Goal: Transaction & Acquisition: Book appointment/travel/reservation

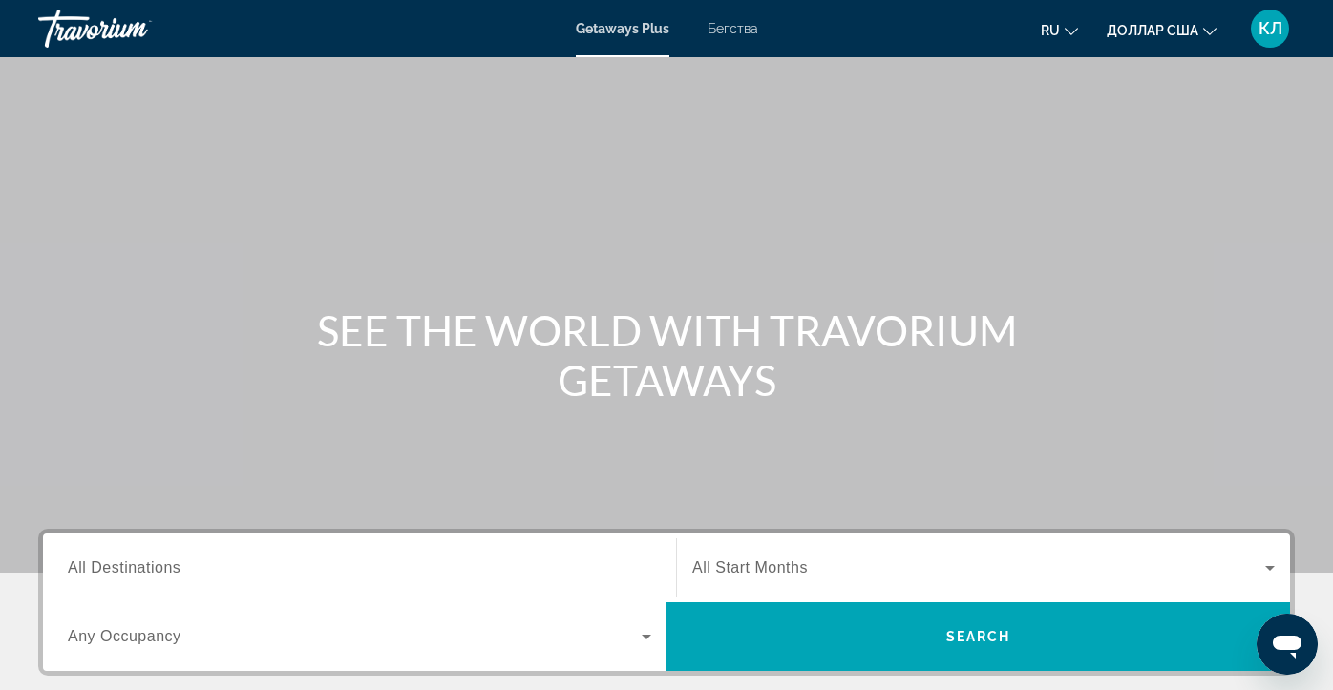
click at [106, 537] on div "Destination All Destinations" at bounding box center [360, 568] width 614 height 69
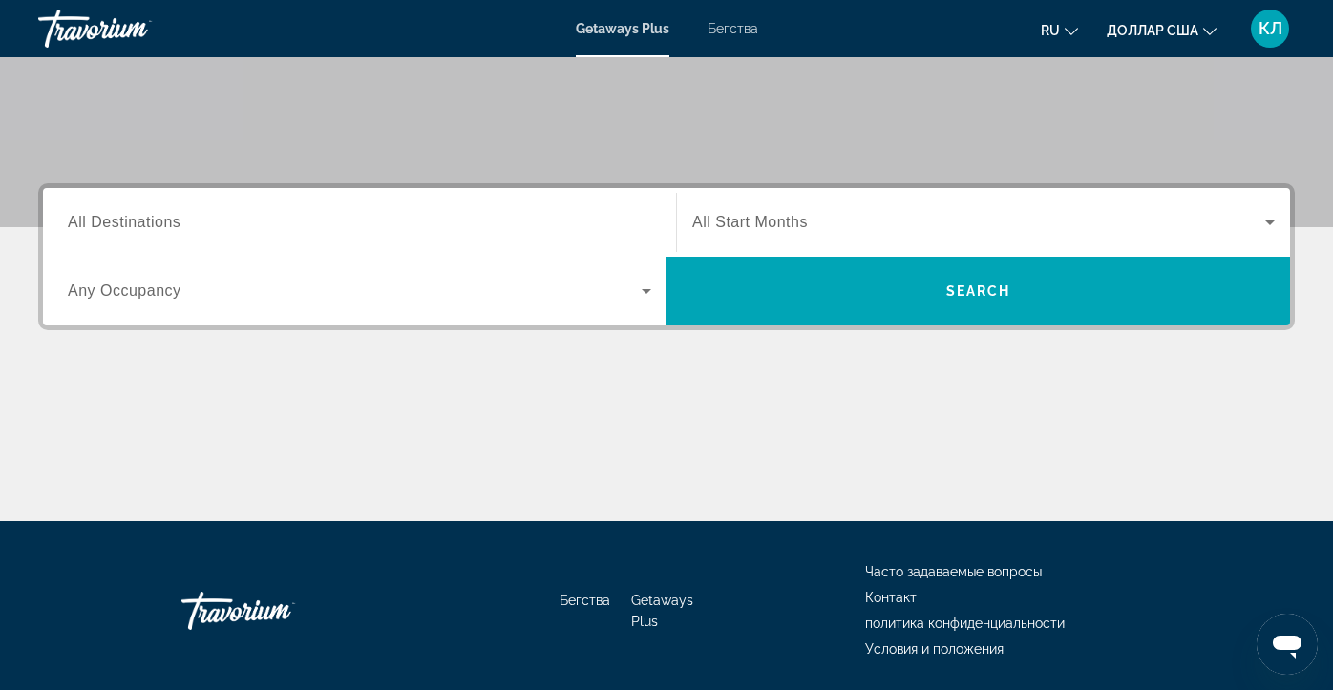
click at [106, 345] on div "Перейти к основному содержанию Getaways Plus Бегства ru English Español Françai…" at bounding box center [666, -1] width 1333 height 690
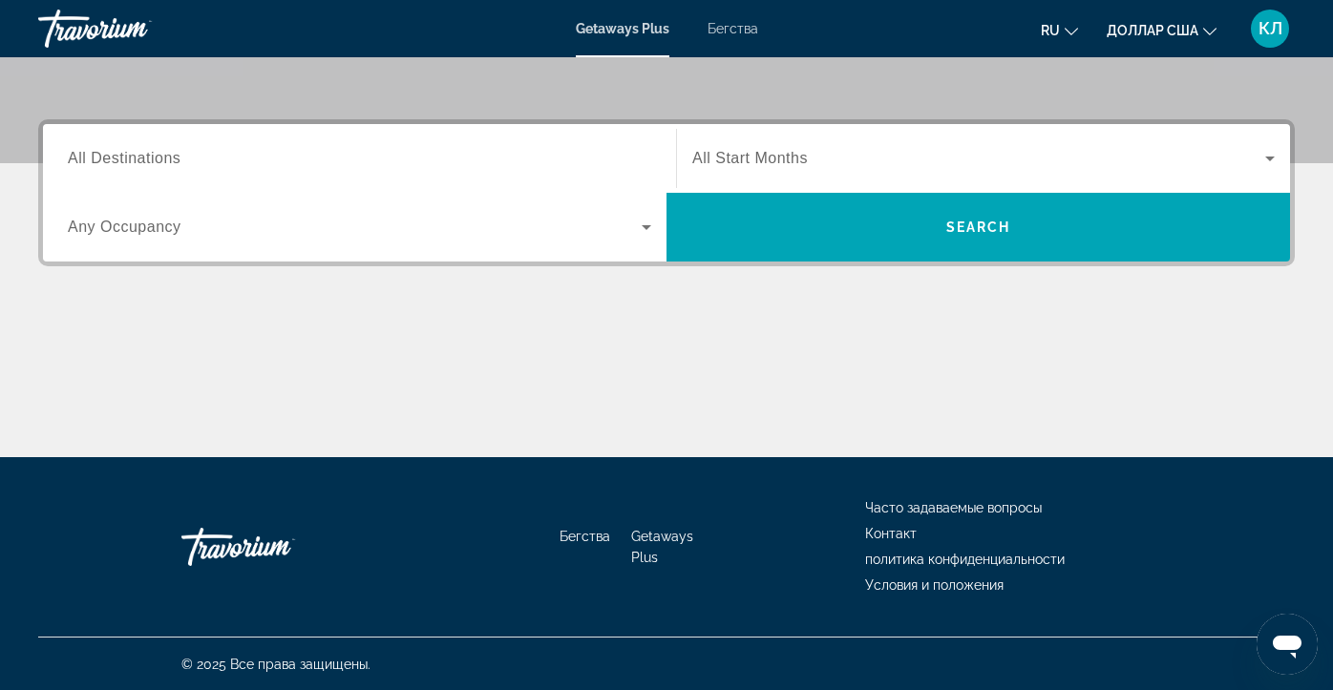
scroll to position [411, 0]
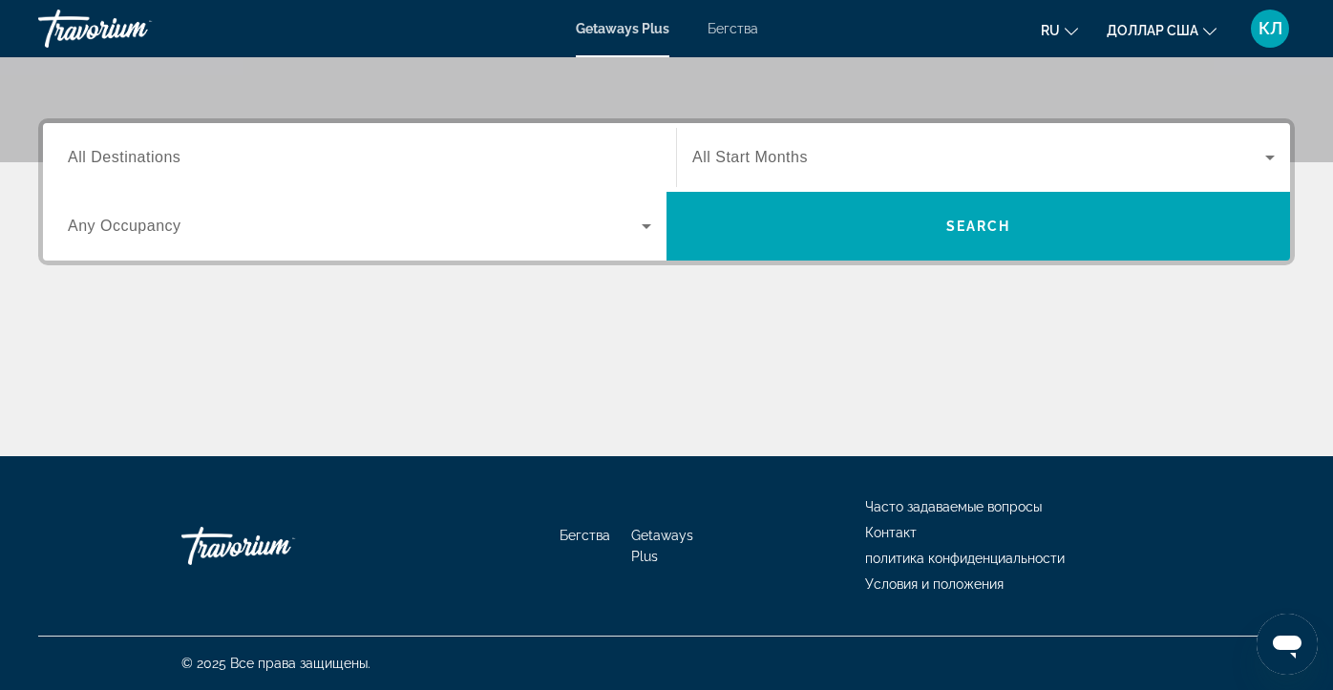
click at [154, 175] on div "Виджет поиска" at bounding box center [360, 158] width 584 height 54
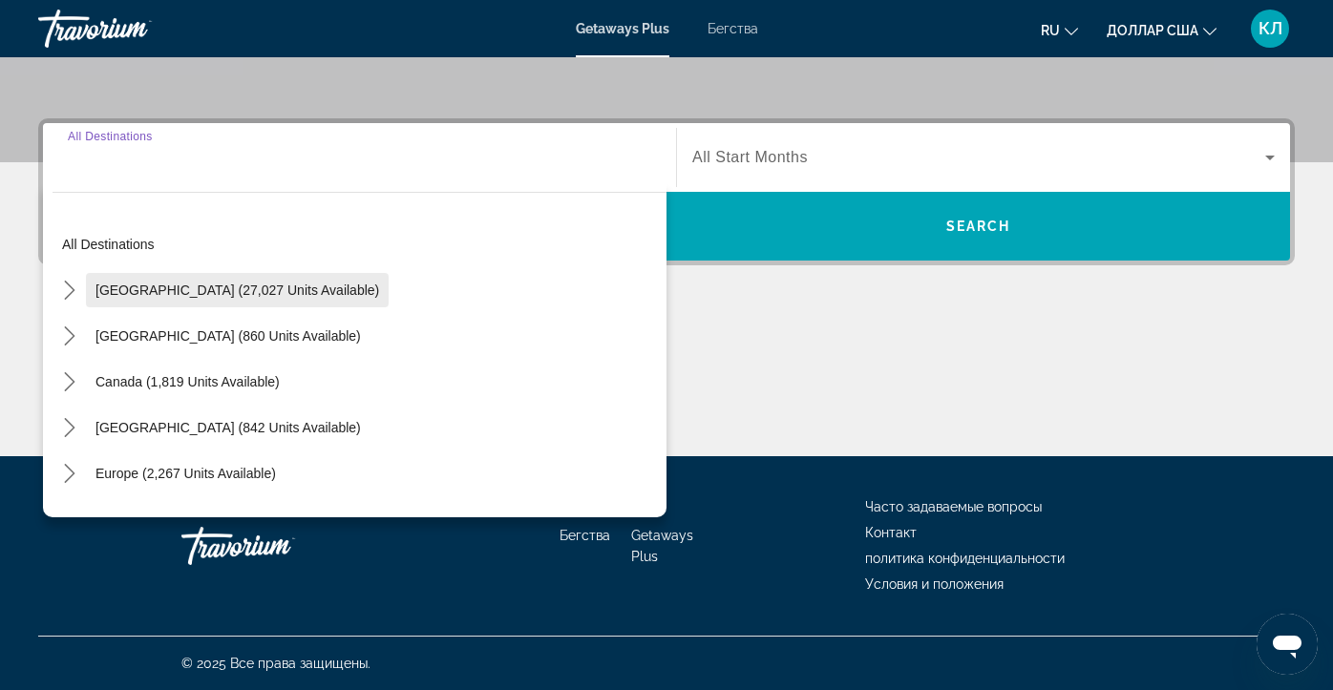
click at [194, 301] on span "Select destination: United States (27,027 units available)" at bounding box center [237, 290] width 303 height 46
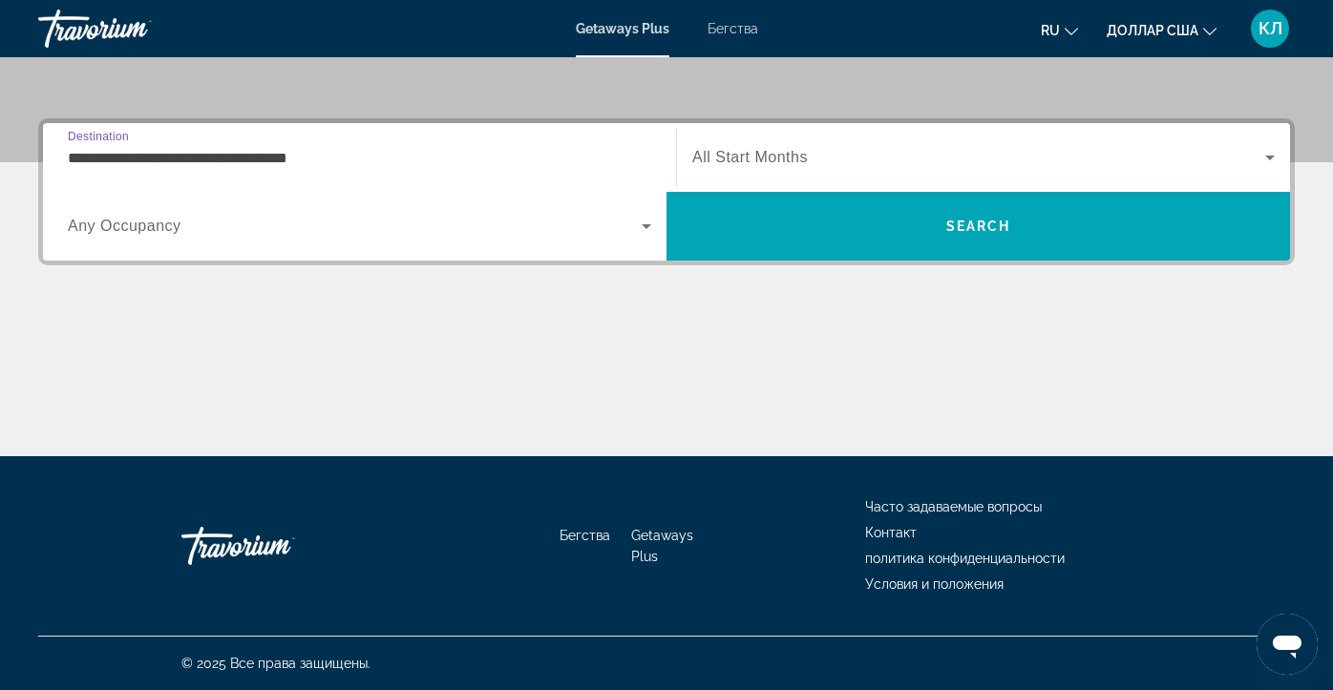
click at [196, 148] on input "**********" at bounding box center [360, 158] width 584 height 23
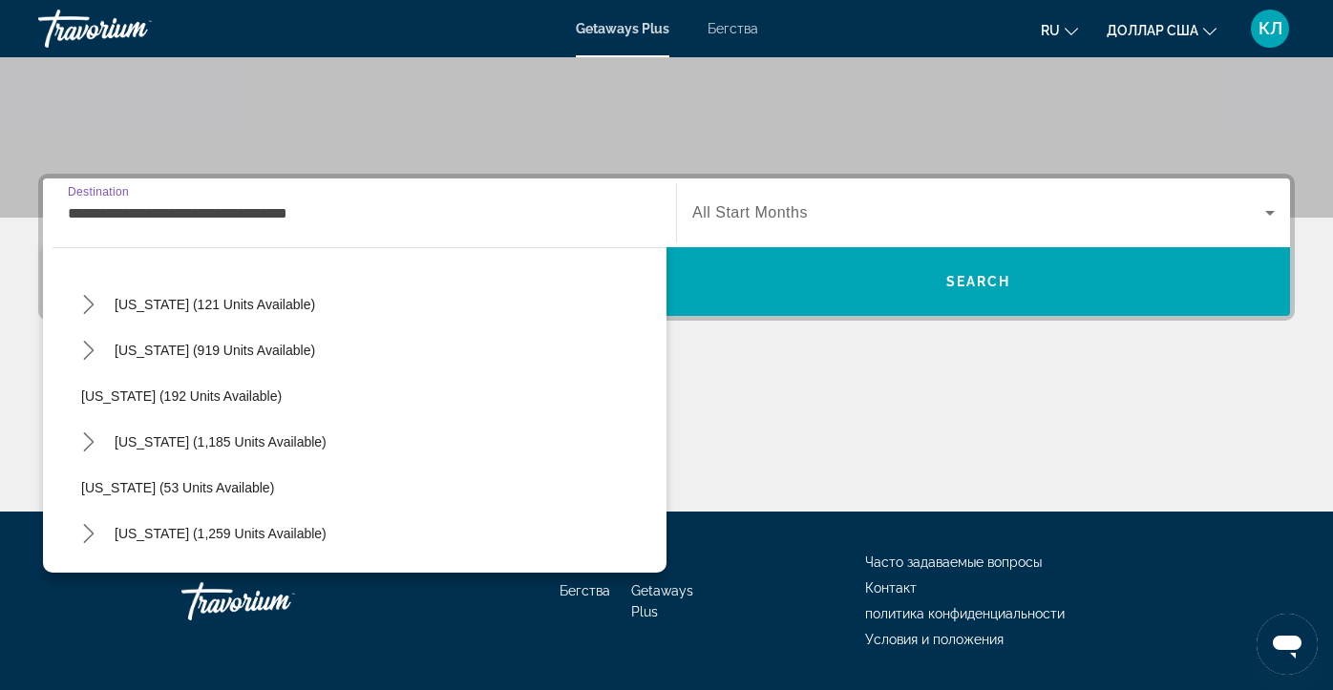
scroll to position [1144, 0]
click at [195, 347] on span "North Carolina (919 units available)" at bounding box center [215, 347] width 201 height 15
type input "**********"
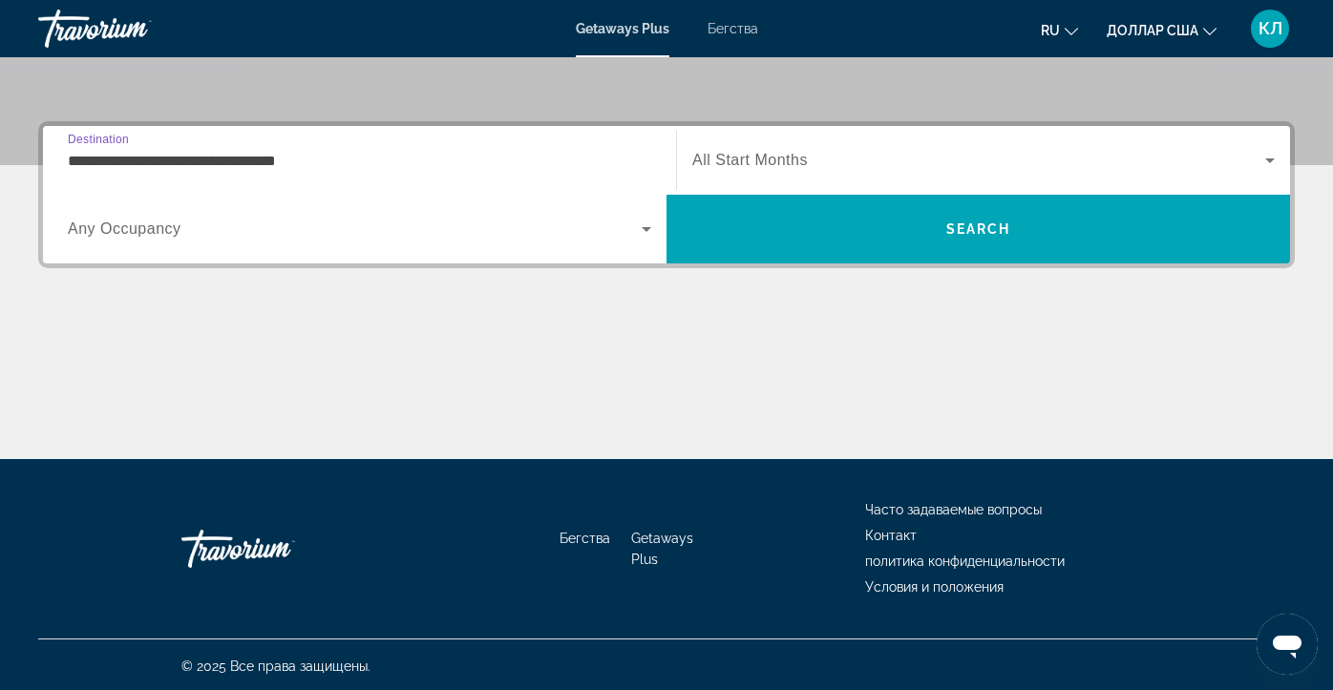
scroll to position [411, 0]
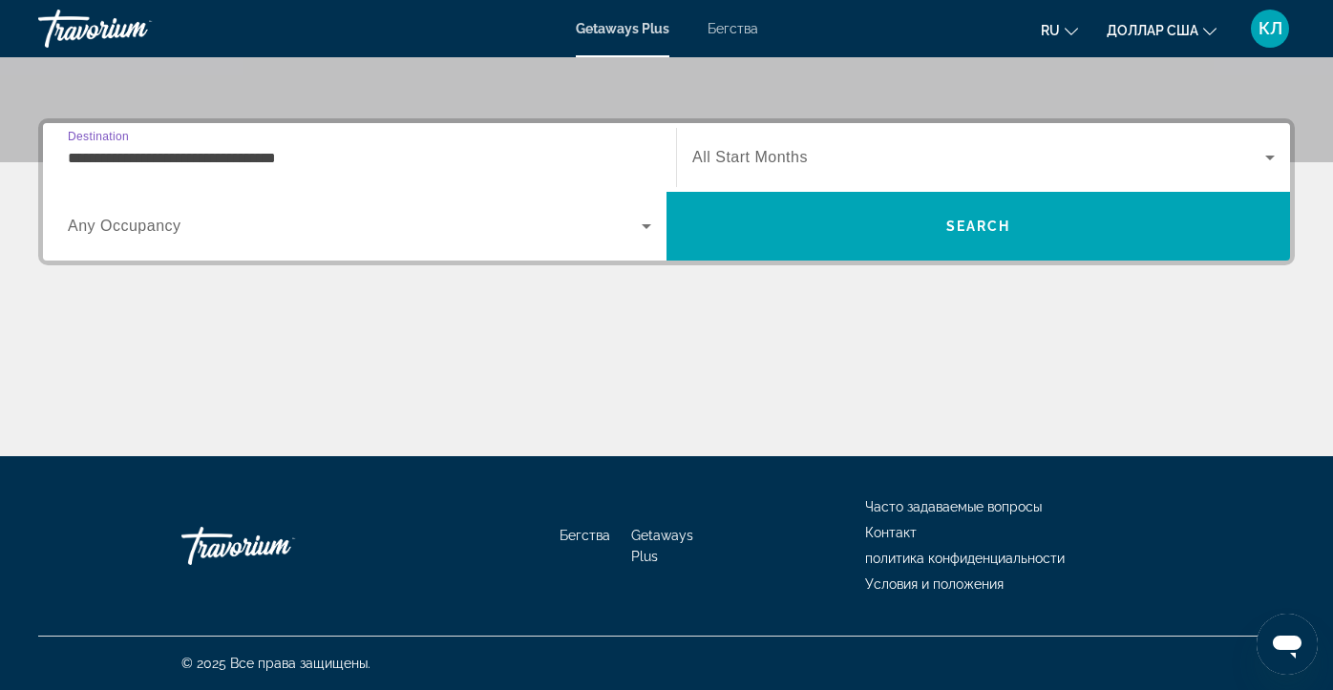
click at [756, 161] on span "All Start Months" at bounding box center [750, 157] width 116 height 16
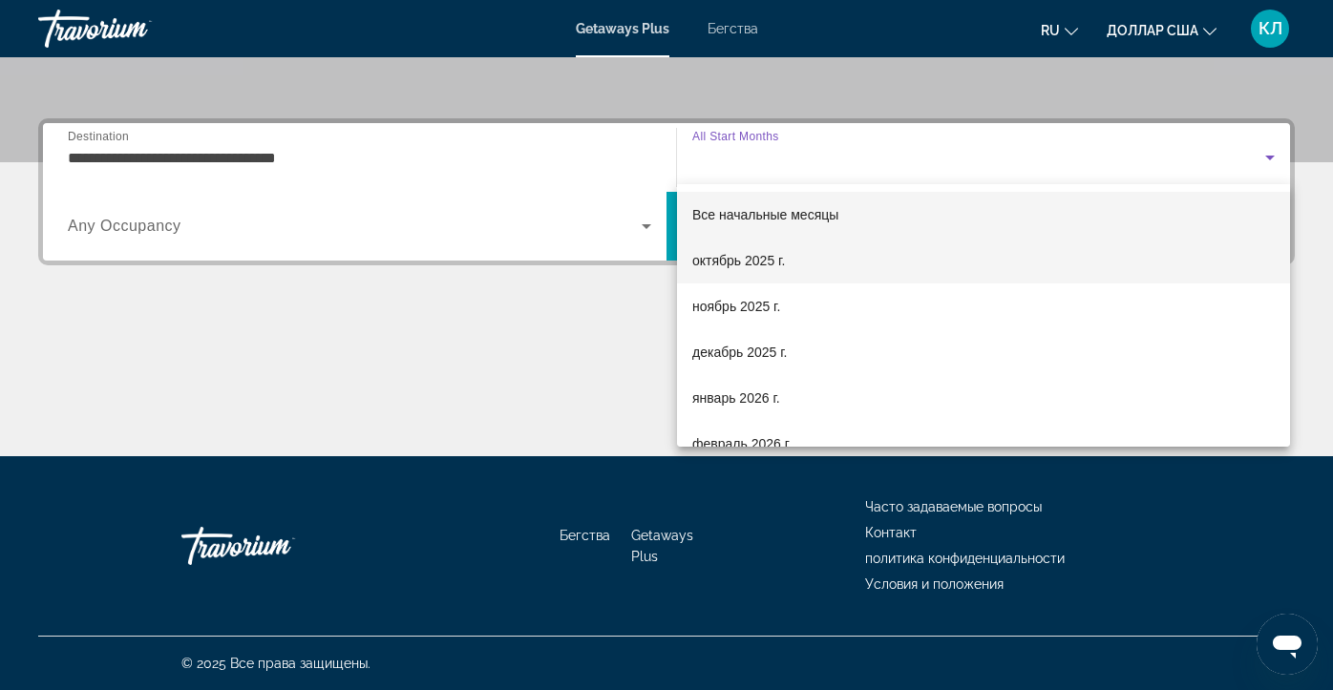
click at [739, 265] on font "октябрь 2025 г." at bounding box center [738, 260] width 93 height 15
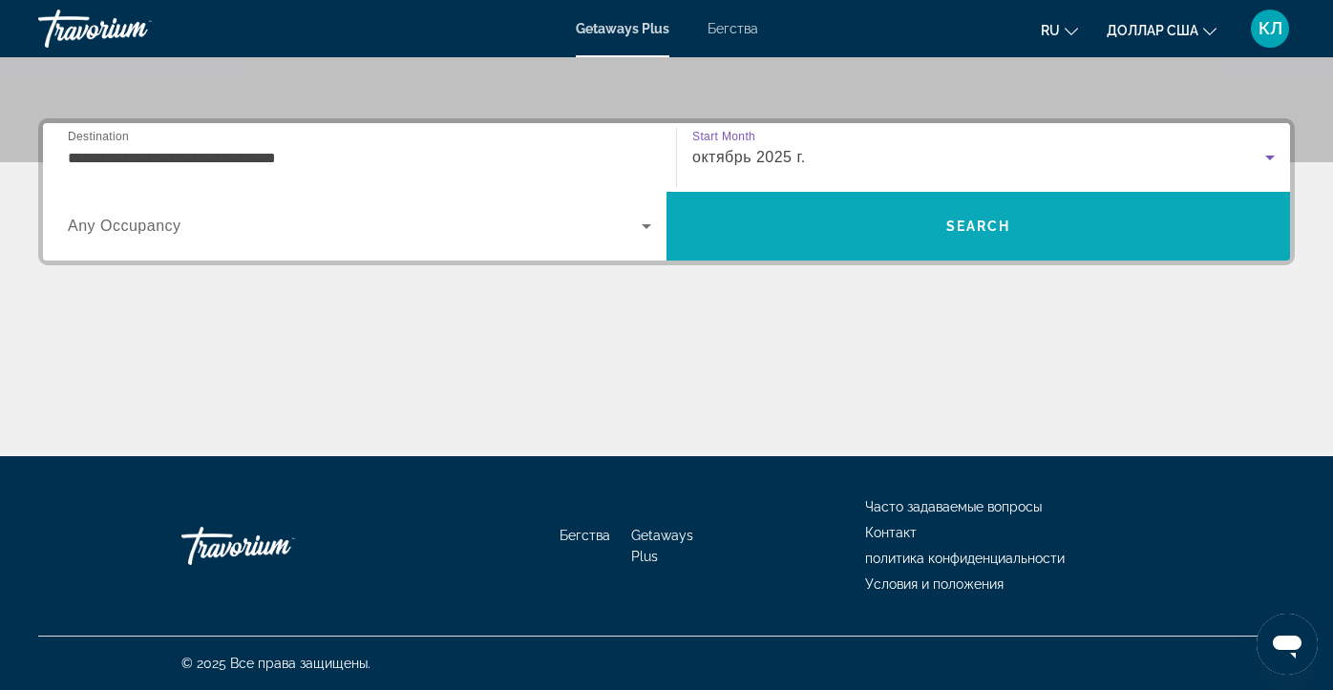
click at [803, 226] on span "Поиск" at bounding box center [979, 226] width 624 height 46
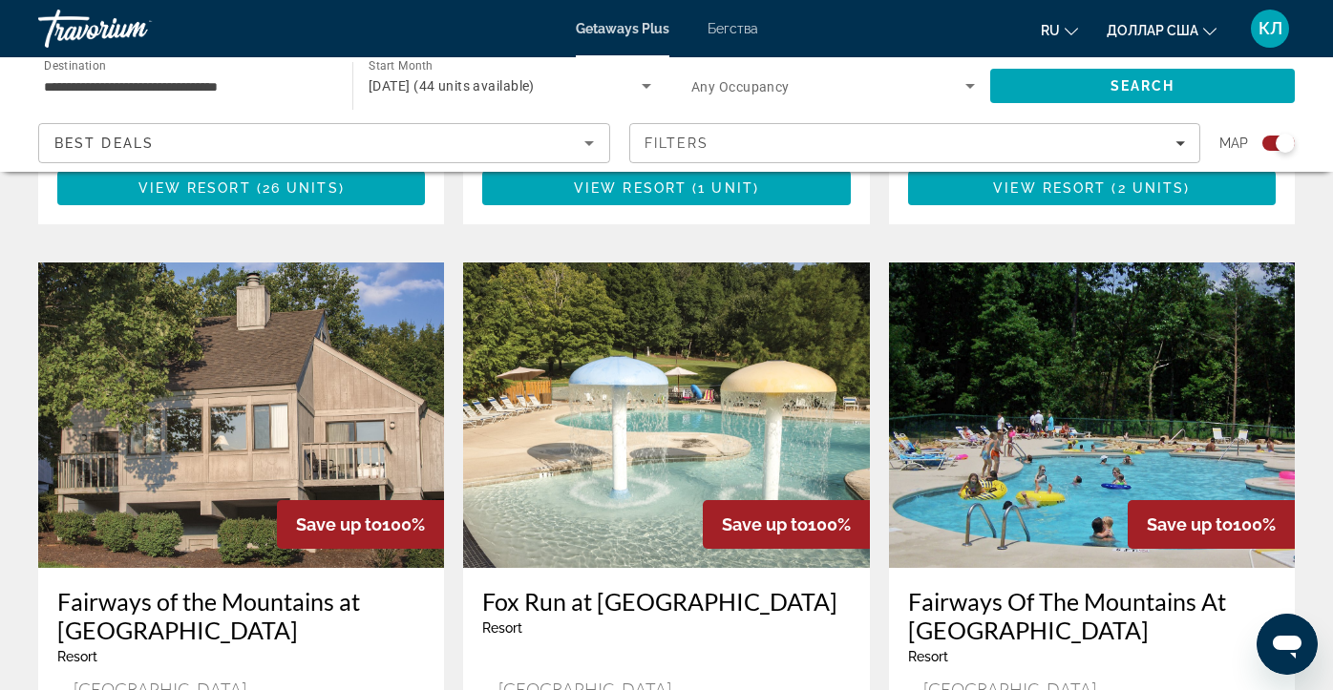
scroll to position [1285, 0]
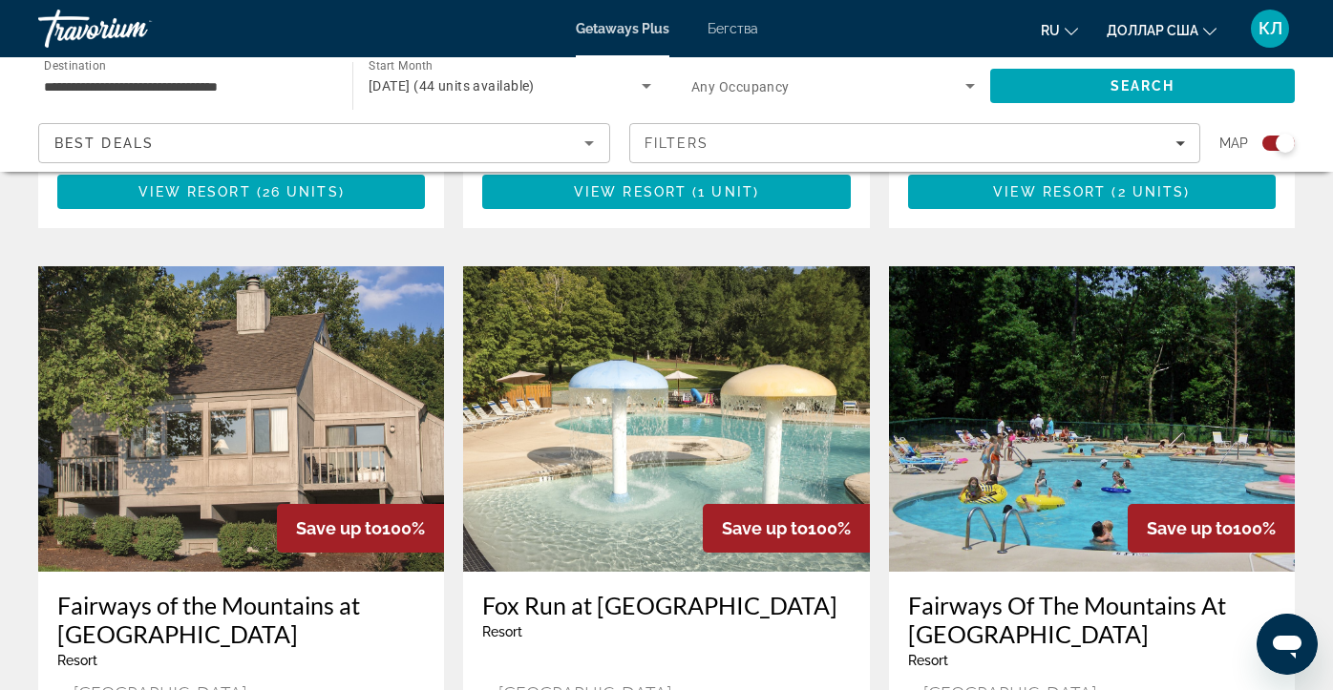
click at [207, 591] on h3 "Fairways of the Mountains at [GEOGRAPHIC_DATA]" at bounding box center [241, 619] width 368 height 57
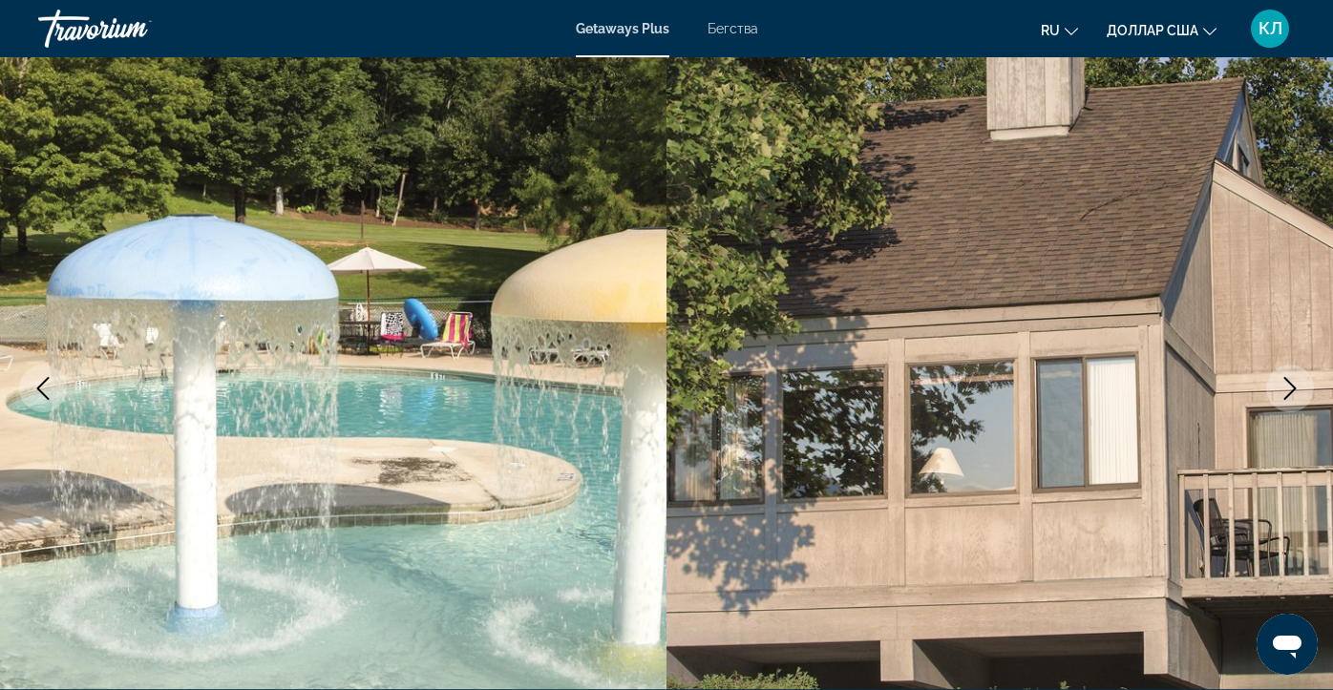
scroll to position [114, 0]
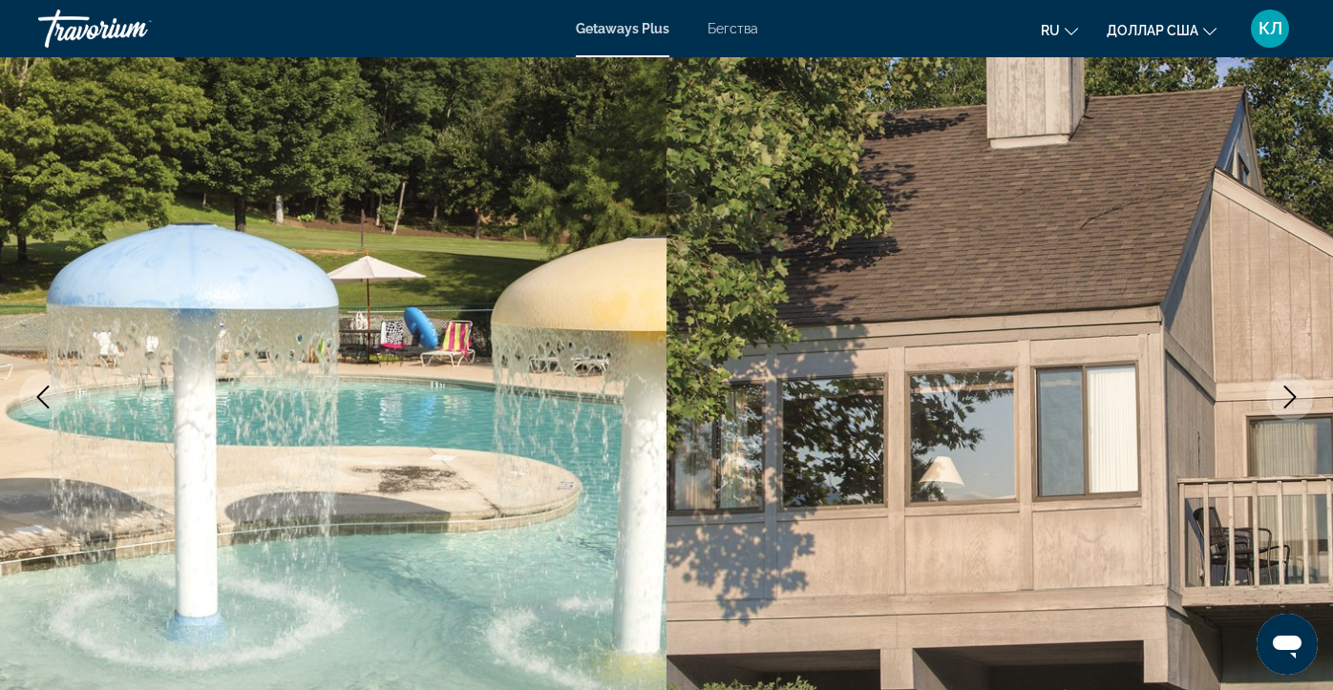
click at [757, 39] on div "Getaways Plus Бегства ru English Español Français Italiano Português русский до…" at bounding box center [666, 29] width 1333 height 50
click at [744, 25] on font "Бегства" at bounding box center [733, 28] width 51 height 15
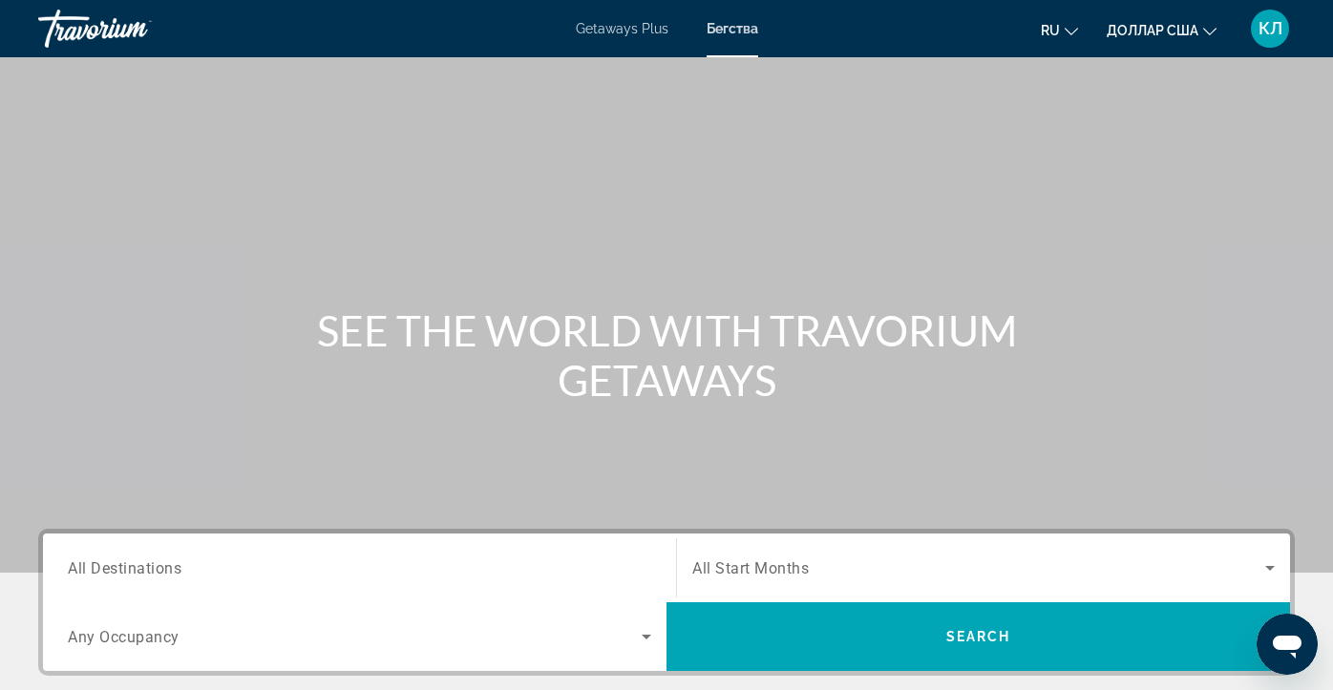
click at [160, 571] on span "All Destinations" at bounding box center [125, 568] width 114 height 18
click at [160, 571] on input "Destination All Destinations" at bounding box center [360, 569] width 584 height 23
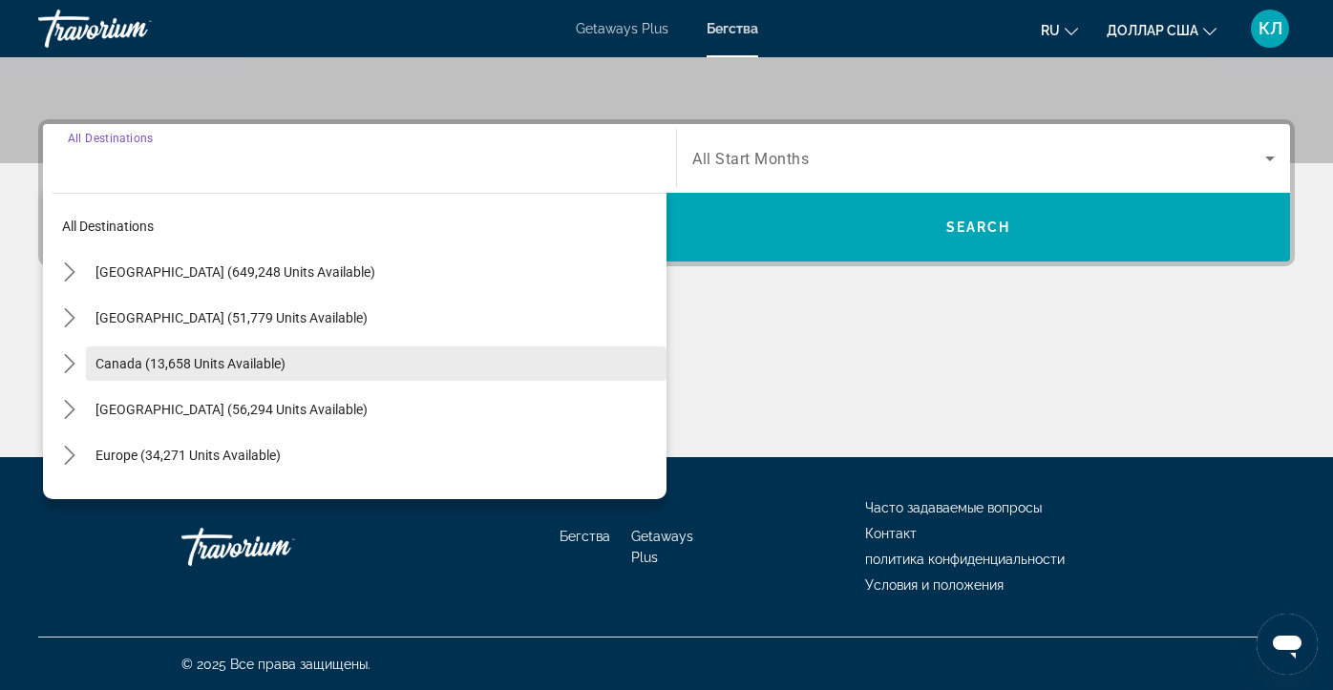
scroll to position [411, 0]
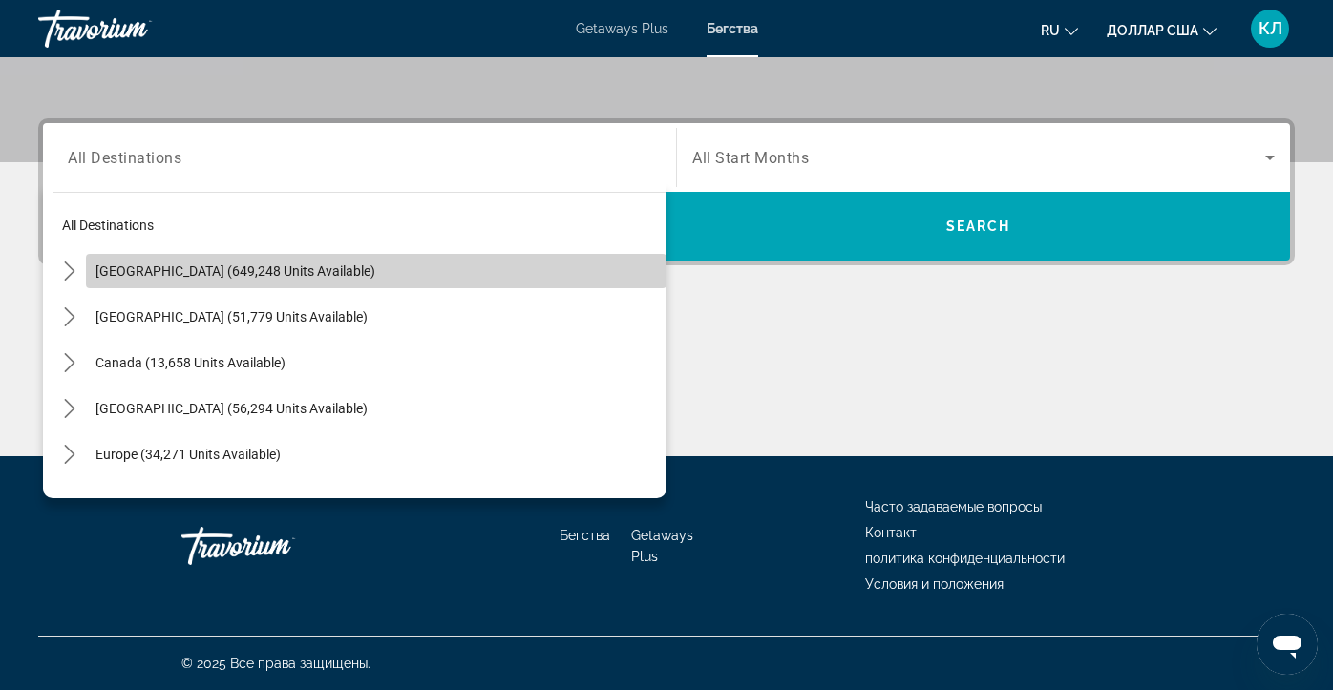
click at [270, 272] on span "[GEOGRAPHIC_DATA] (649,248 units available)" at bounding box center [236, 271] width 280 height 15
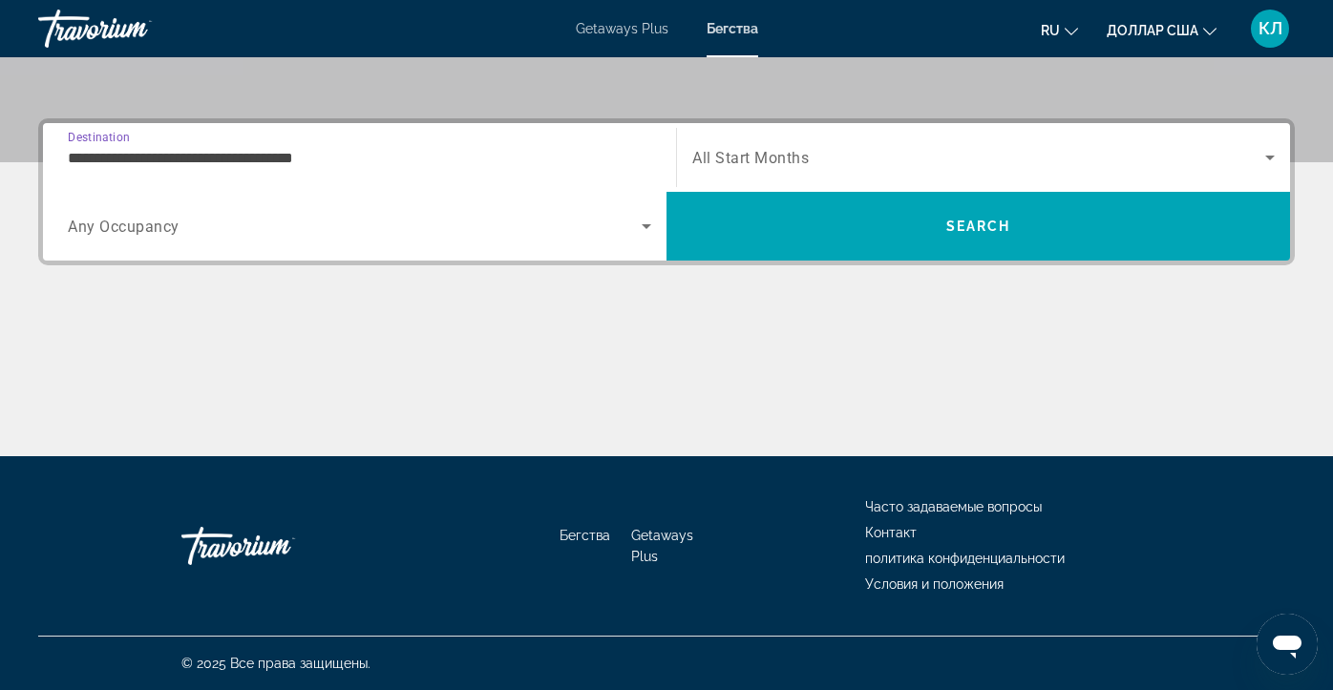
click at [287, 153] on input "**********" at bounding box center [360, 158] width 584 height 23
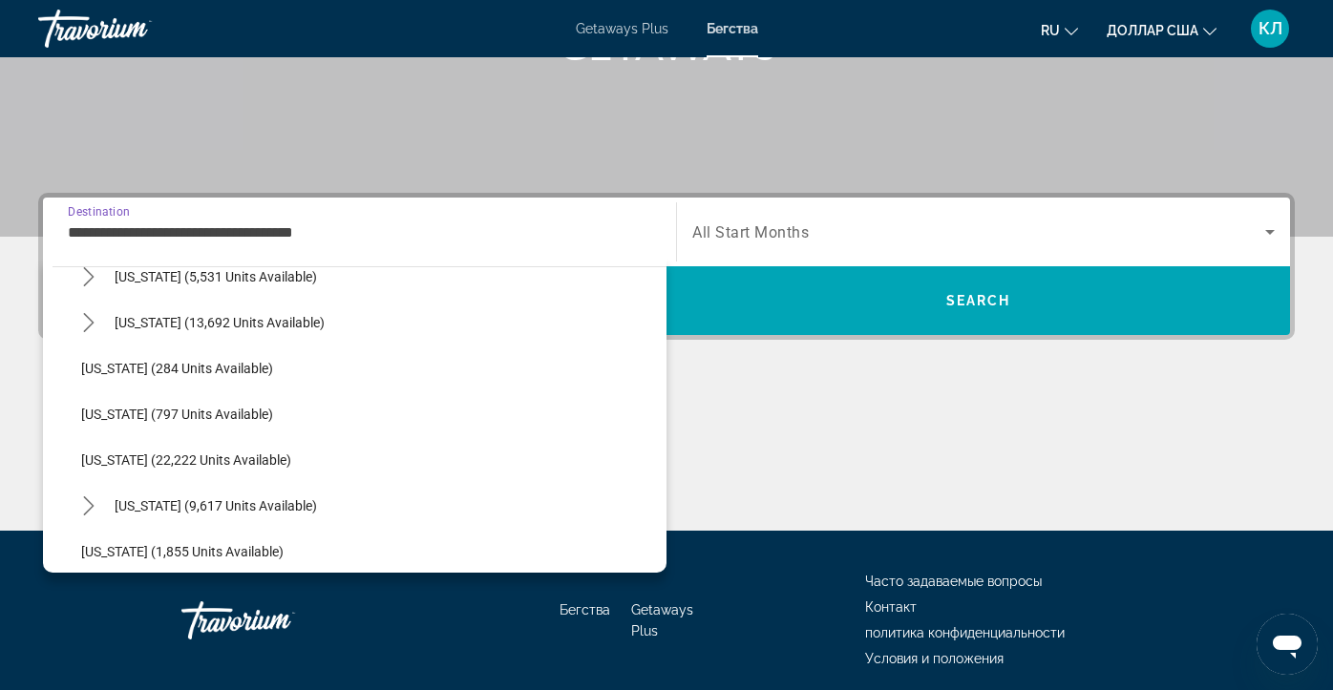
scroll to position [1366, 0]
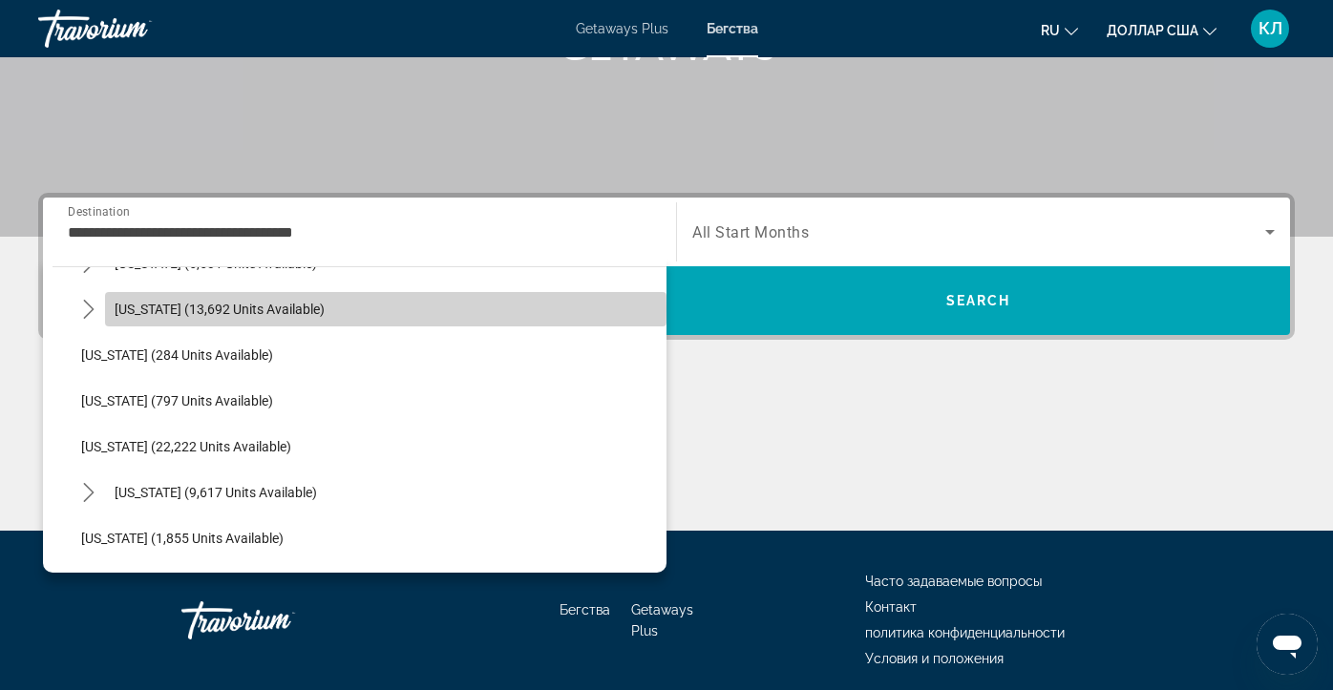
click at [296, 308] on span "[US_STATE] (13,692 units available)" at bounding box center [220, 309] width 210 height 15
type input "**********"
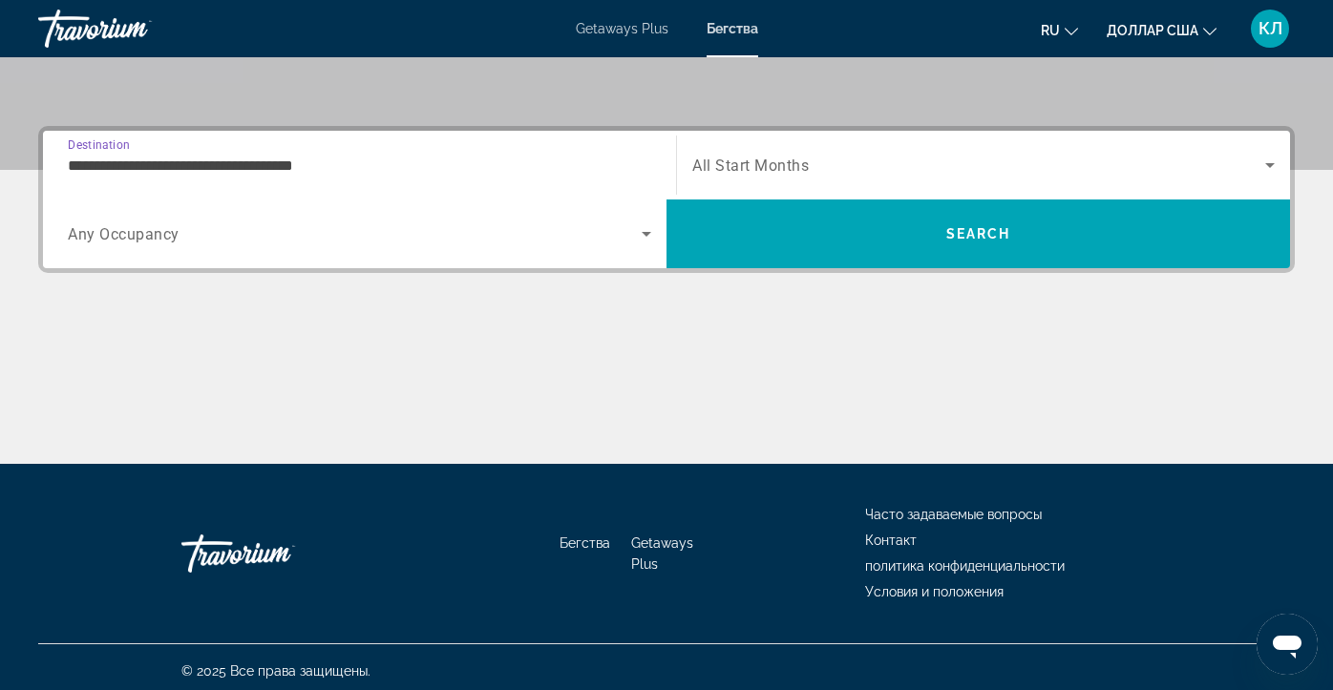
scroll to position [411, 0]
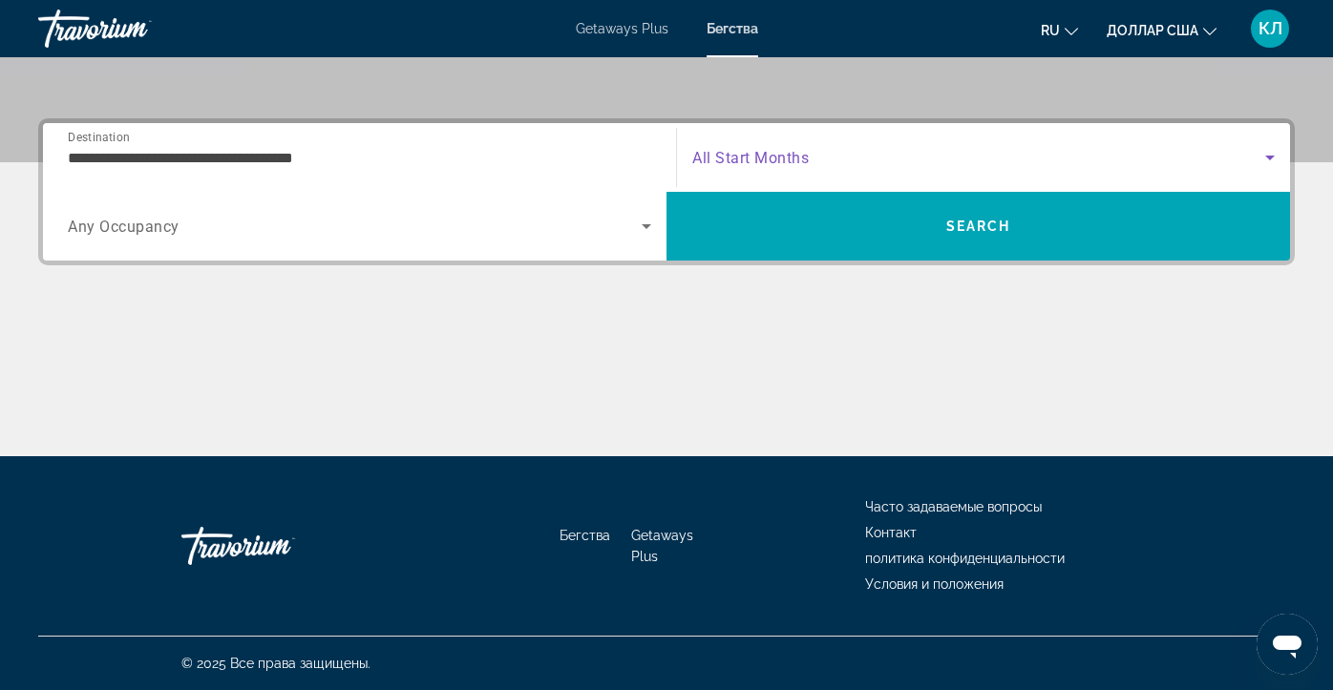
click at [883, 162] on span "Search widget" at bounding box center [978, 157] width 573 height 23
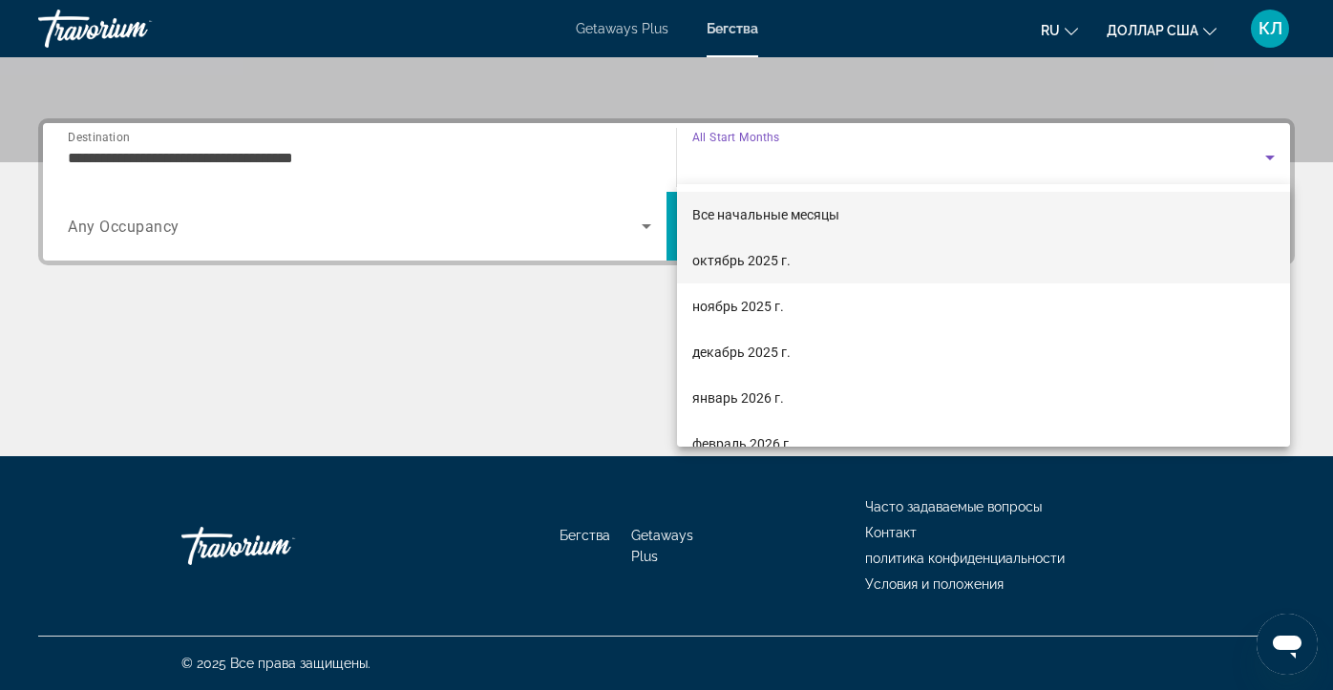
click at [799, 260] on mat-option "октябрь 2025 г." at bounding box center [983, 261] width 613 height 46
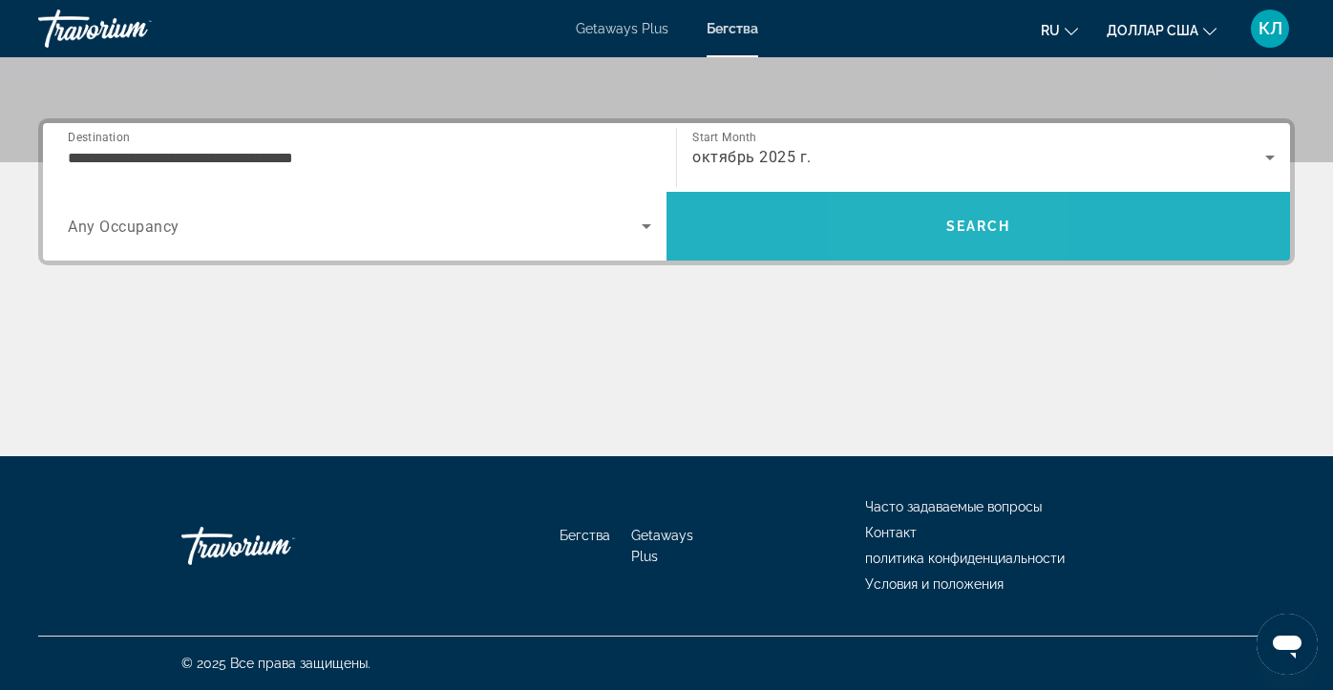
click at [938, 213] on span "Search" at bounding box center [979, 226] width 624 height 46
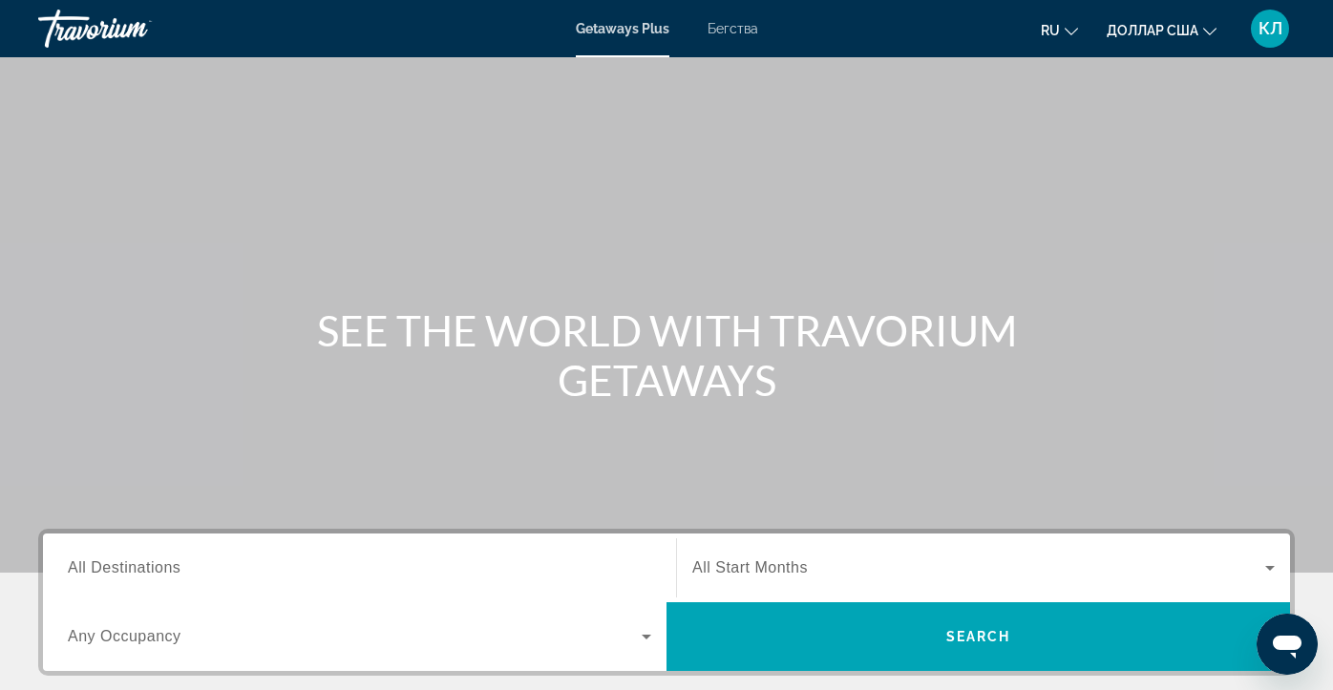
click at [733, 35] on font "Бегства" at bounding box center [733, 28] width 51 height 15
click at [300, 569] on input "Destination All Destinations" at bounding box center [360, 569] width 584 height 23
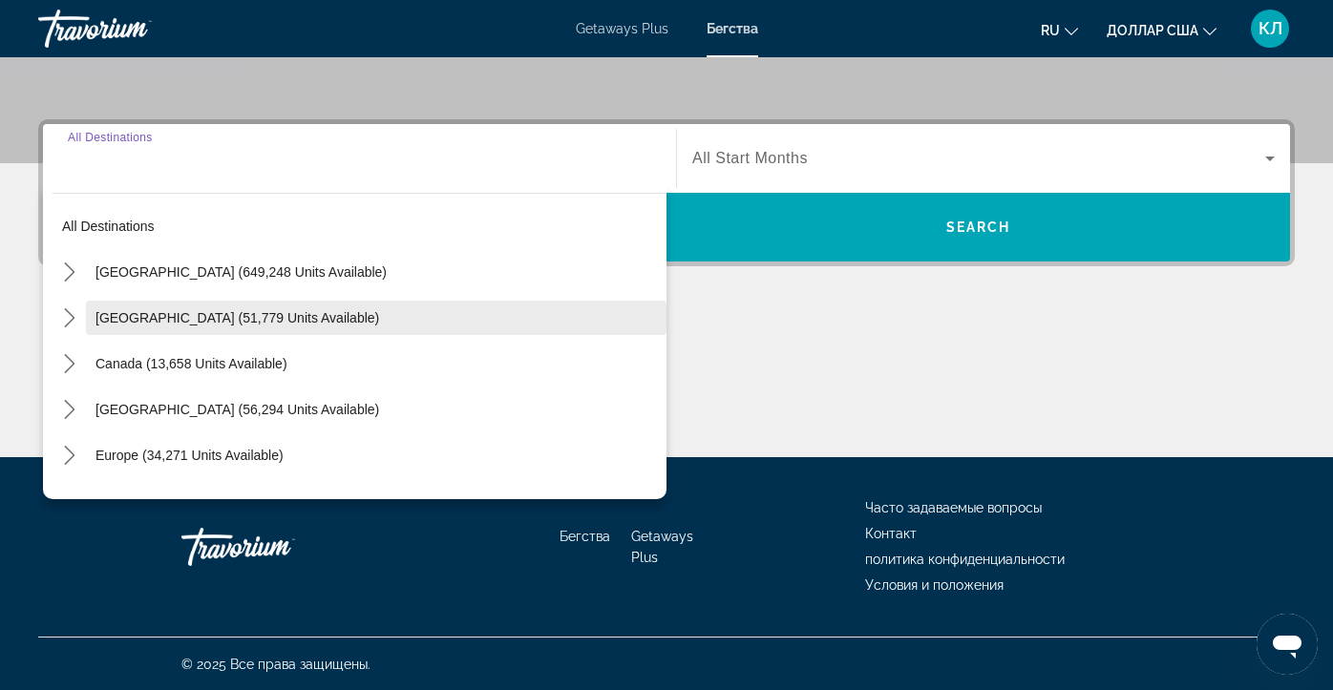
scroll to position [411, 0]
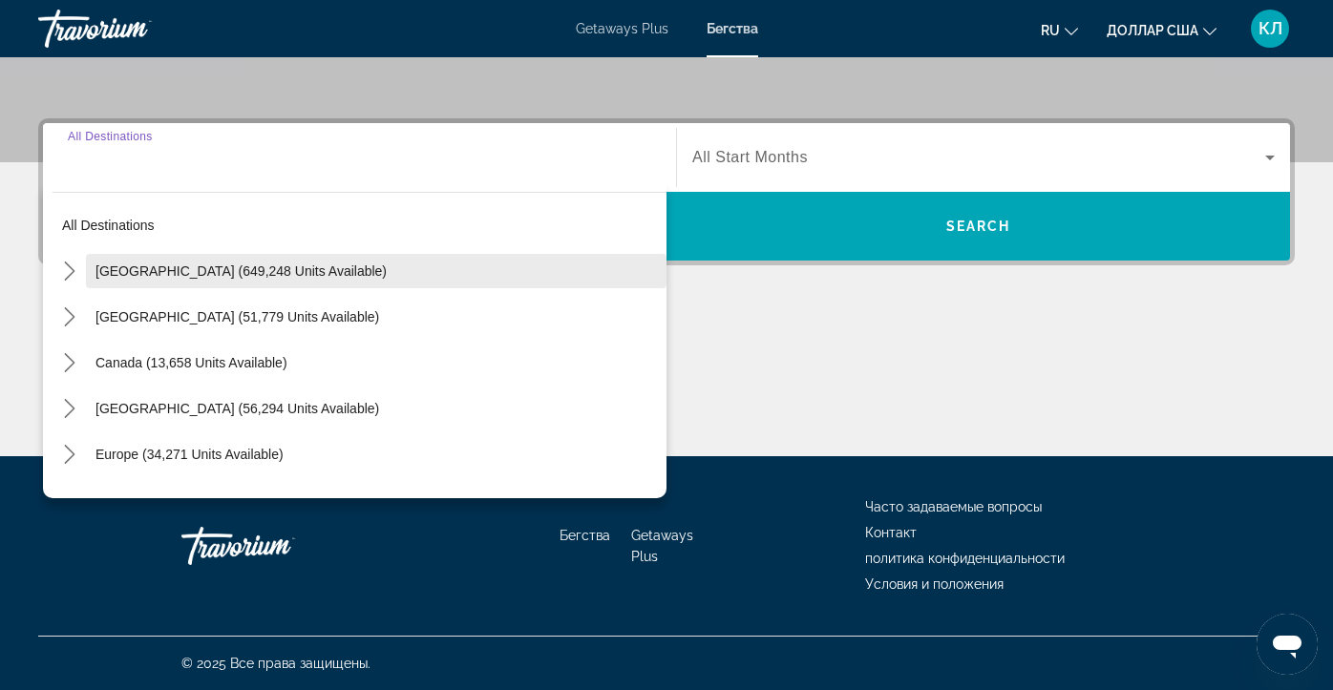
click at [386, 281] on span "Select destination: United States (649,248 units available)" at bounding box center [376, 271] width 581 height 46
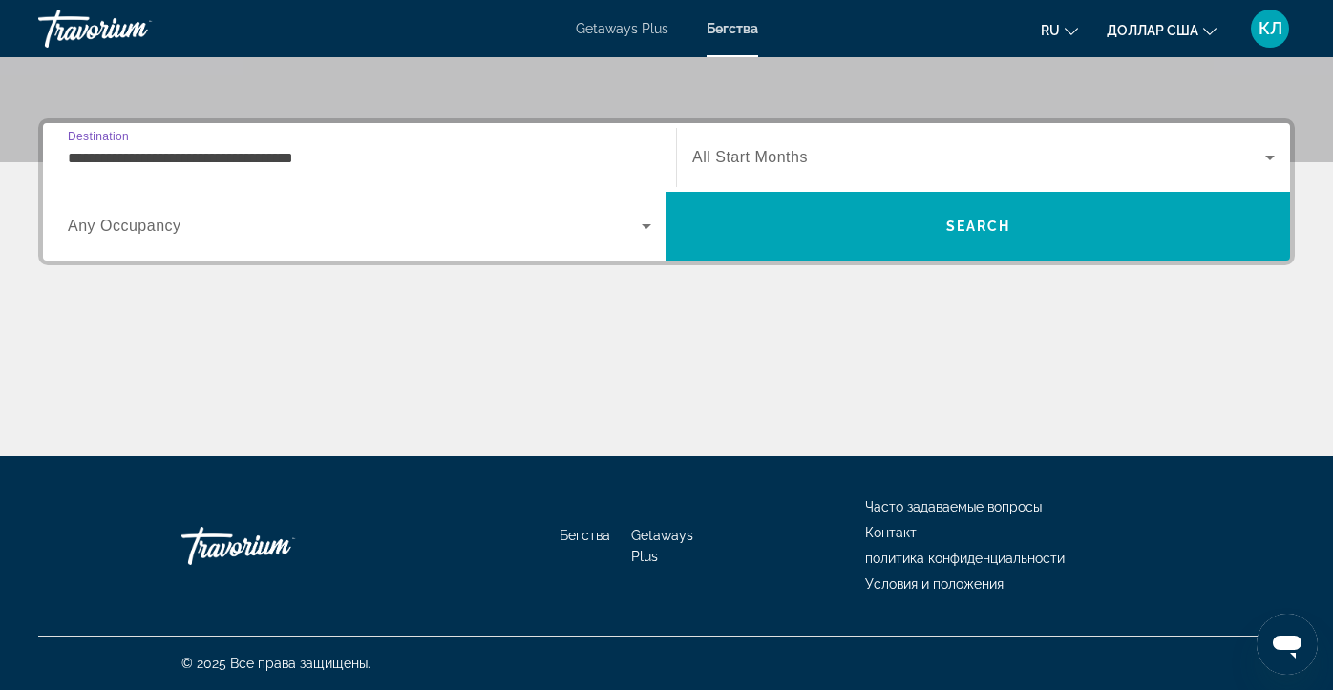
click at [398, 163] on input "**********" at bounding box center [360, 158] width 584 height 23
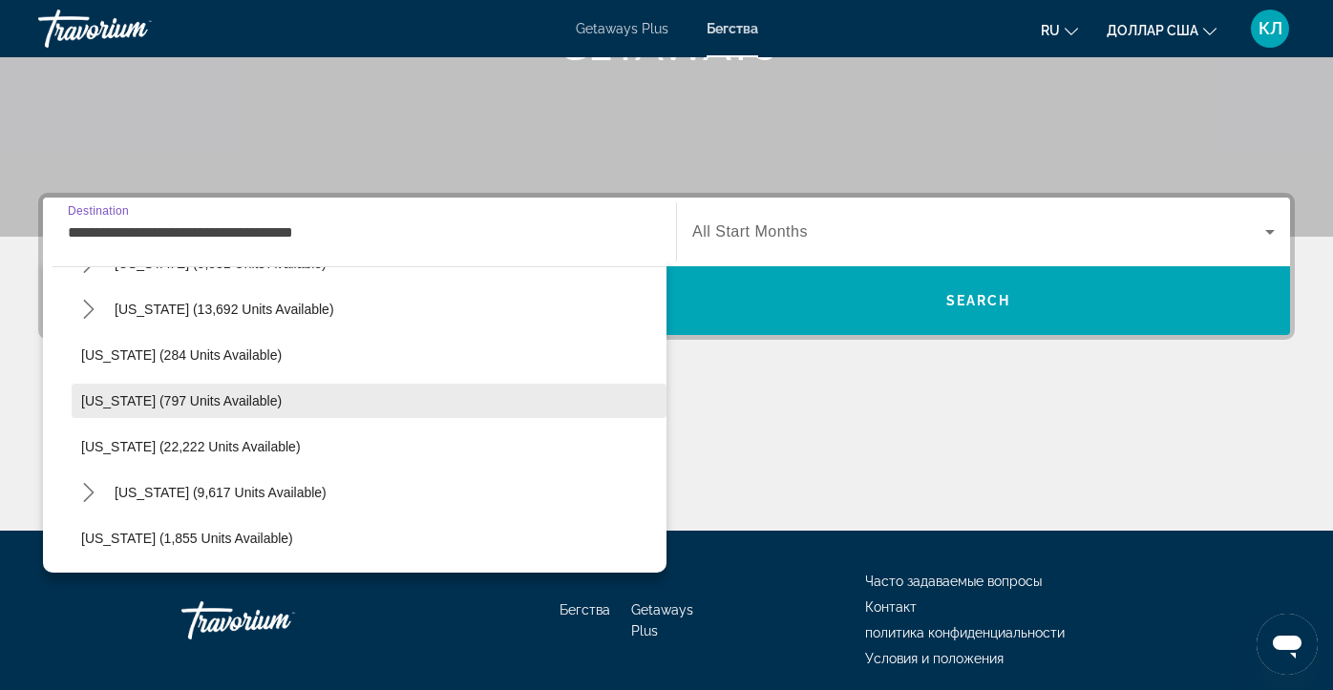
scroll to position [1362, 0]
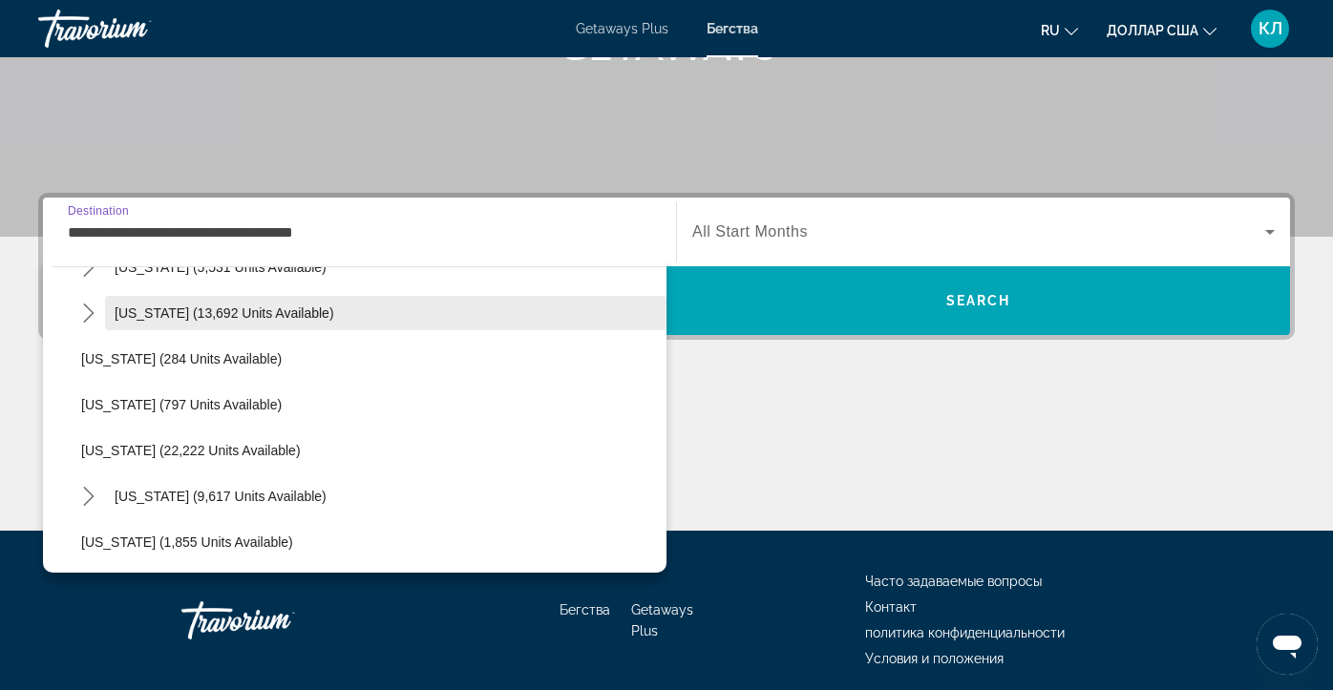
click at [364, 308] on span "Select destination: North Carolina (13,692 units available)" at bounding box center [386, 313] width 562 height 46
type input "**********"
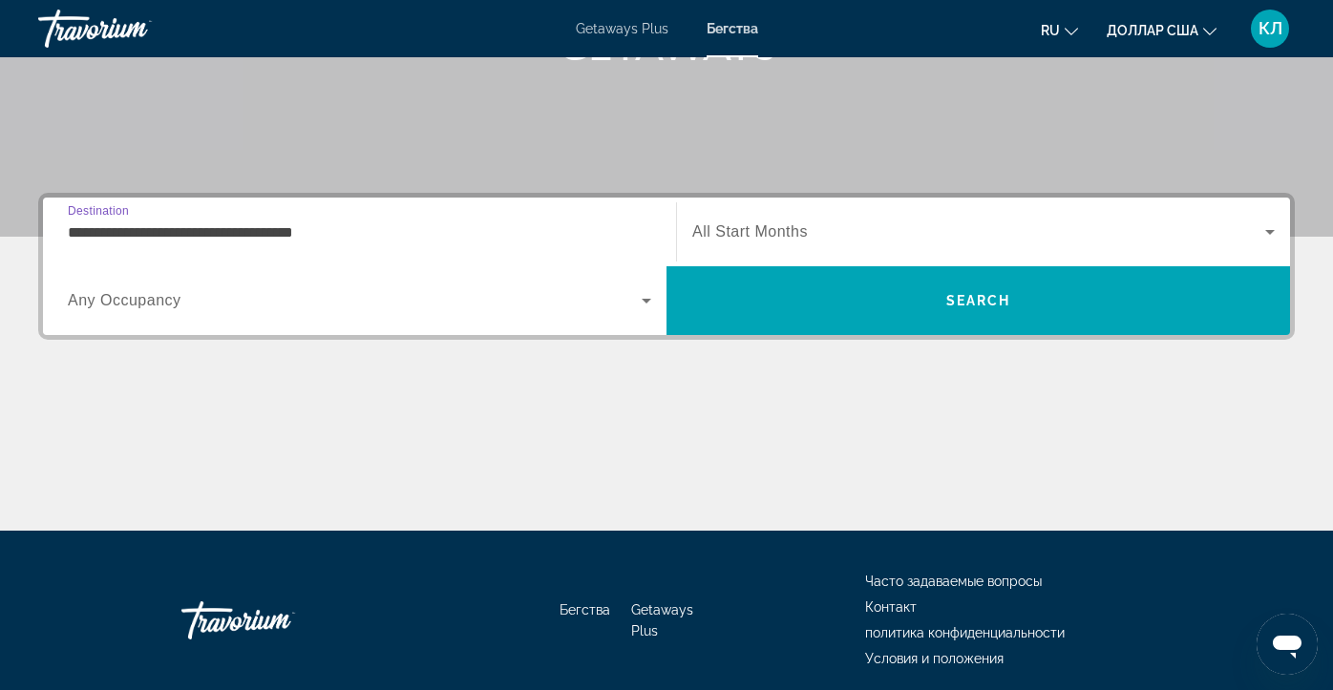
scroll to position [411, 0]
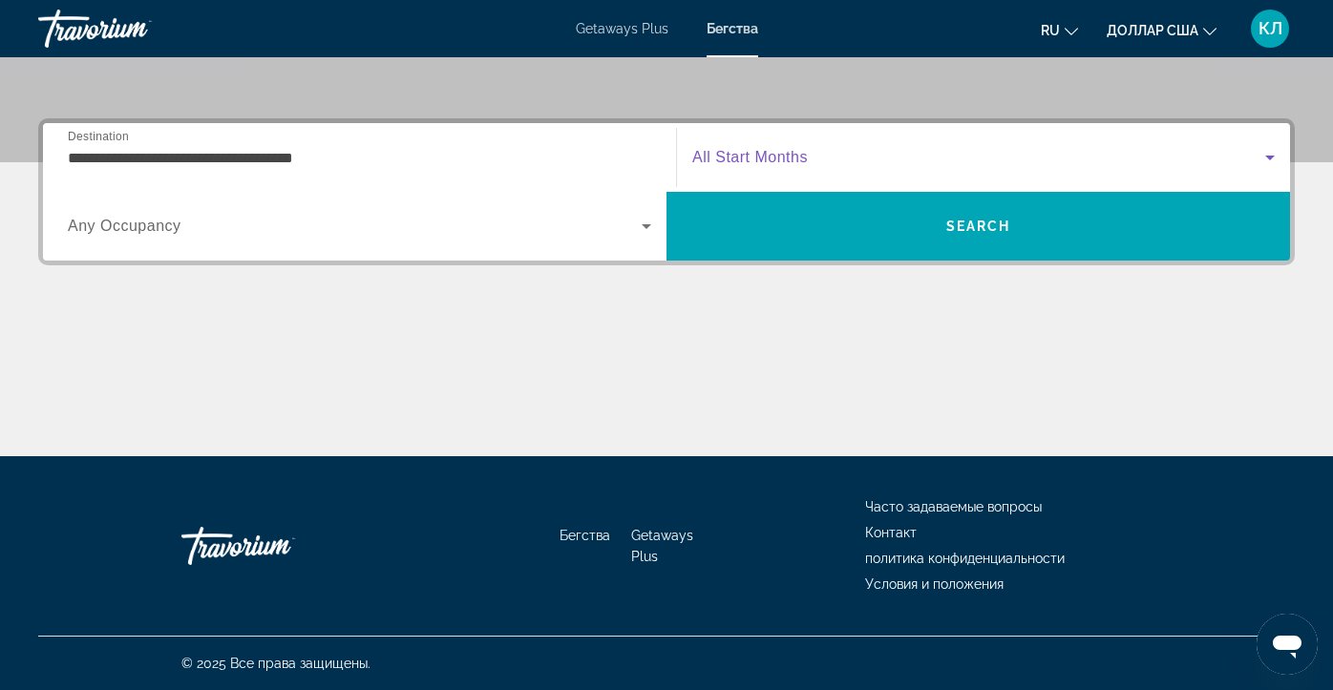
click at [828, 161] on span "Search widget" at bounding box center [978, 157] width 573 height 23
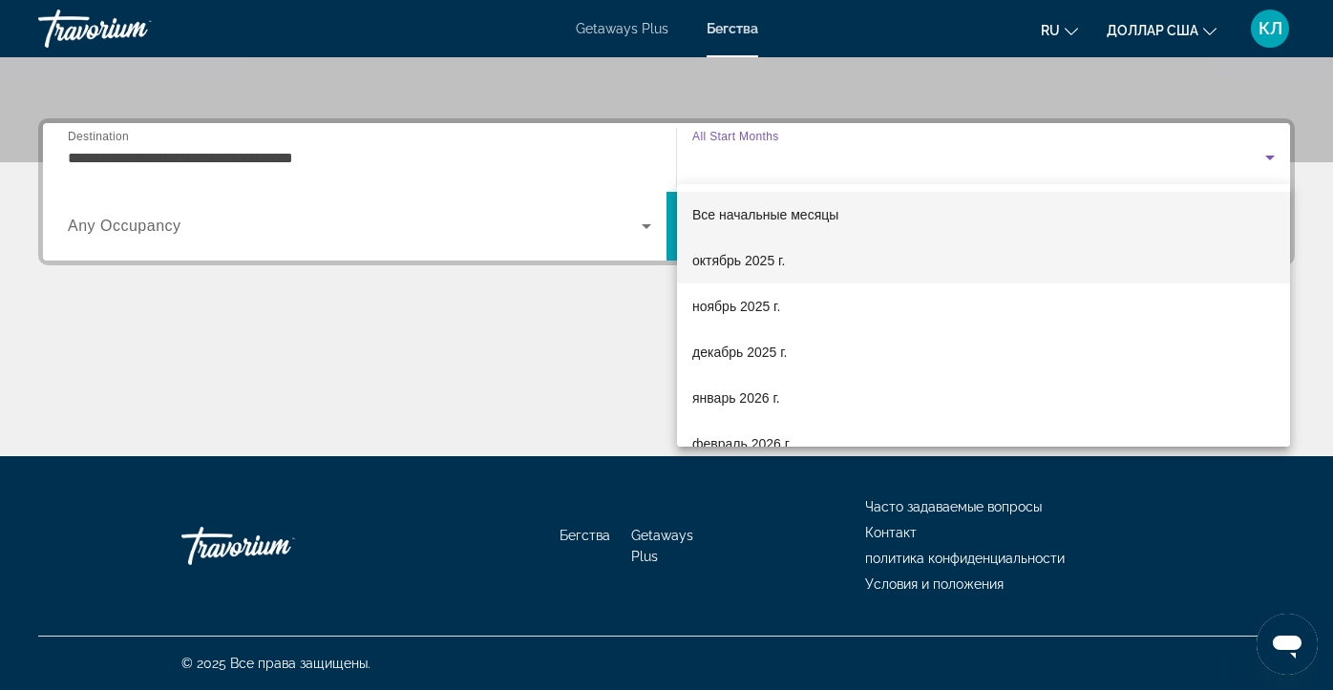
click at [812, 255] on mat-option "октябрь 2025 г." at bounding box center [983, 261] width 613 height 46
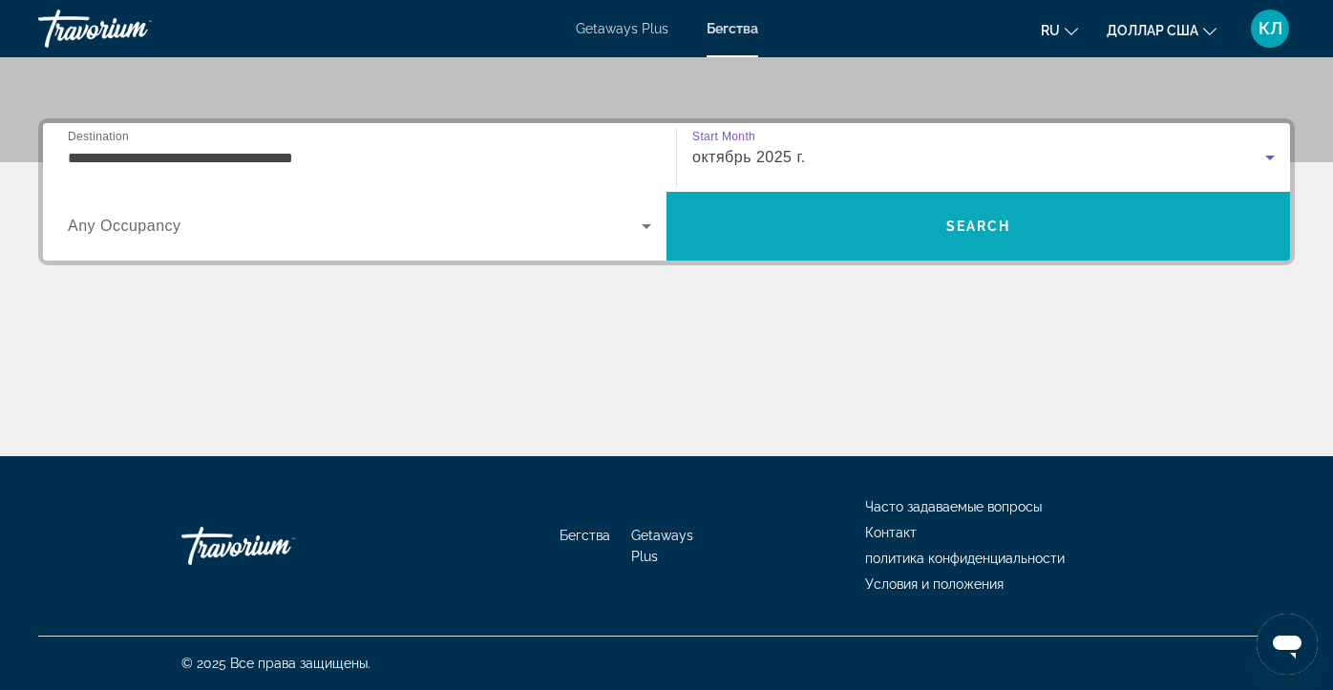
click at [833, 245] on span "Search" at bounding box center [979, 226] width 624 height 46
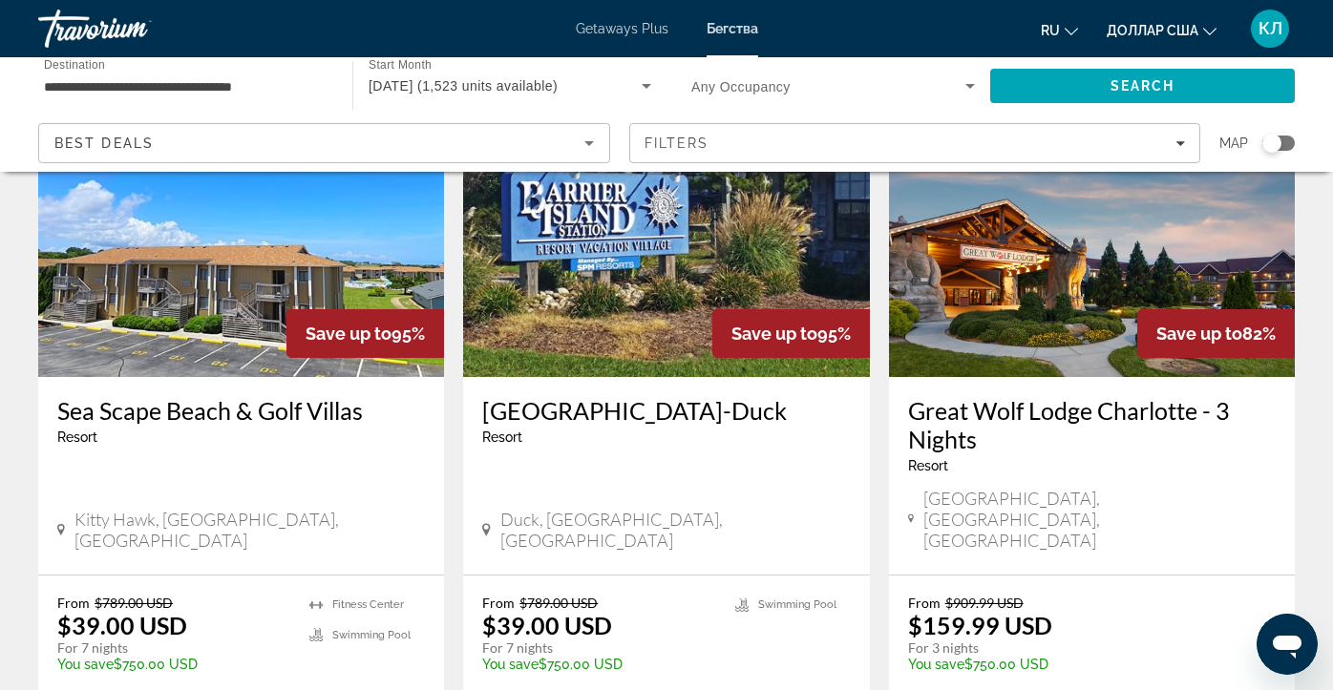
scroll to position [1608, 0]
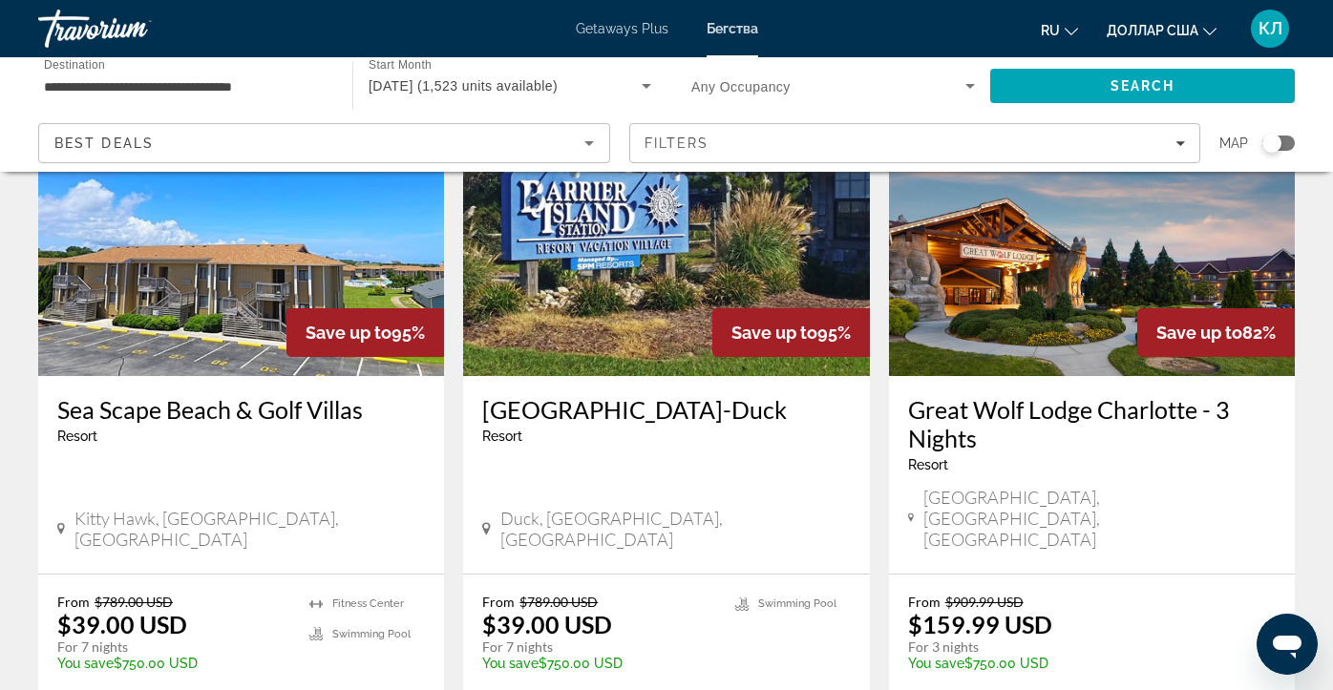
click at [929, 395] on h3 "Great Wolf Lodge Charlotte - 3 Nights" at bounding box center [1092, 423] width 368 height 57
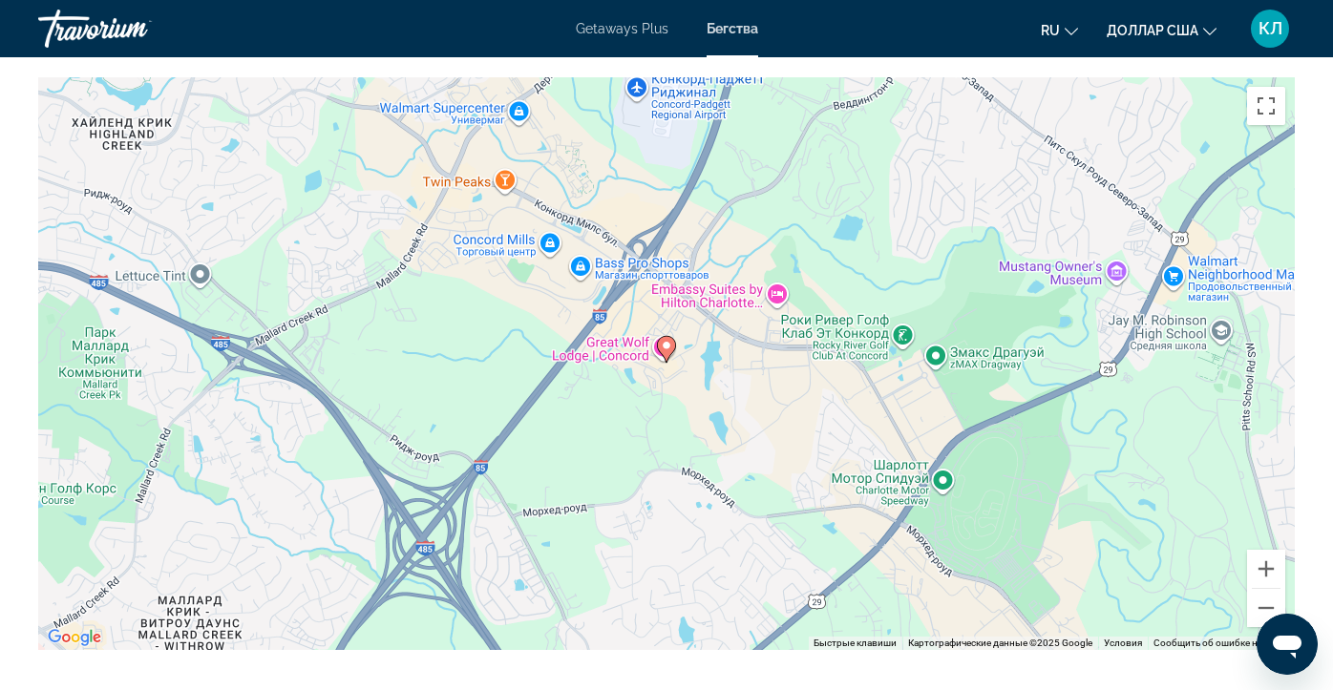
scroll to position [2477, 0]
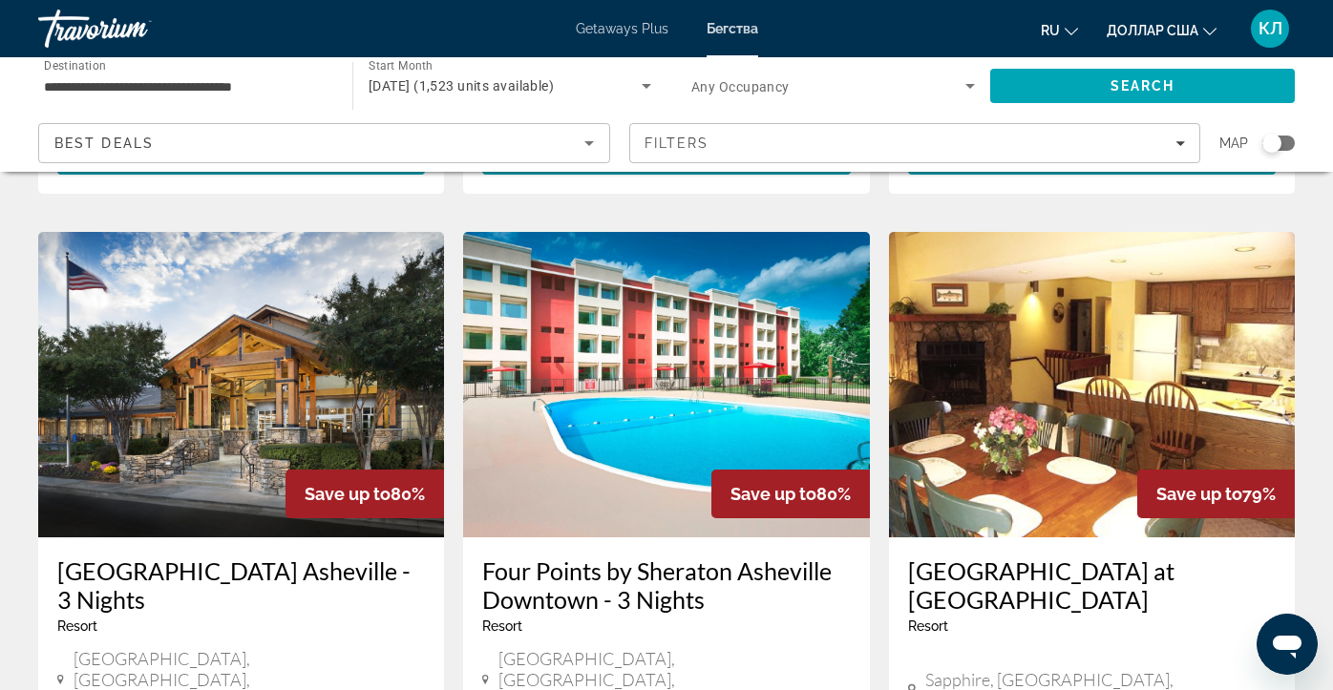
scroll to position [2171, 0]
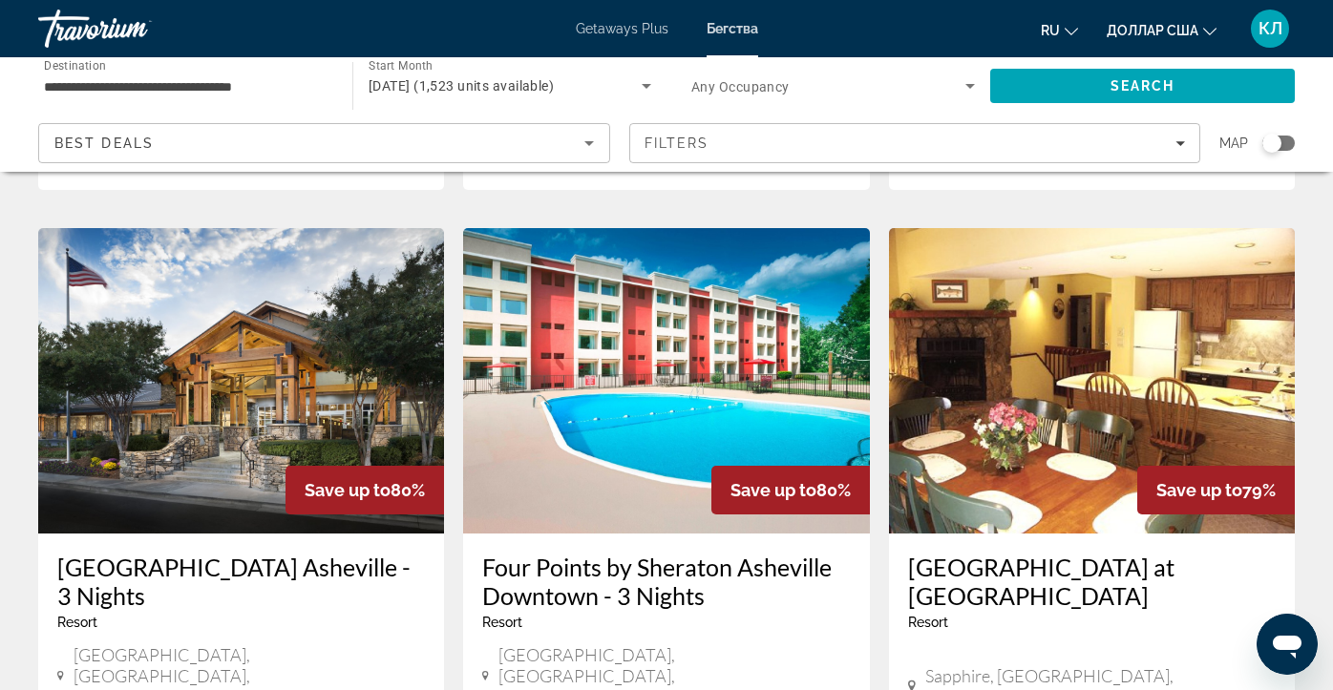
click at [216, 553] on h3 "[GEOGRAPHIC_DATA] Asheville - 3 Nights" at bounding box center [241, 581] width 368 height 57
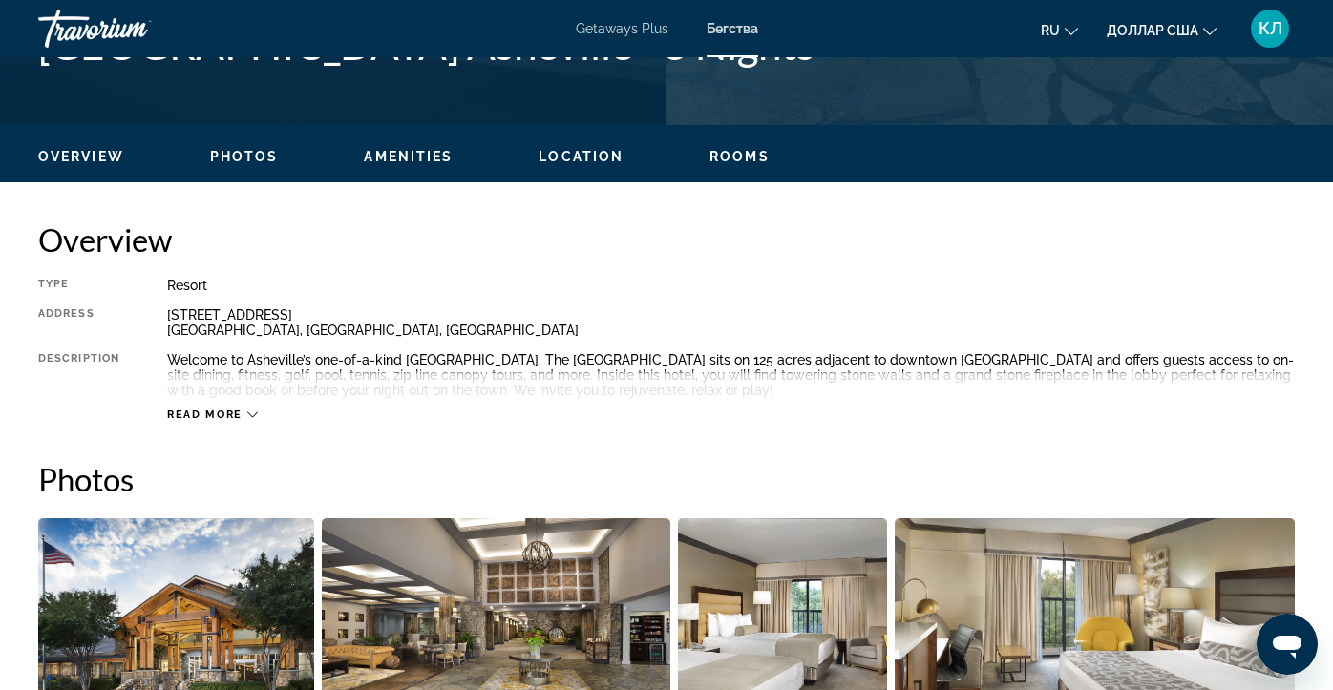
scroll to position [847, 0]
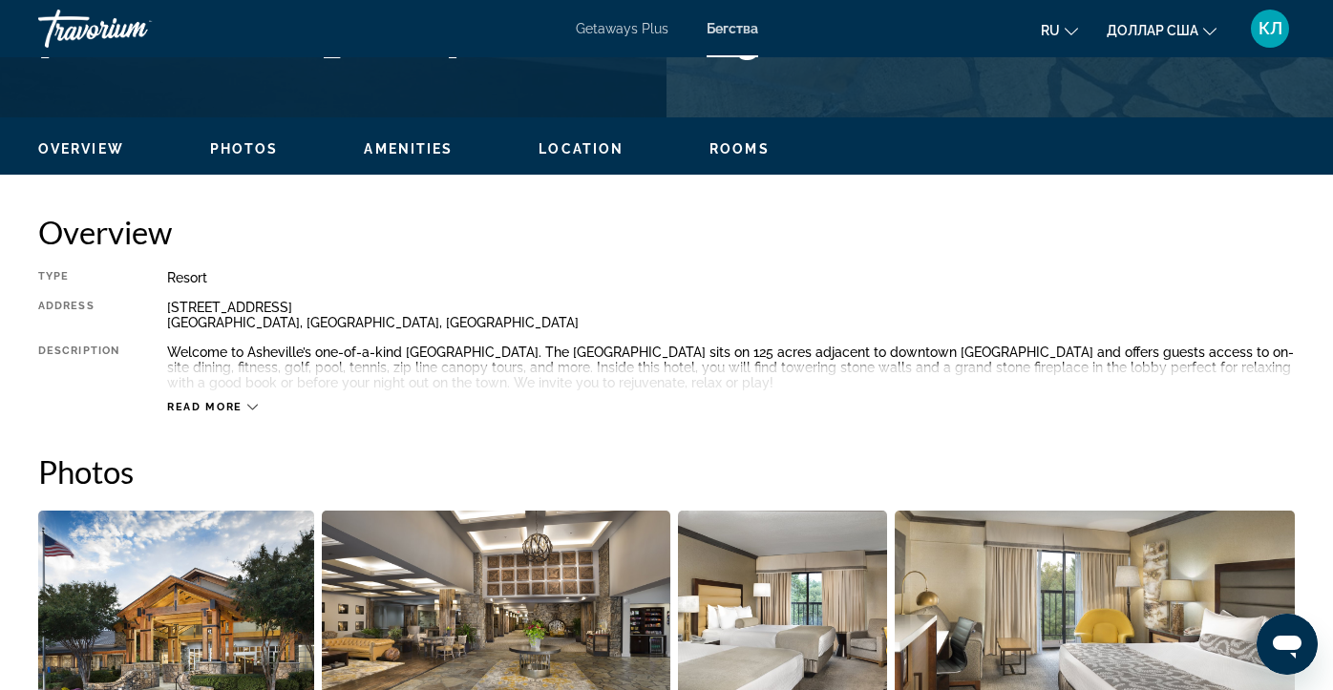
click at [227, 409] on span "Read more" at bounding box center [204, 407] width 75 height 12
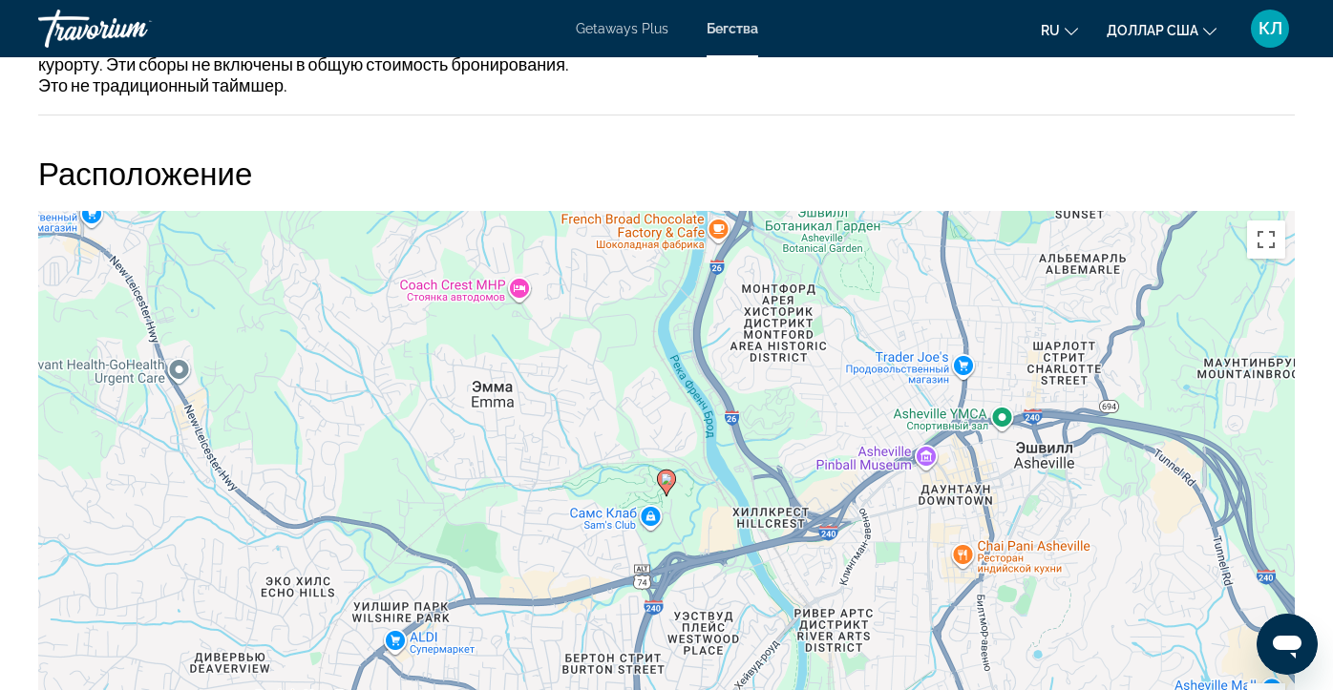
scroll to position [2244, 0]
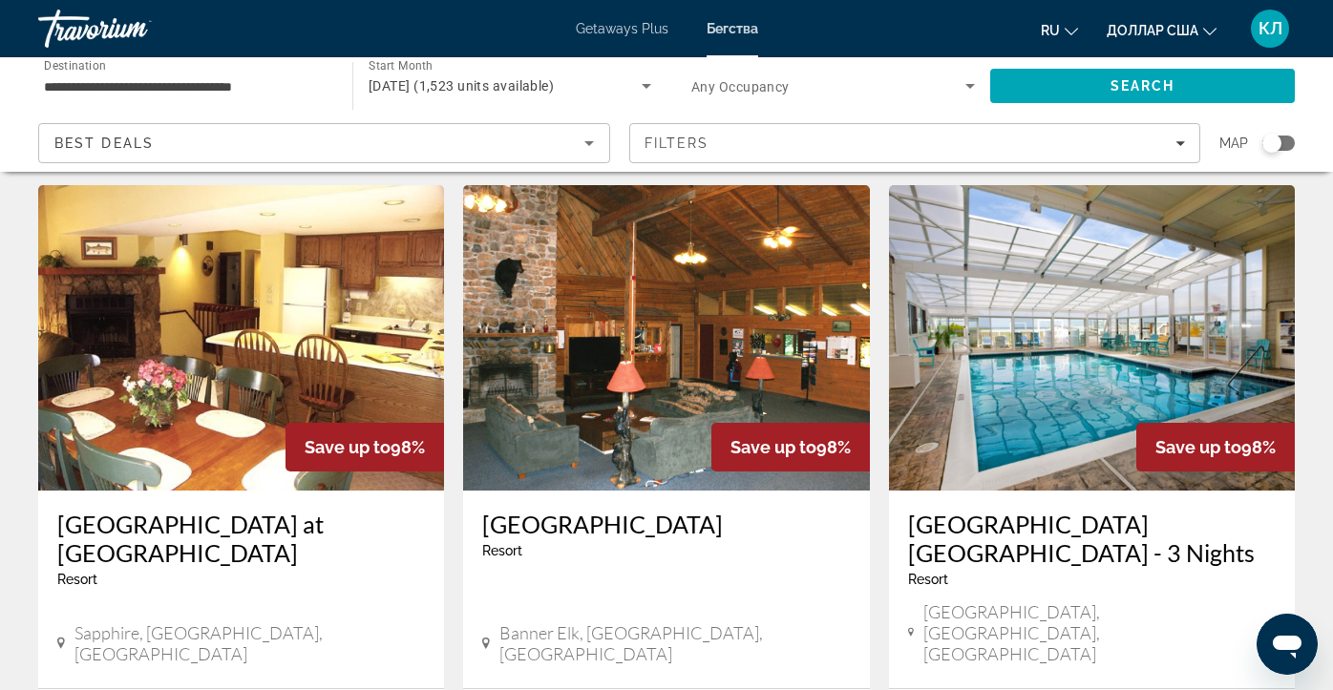
scroll to position [65, 0]
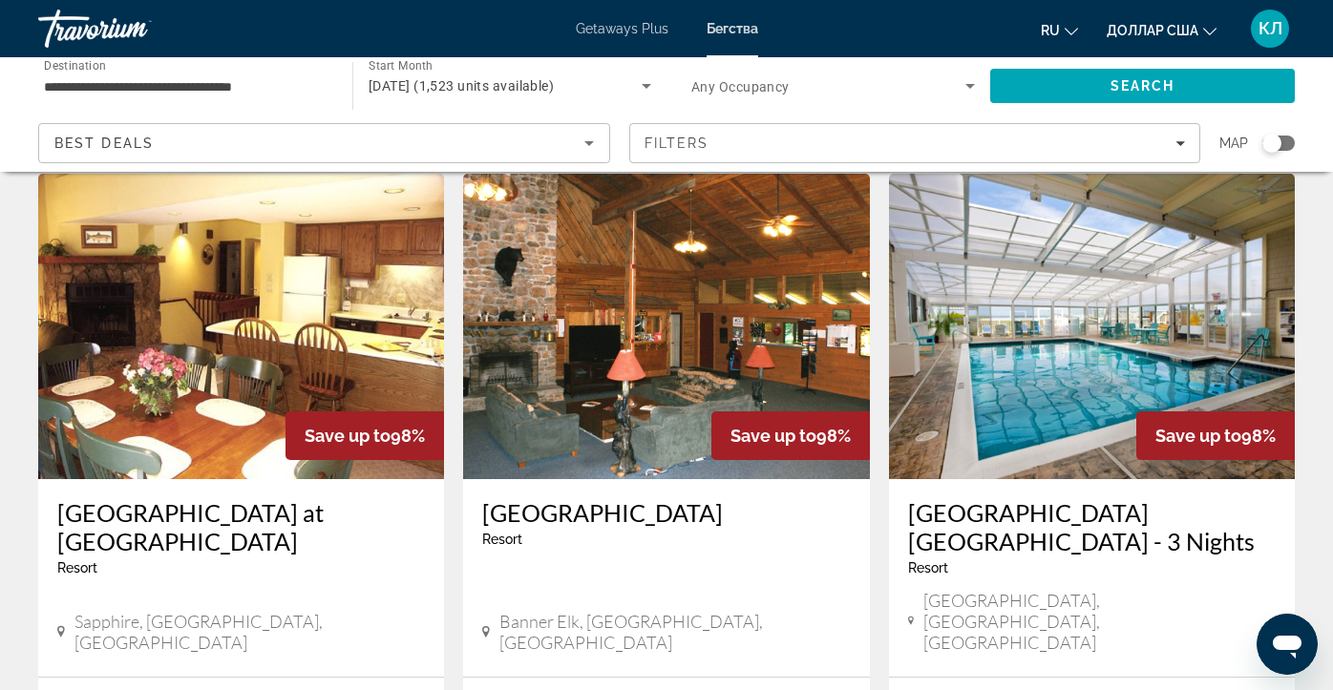
click at [602, 300] on img "Основное содержание" at bounding box center [666, 327] width 406 height 306
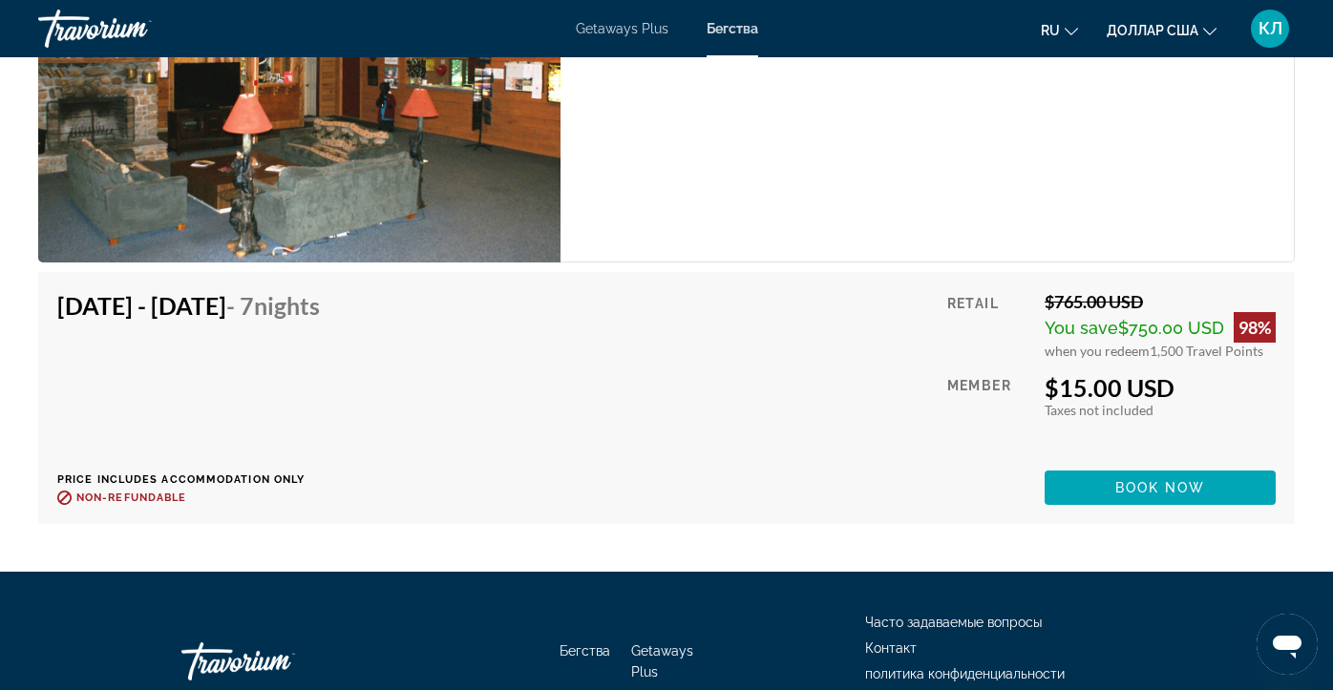
scroll to position [3682, 0]
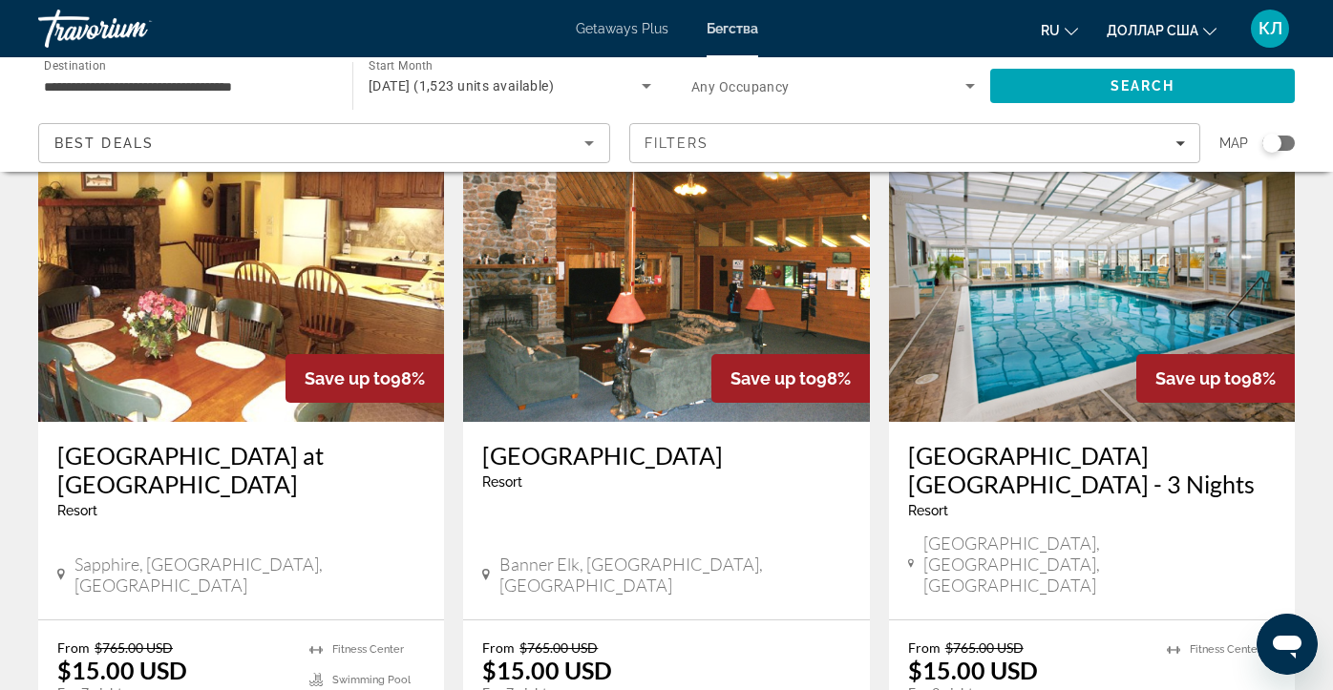
scroll to position [119, 0]
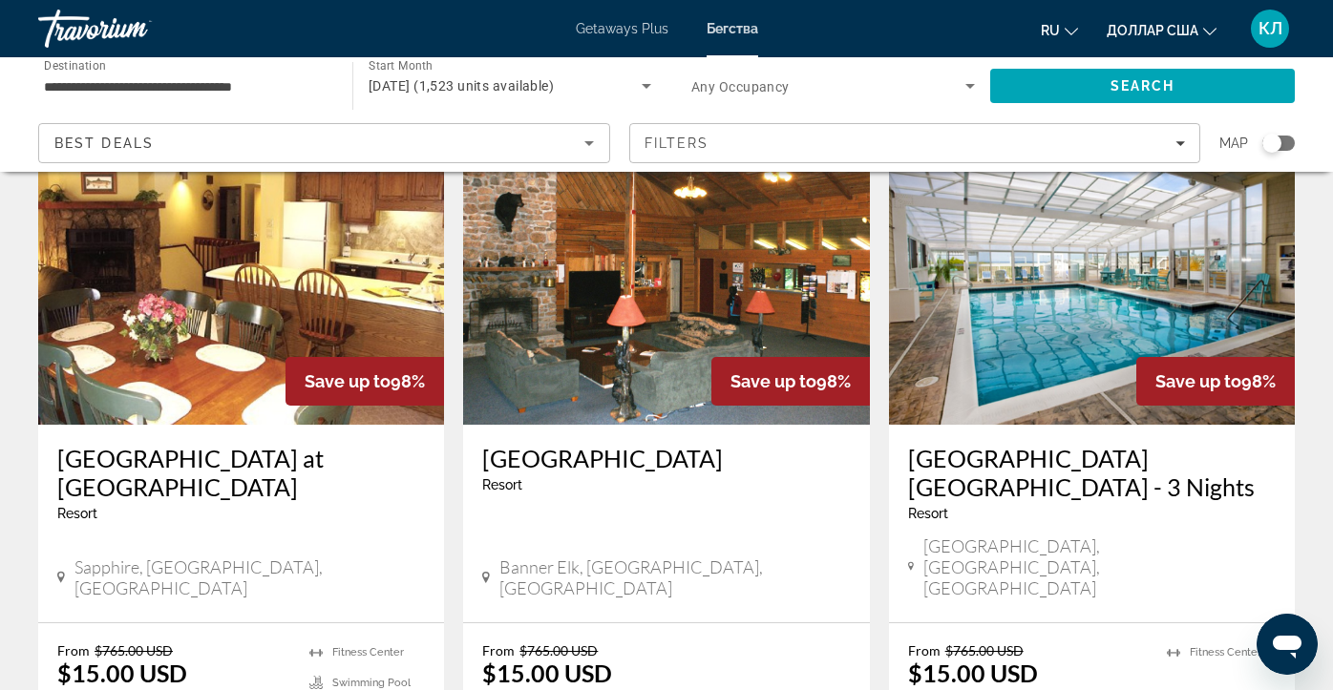
click at [1033, 339] on img "Основное содержание" at bounding box center [1092, 272] width 406 height 306
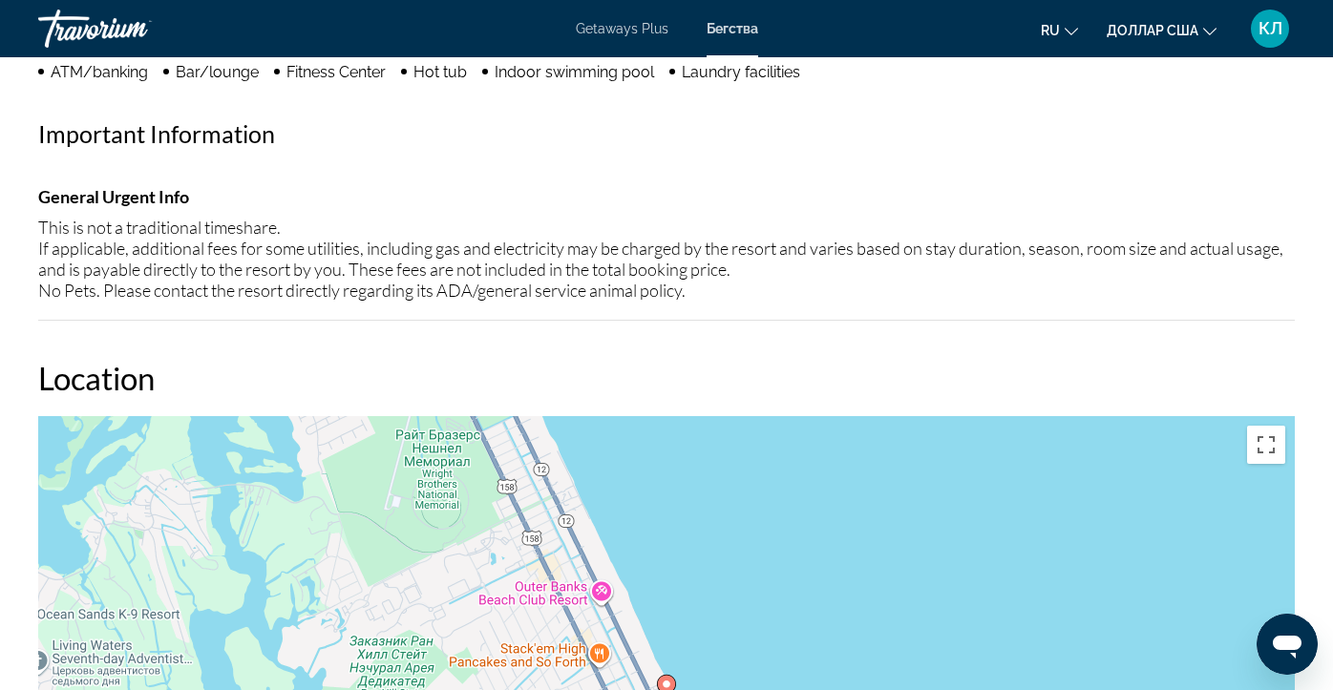
scroll to position [1895, 0]
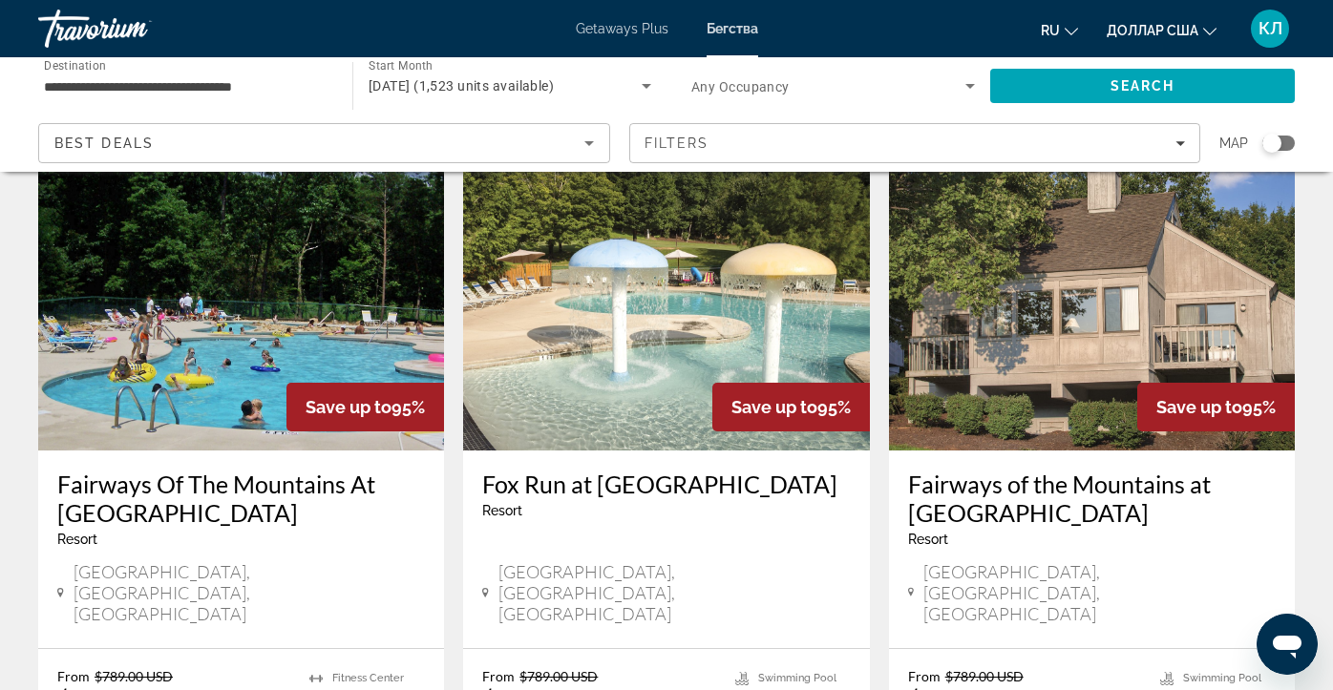
scroll to position [816, 0]
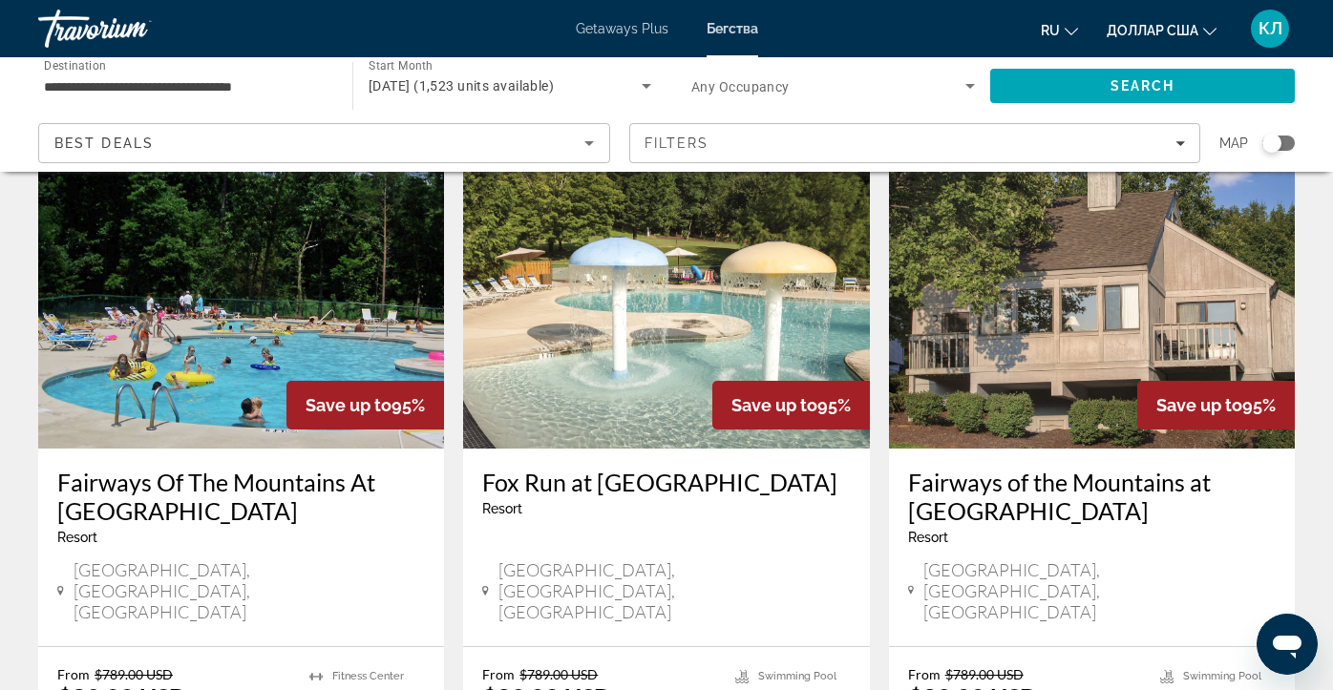
click at [627, 468] on h3 "Fox Run at [GEOGRAPHIC_DATA]" at bounding box center [666, 482] width 368 height 29
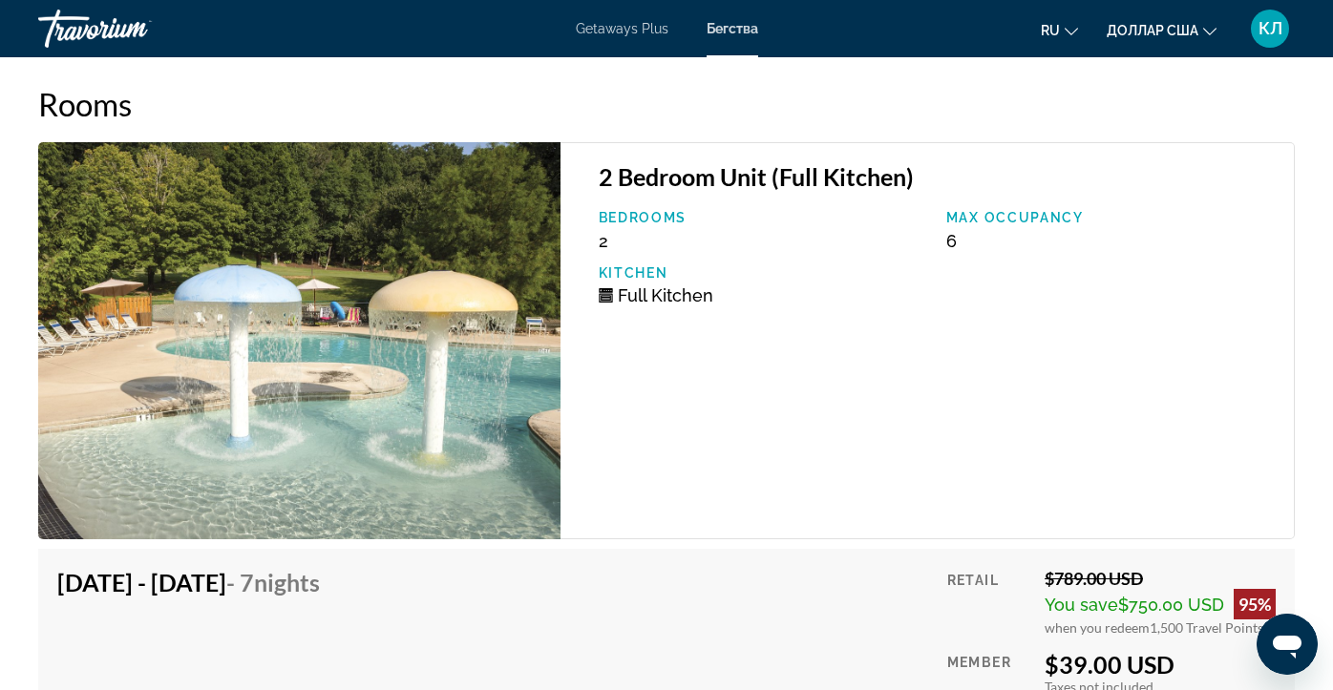
scroll to position [3854, 0]
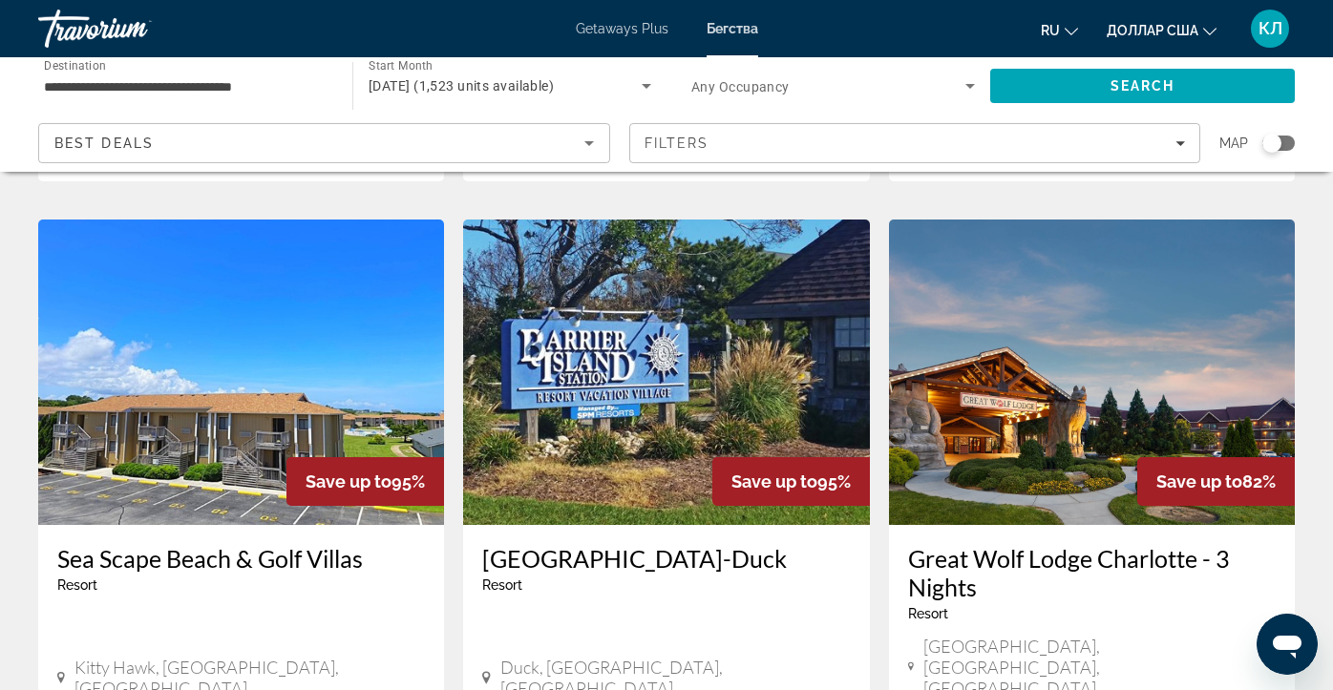
scroll to position [1460, 0]
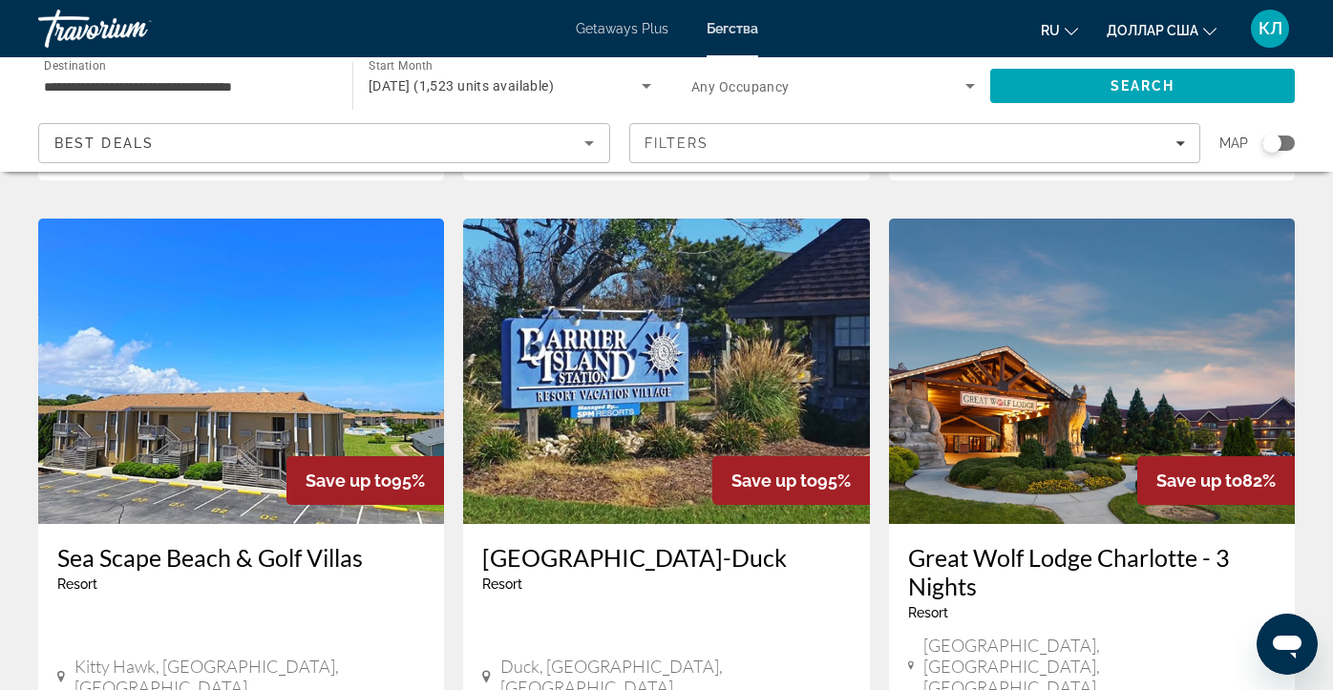
click at [287, 543] on h3 "Sea Scape Beach & Golf Villas" at bounding box center [241, 557] width 368 height 29
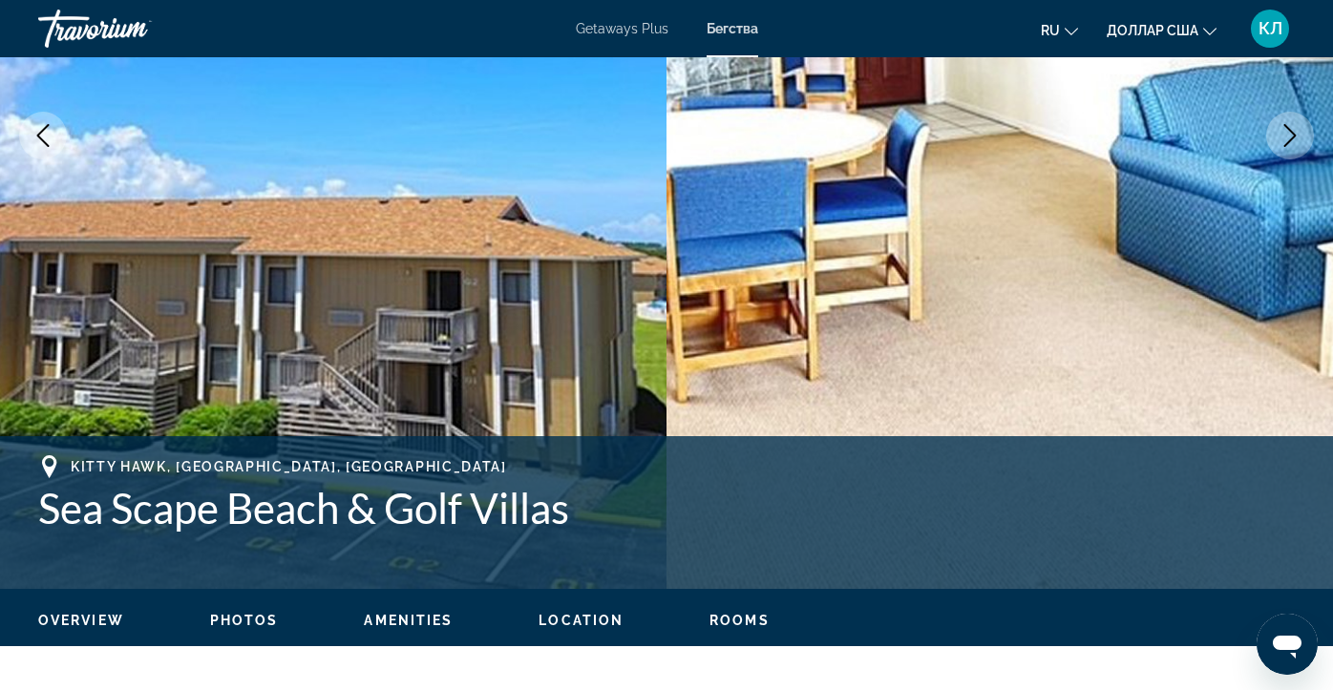
scroll to position [378, 0]
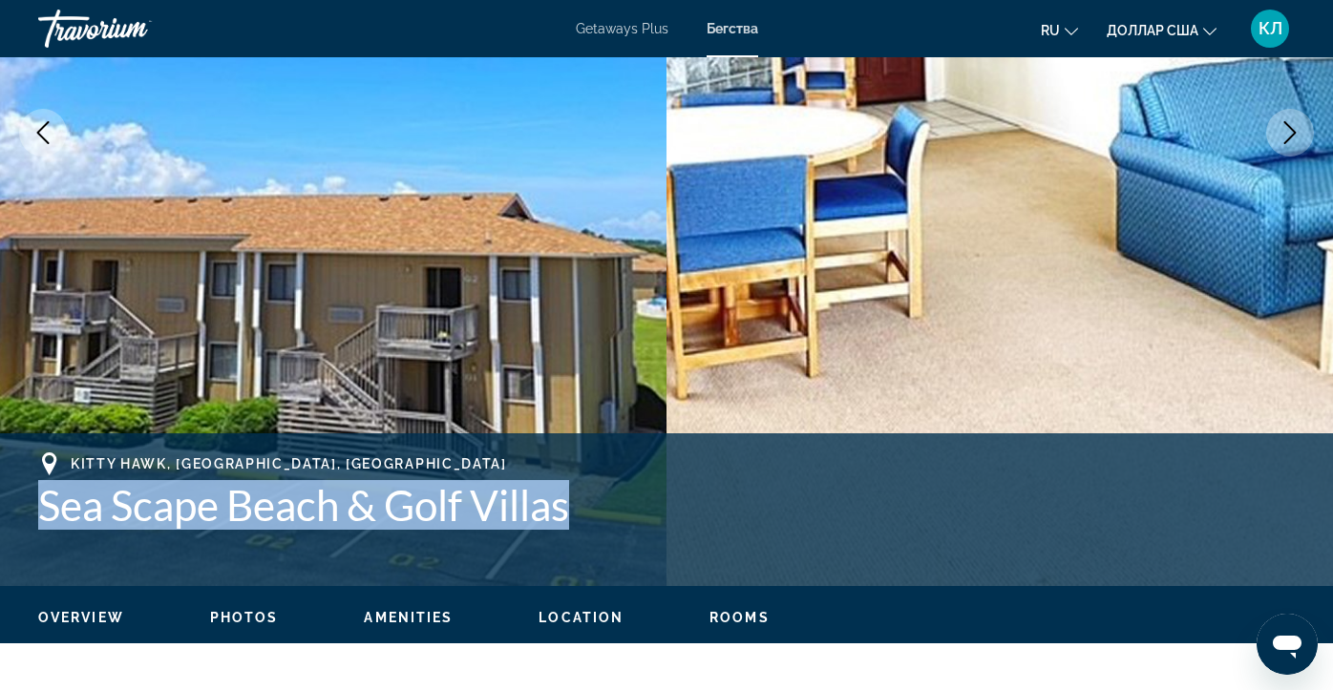
drag, startPoint x: 35, startPoint y: 503, endPoint x: 574, endPoint y: 501, distance: 538.6
click at [574, 501] on div "[GEOGRAPHIC_DATA], [GEOGRAPHIC_DATA], [GEOGRAPHIC_DATA] [GEOGRAPHIC_DATA] & Gol…" at bounding box center [666, 510] width 1333 height 115
click at [533, 505] on h1 "Sea Scape Beach & Golf Villas" at bounding box center [666, 505] width 1257 height 50
drag, startPoint x: 585, startPoint y: 516, endPoint x: 43, endPoint y: 517, distance: 542.5
click at [43, 517] on h1 "Sea Scape Beach & Golf Villas" at bounding box center [666, 505] width 1257 height 50
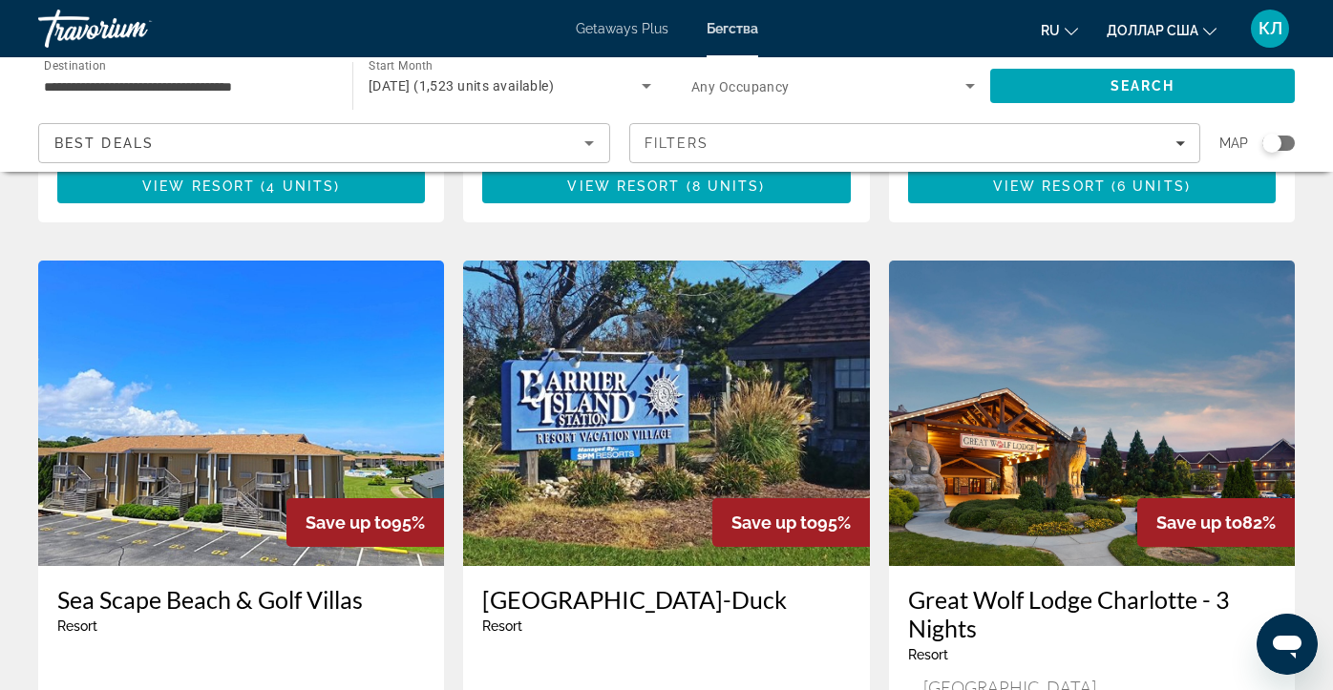
scroll to position [1416, 0]
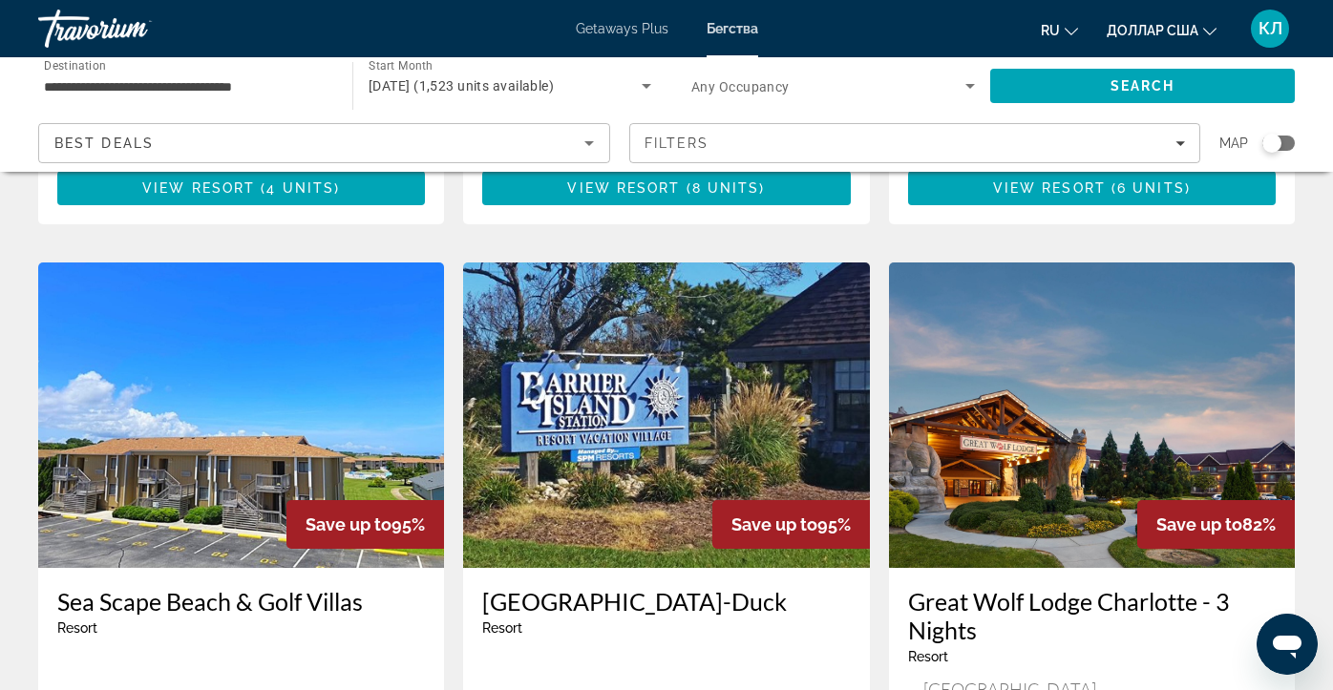
click at [617, 587] on h3 "[GEOGRAPHIC_DATA]-Duck" at bounding box center [666, 601] width 368 height 29
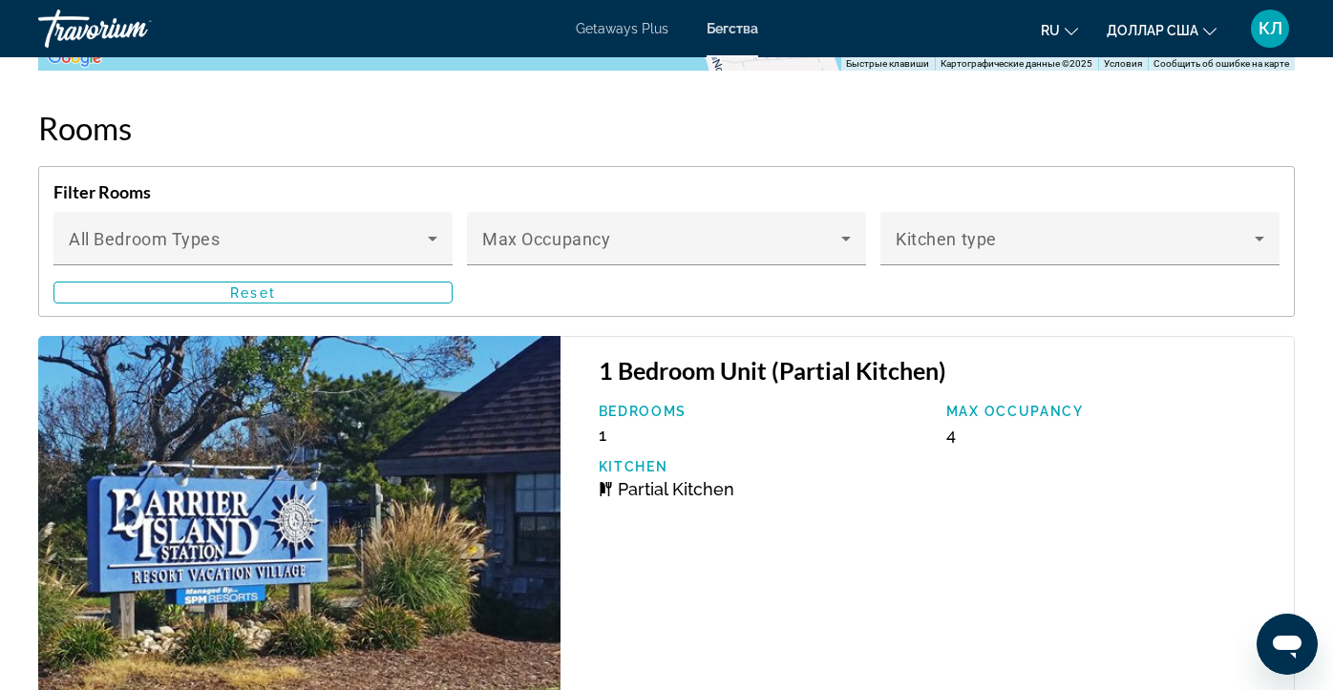
scroll to position [2882, 0]
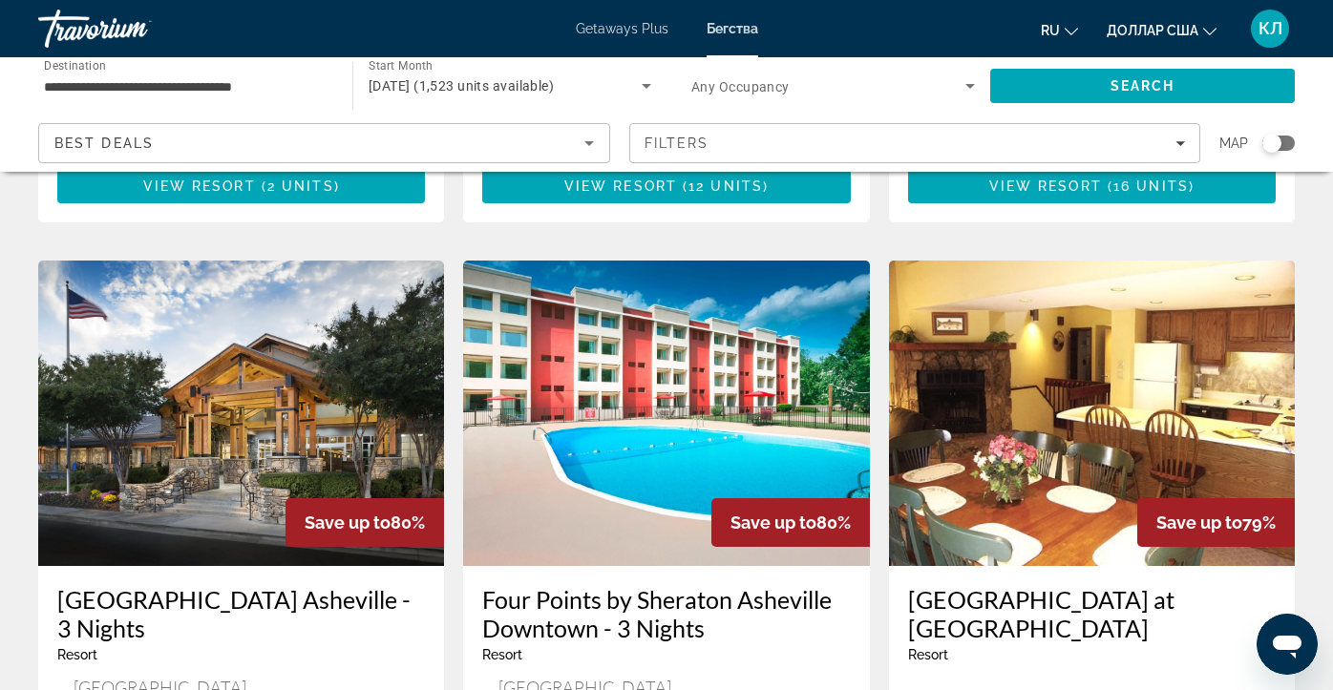
scroll to position [2155, 0]
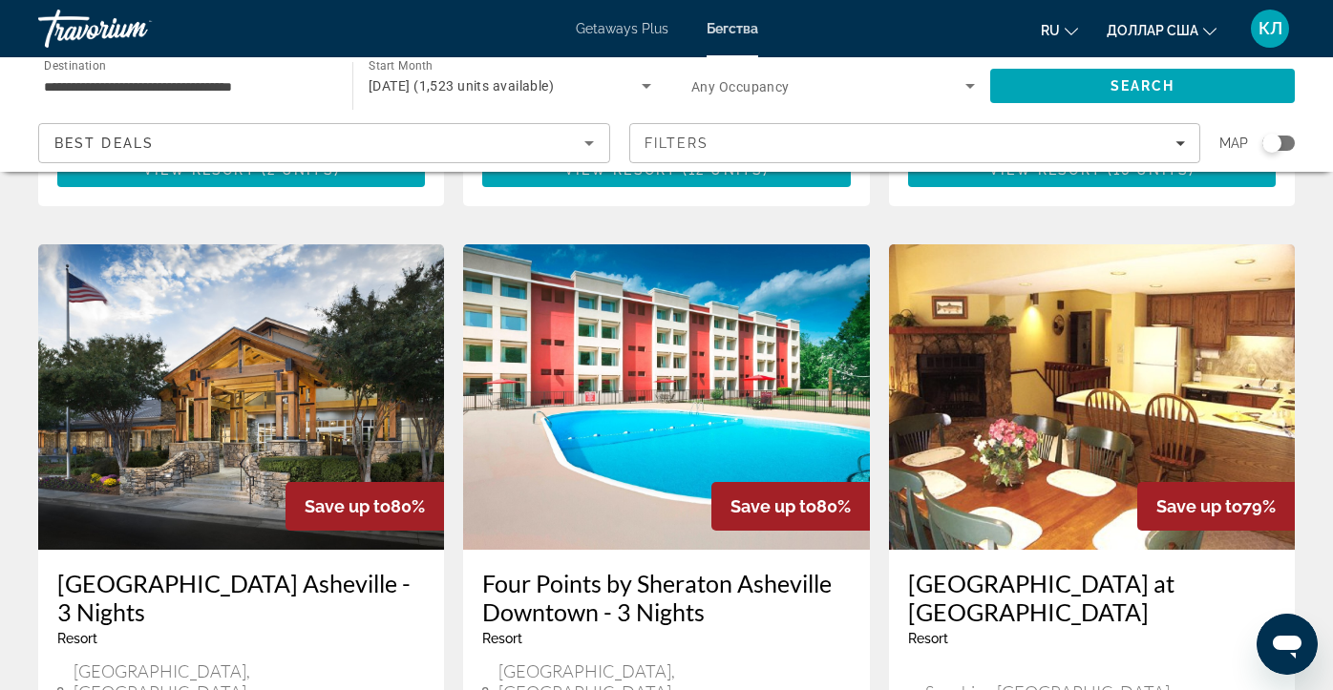
click at [196, 569] on h3 "[GEOGRAPHIC_DATA] Asheville - 3 Nights" at bounding box center [241, 597] width 368 height 57
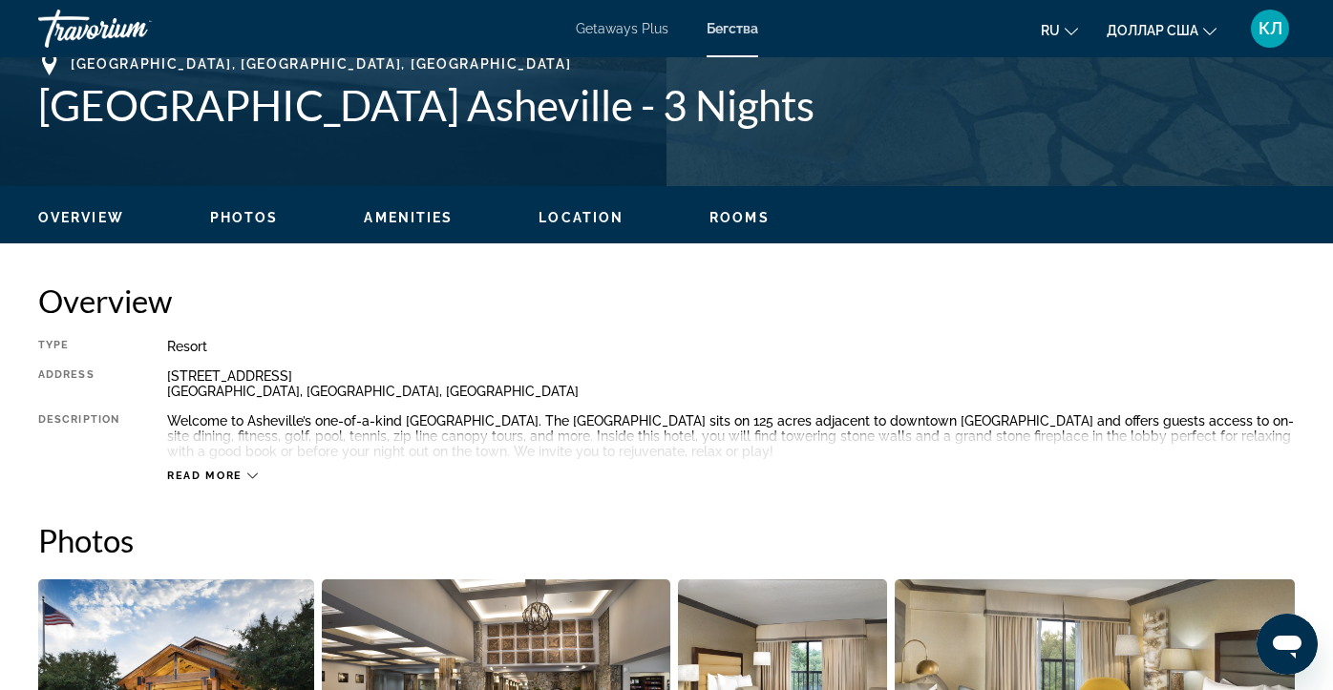
scroll to position [761, 0]
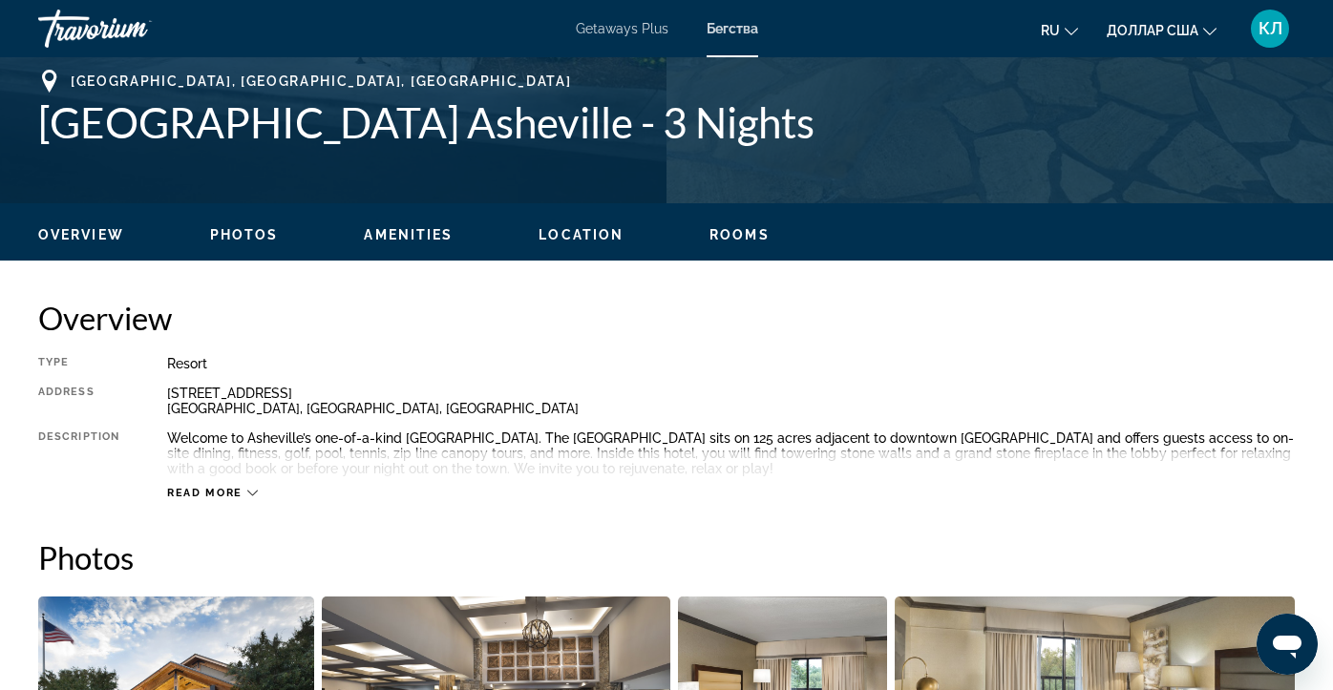
click at [303, 472] on div "Read more" at bounding box center [731, 474] width 1128 height 53
click at [234, 494] on span "Read more" at bounding box center [204, 493] width 75 height 12
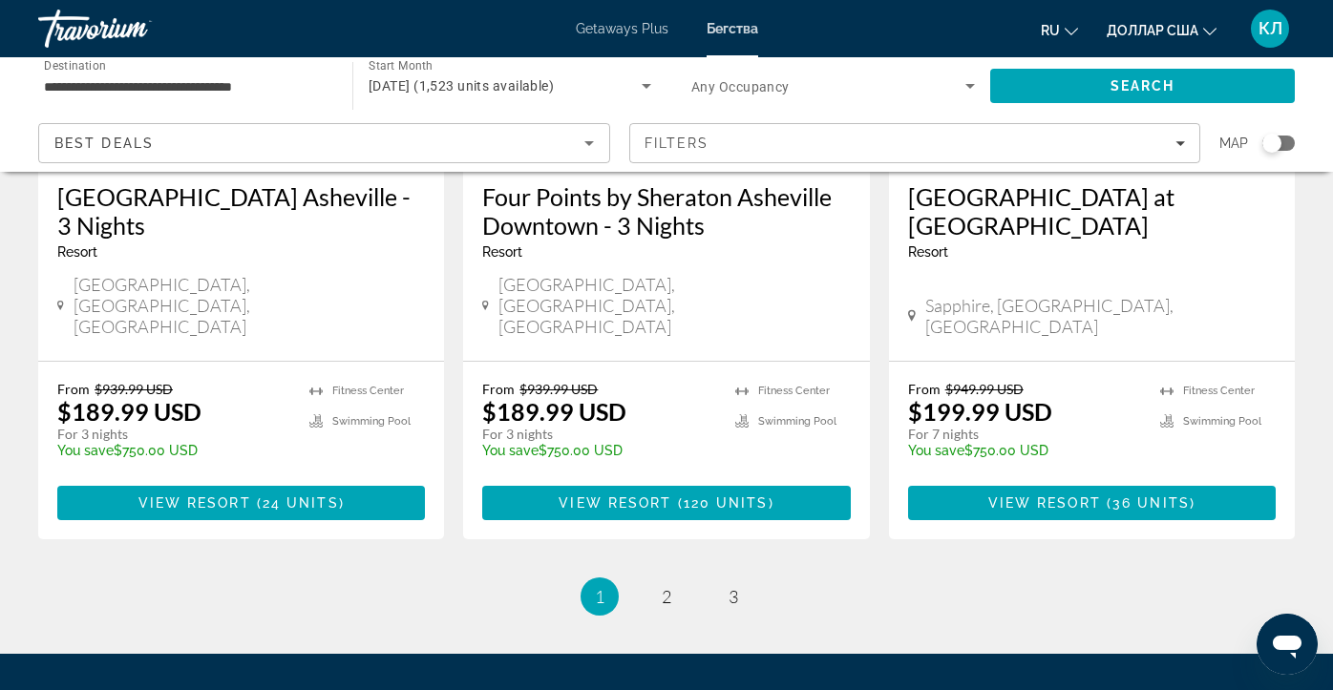
scroll to position [2571, 0]
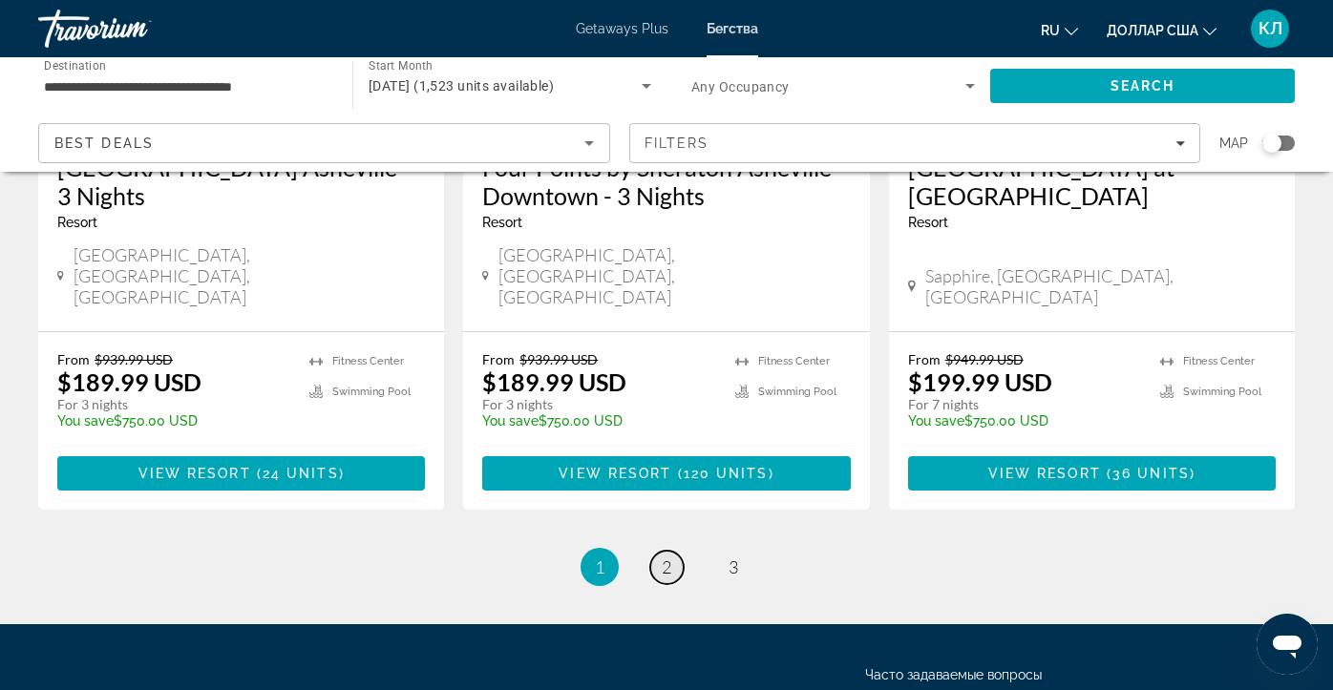
click at [669, 557] on span "2" at bounding box center [667, 567] width 10 height 21
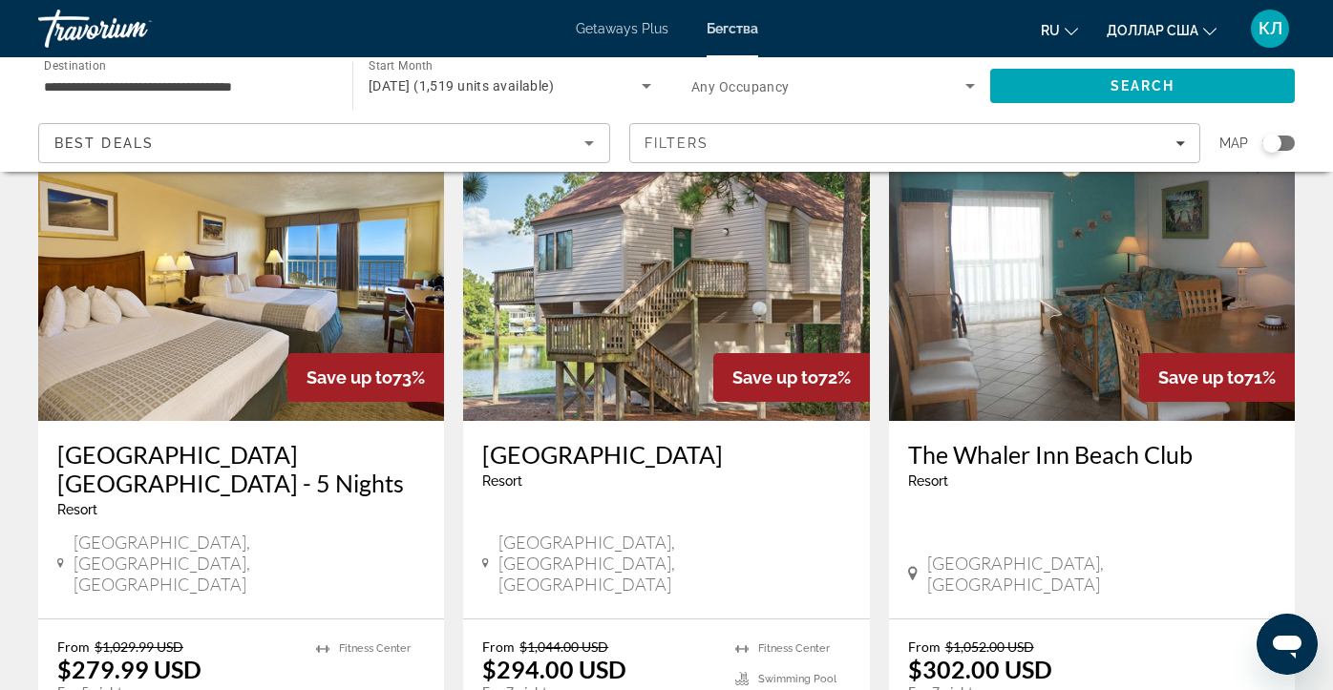
scroll to position [158, 0]
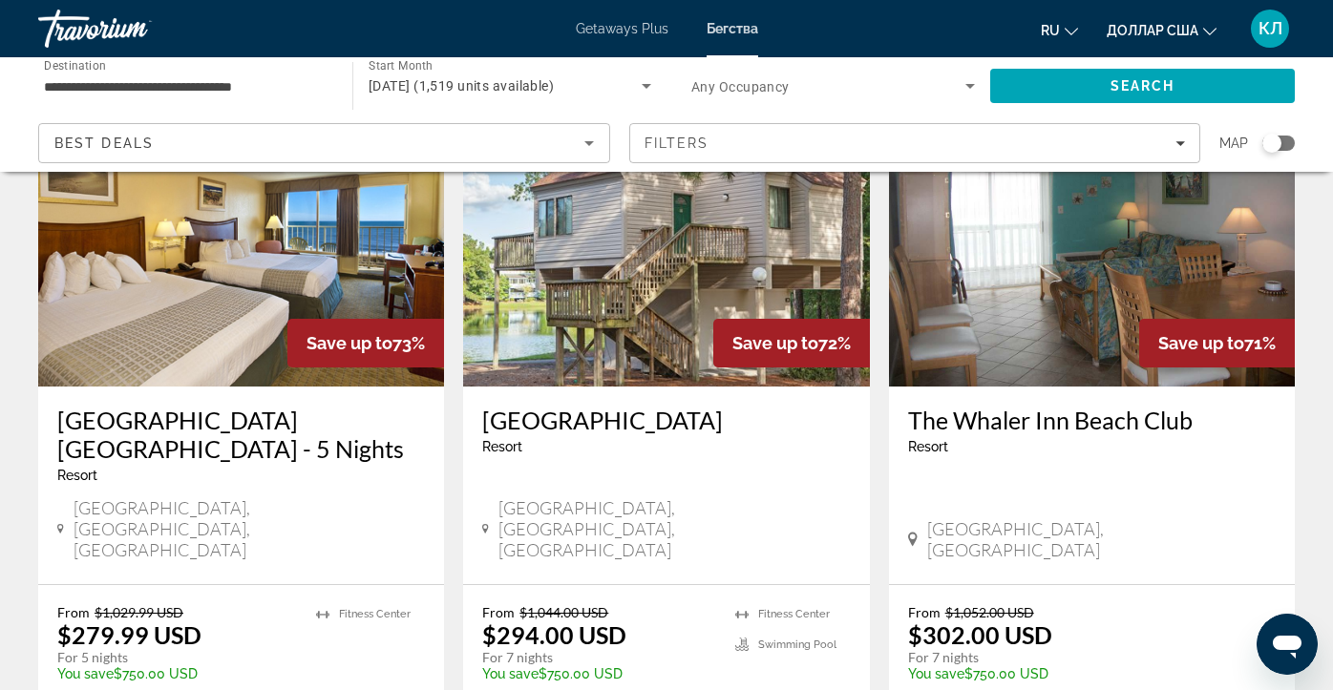
click at [224, 453] on h3 "[GEOGRAPHIC_DATA] [GEOGRAPHIC_DATA] - 5 Nights" at bounding box center [241, 434] width 368 height 57
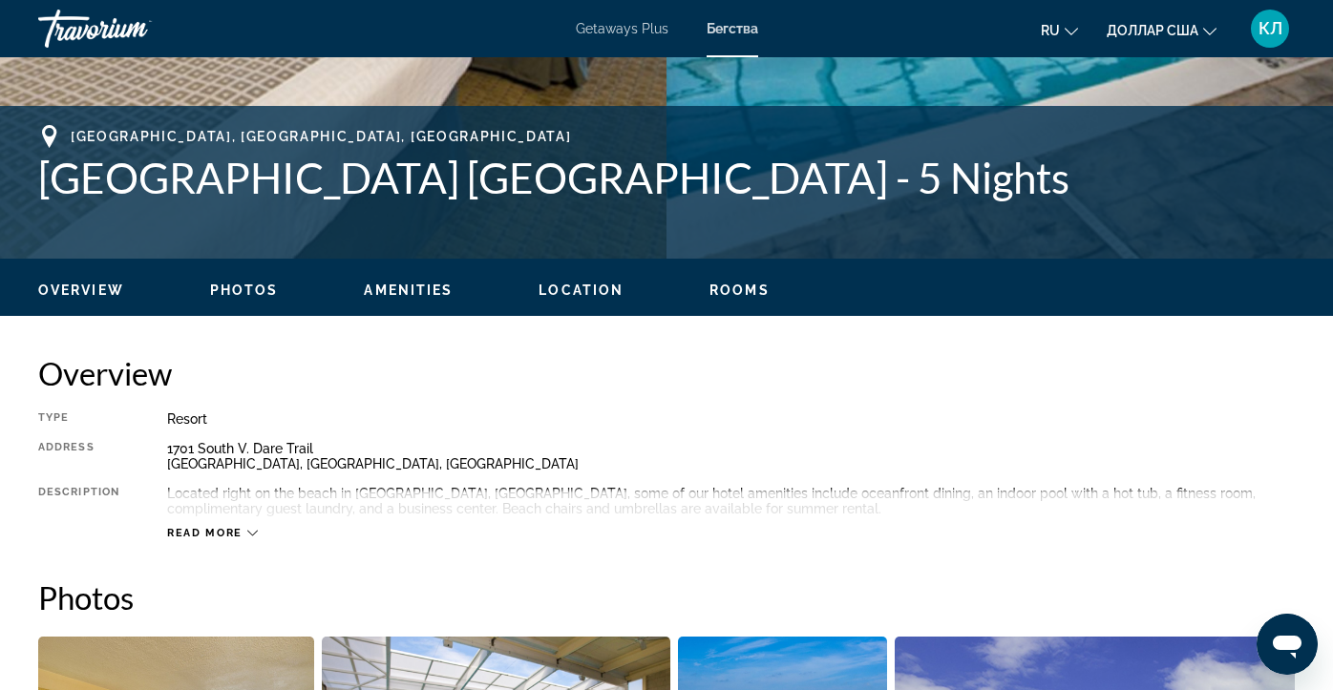
scroll to position [708, 0]
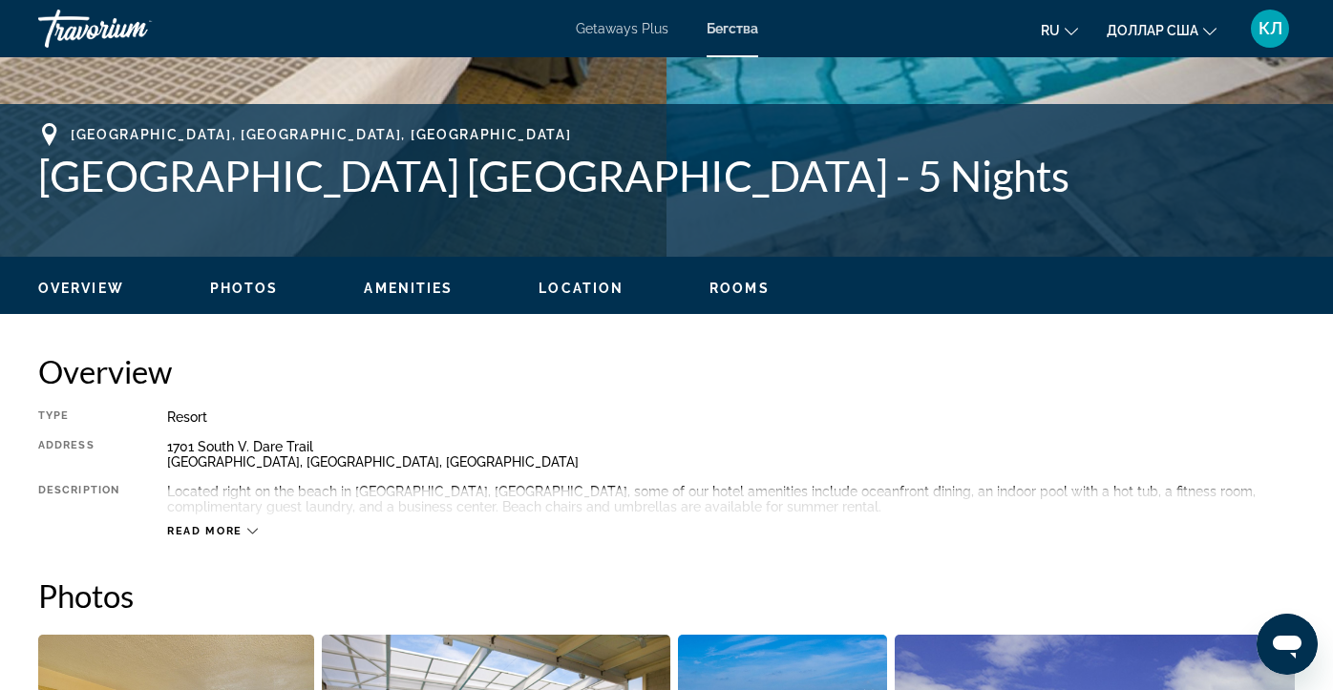
click at [210, 532] on span "Read more" at bounding box center [204, 531] width 75 height 12
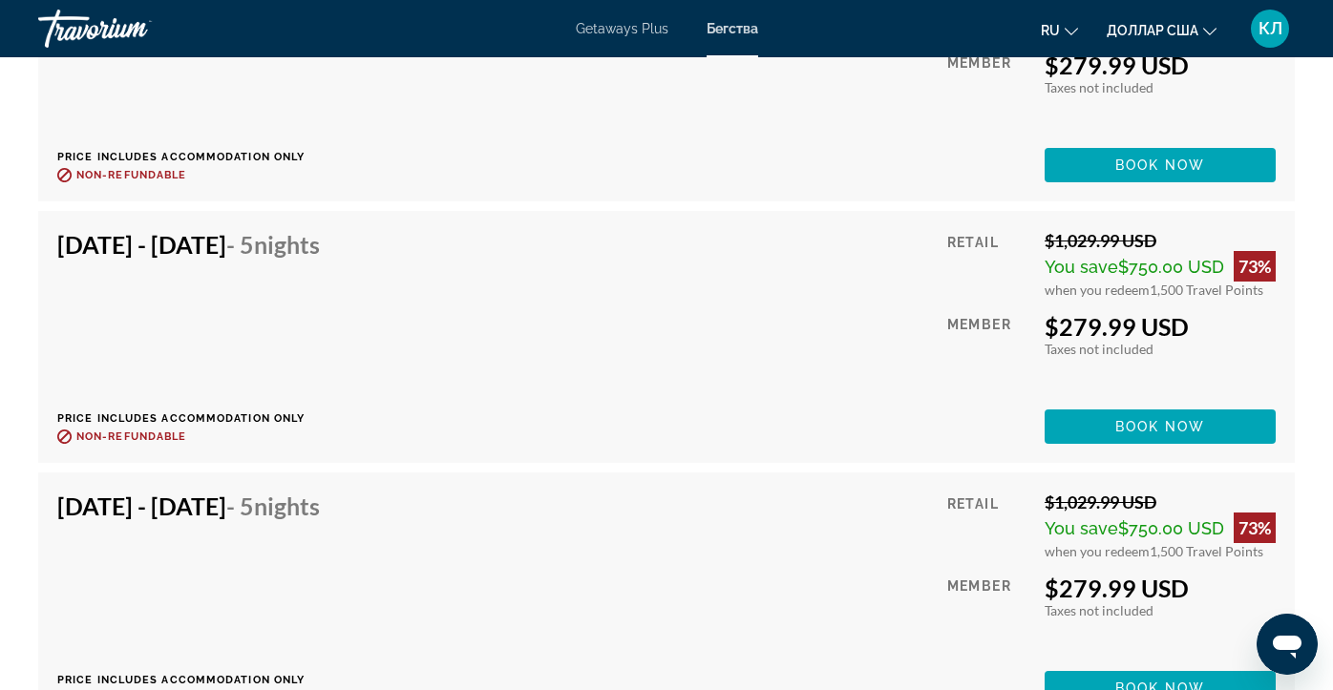
scroll to position [4451, 0]
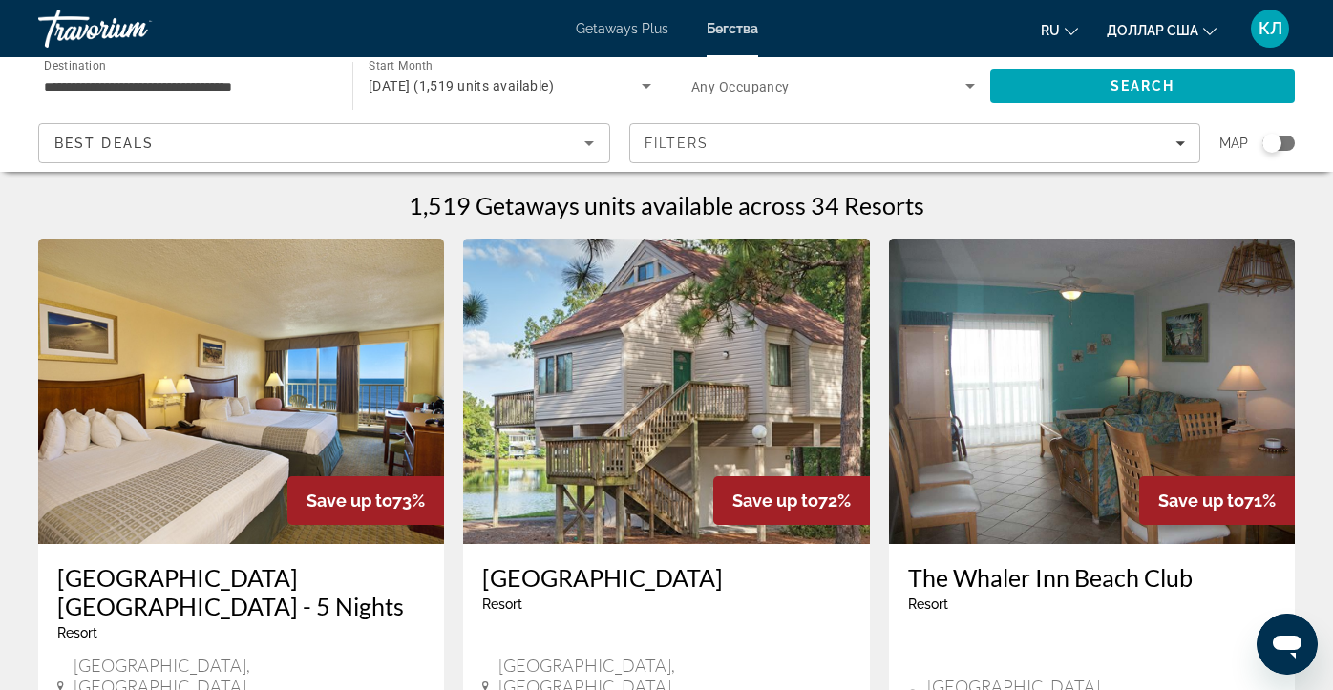
click at [89, 84] on input "**********" at bounding box center [186, 86] width 284 height 23
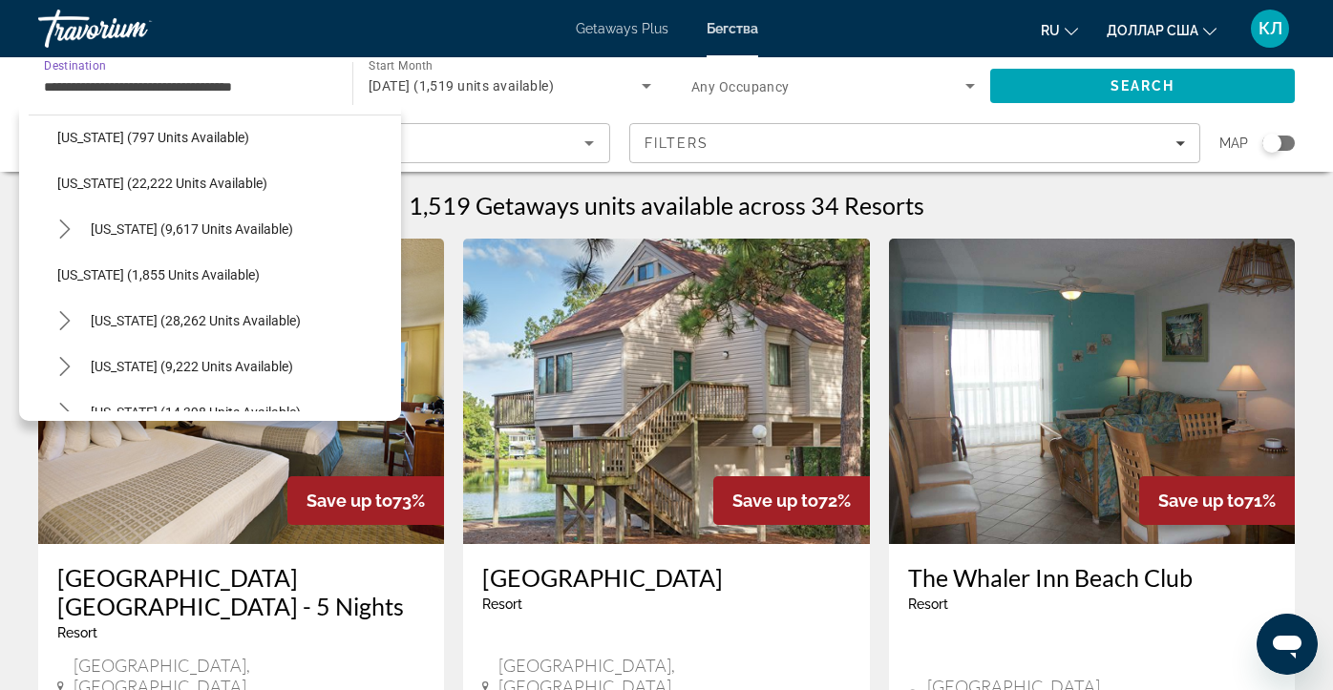
scroll to position [1596, 0]
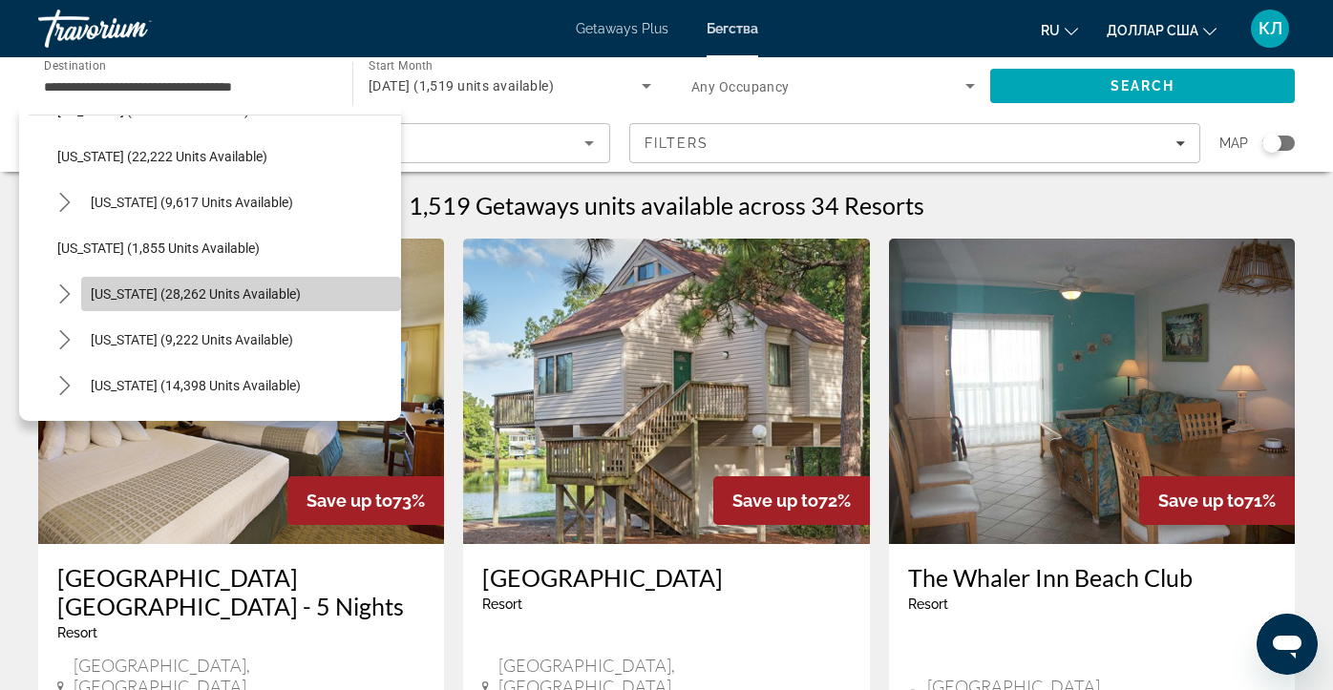
click at [194, 297] on span "[US_STATE] (28,262 units available)" at bounding box center [196, 294] width 210 height 15
type input "**********"
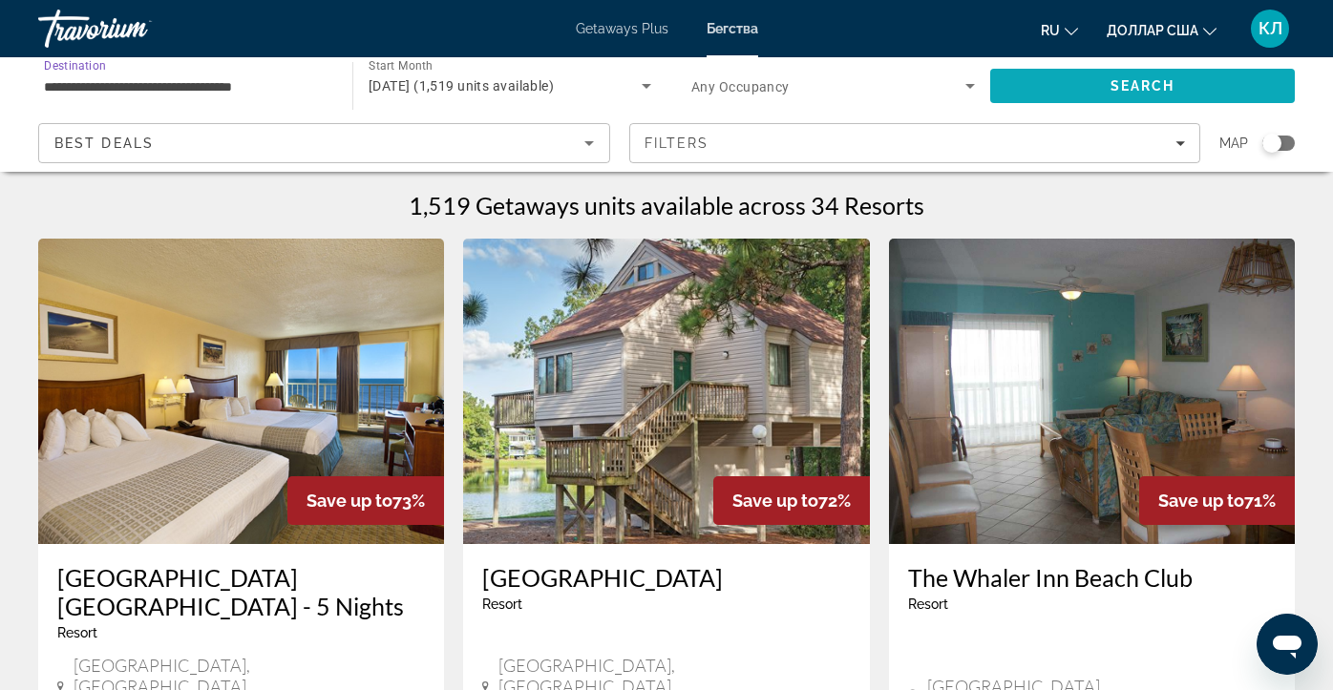
click at [1105, 73] on span "Search" at bounding box center [1142, 86] width 305 height 46
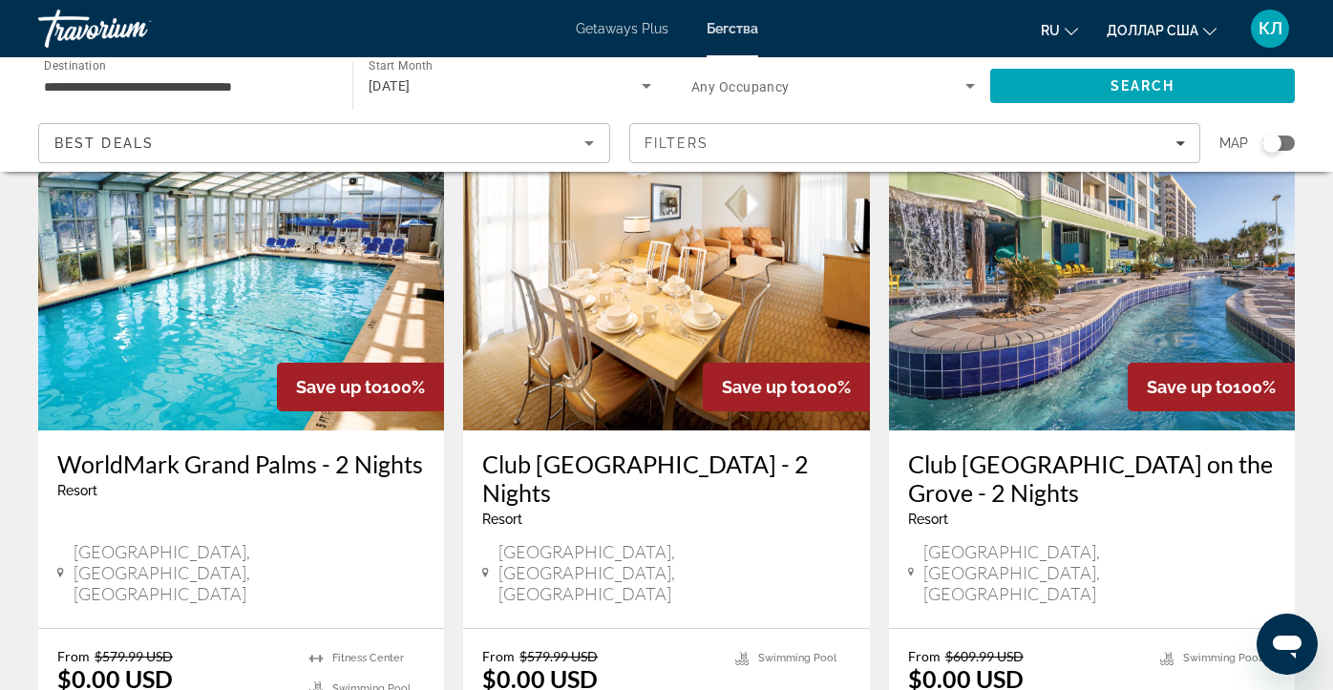
scroll to position [101, 0]
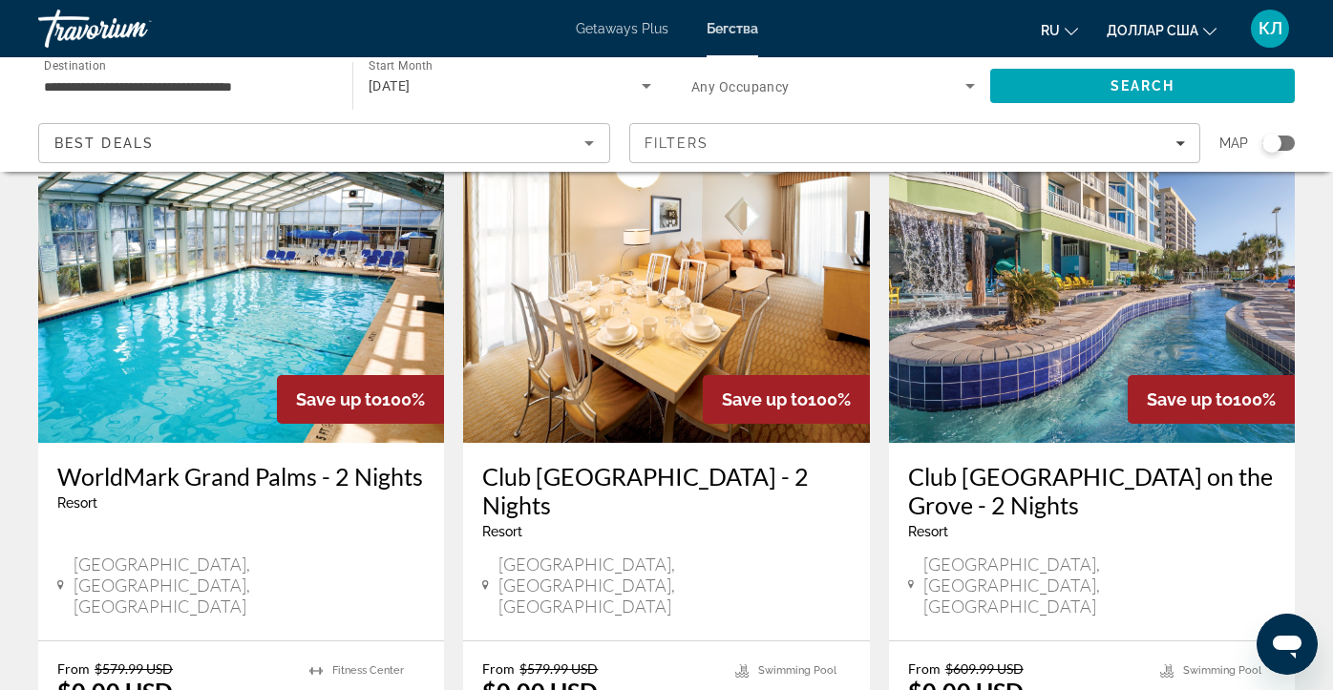
click at [674, 478] on h3 "Club [GEOGRAPHIC_DATA] - 2 Nights" at bounding box center [666, 490] width 368 height 57
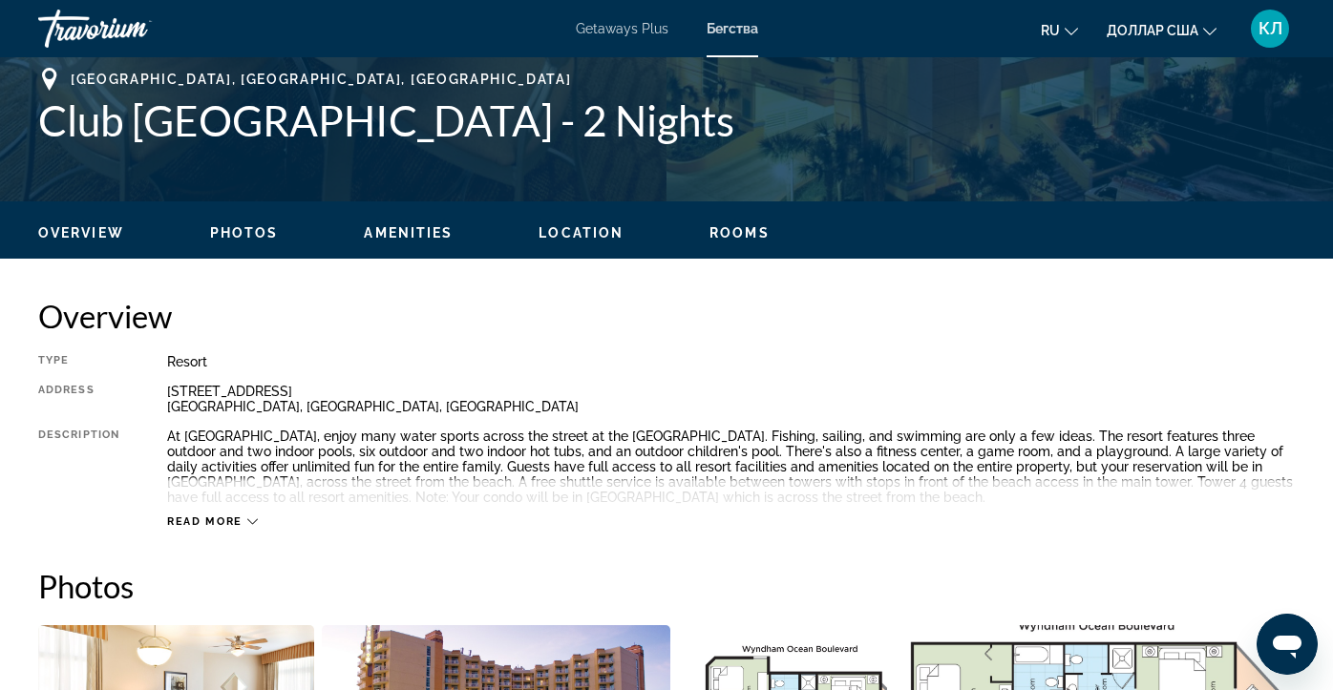
scroll to position [821, 0]
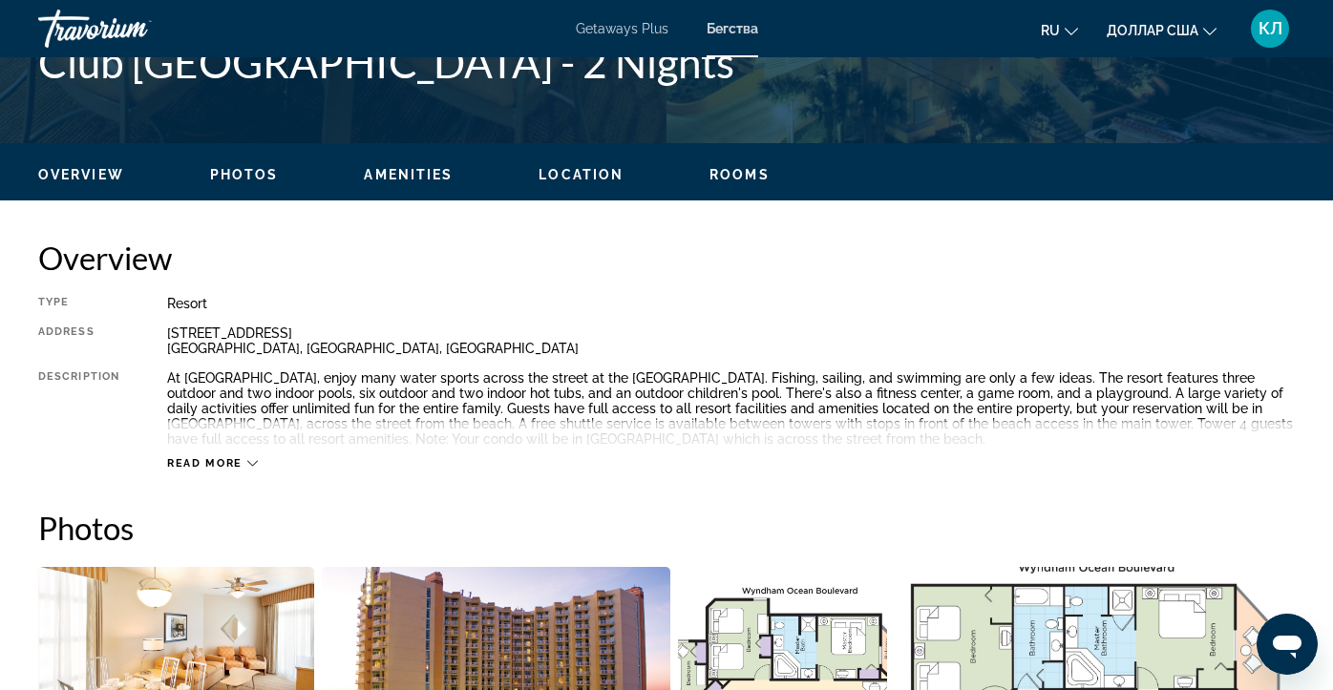
click at [203, 464] on span "Read more" at bounding box center [204, 463] width 75 height 12
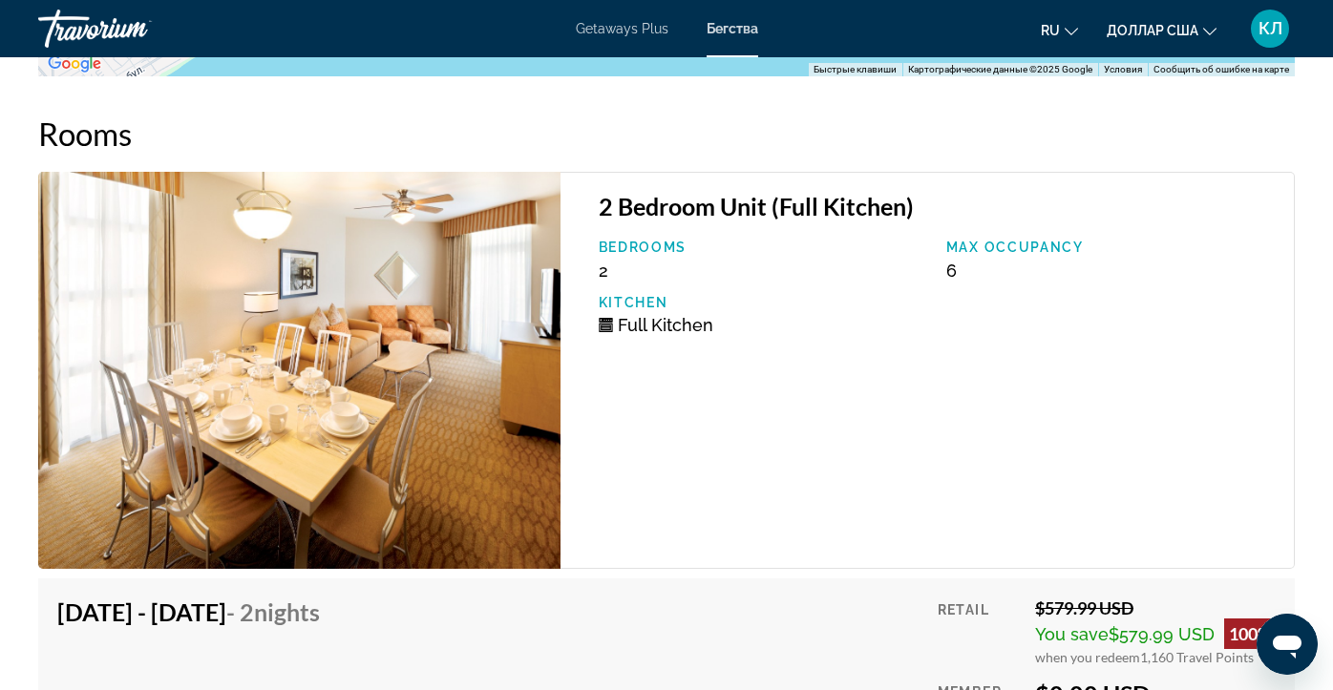
scroll to position [3725, 0]
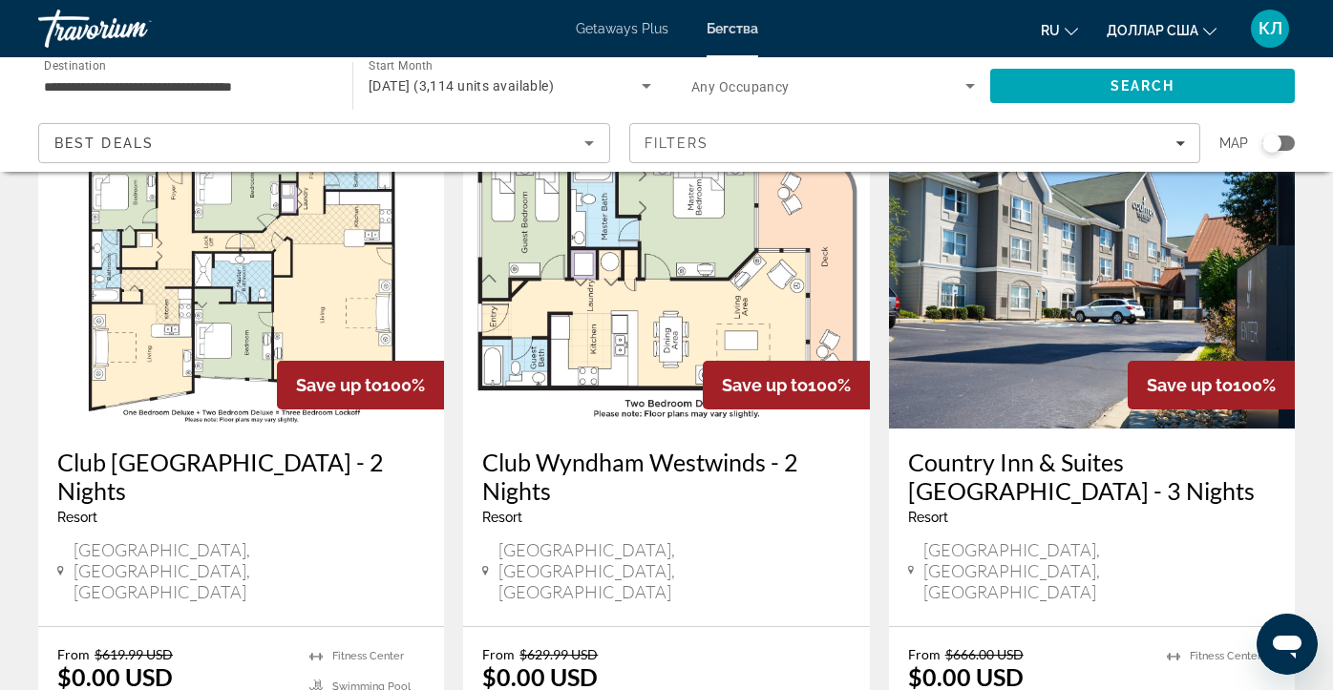
scroll to position [844, 0]
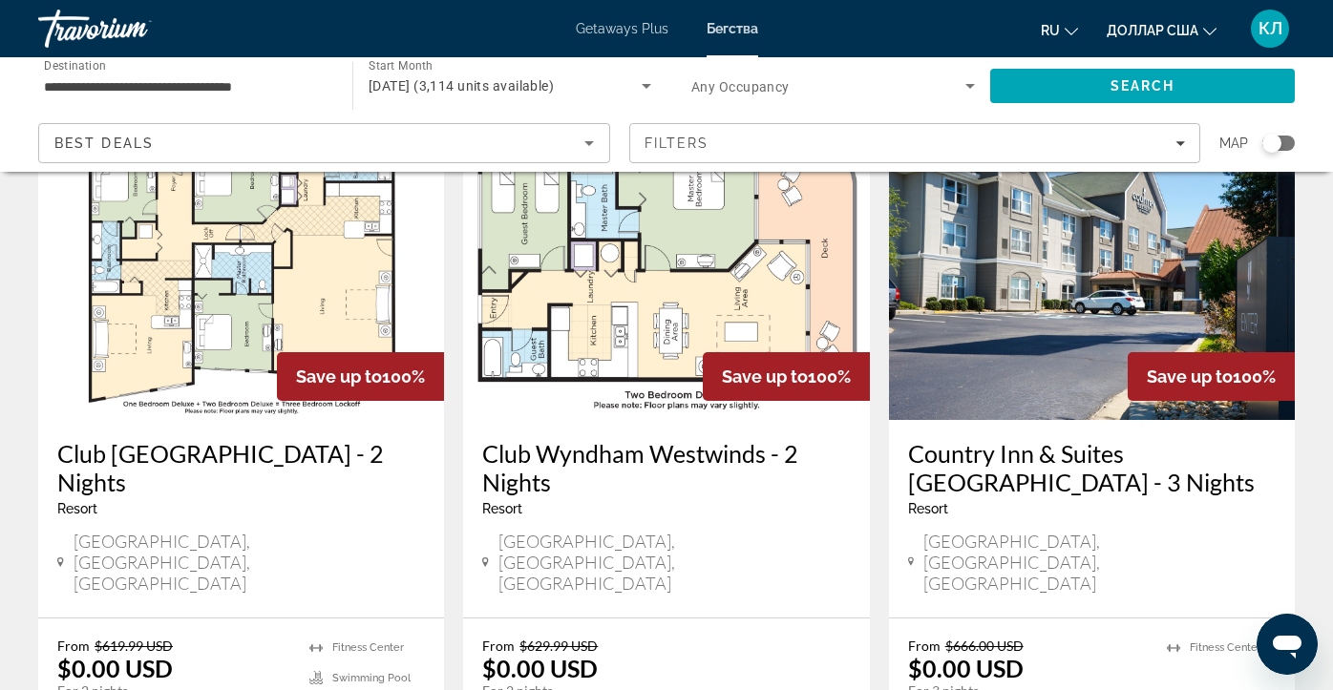
click at [92, 439] on h3 "Club [GEOGRAPHIC_DATA] - 2 Nights" at bounding box center [241, 467] width 368 height 57
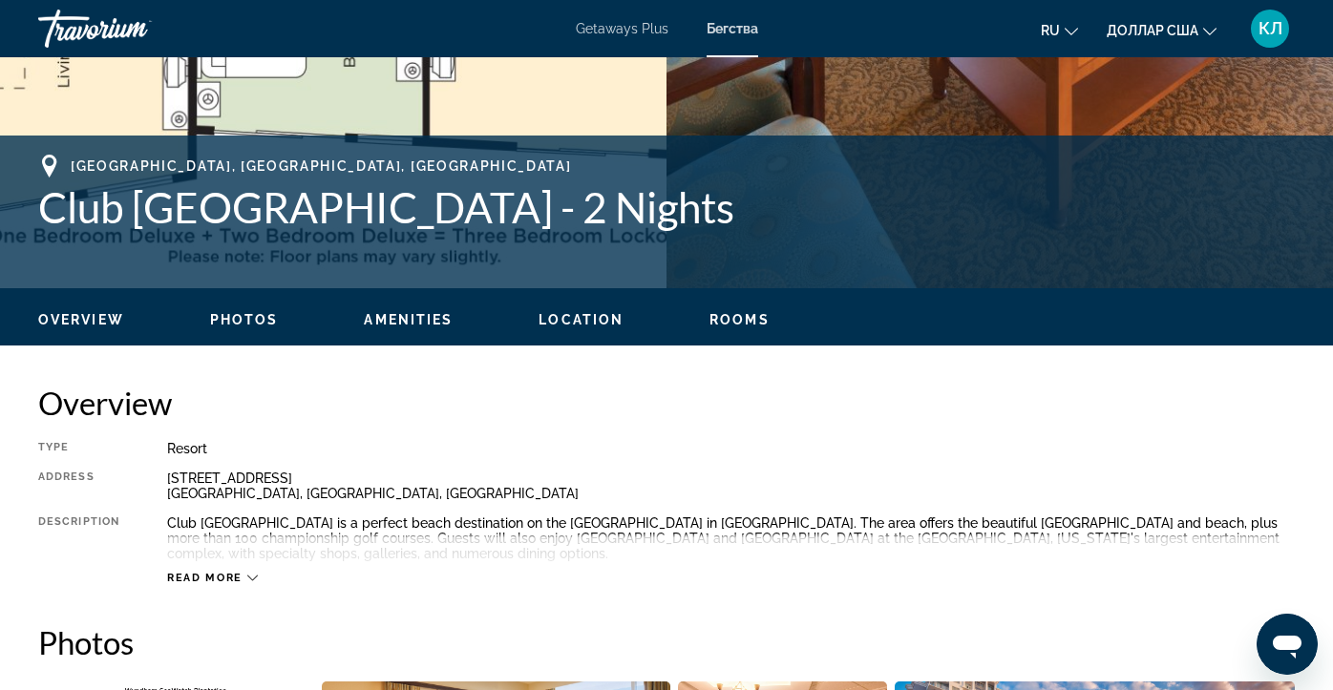
scroll to position [675, 0]
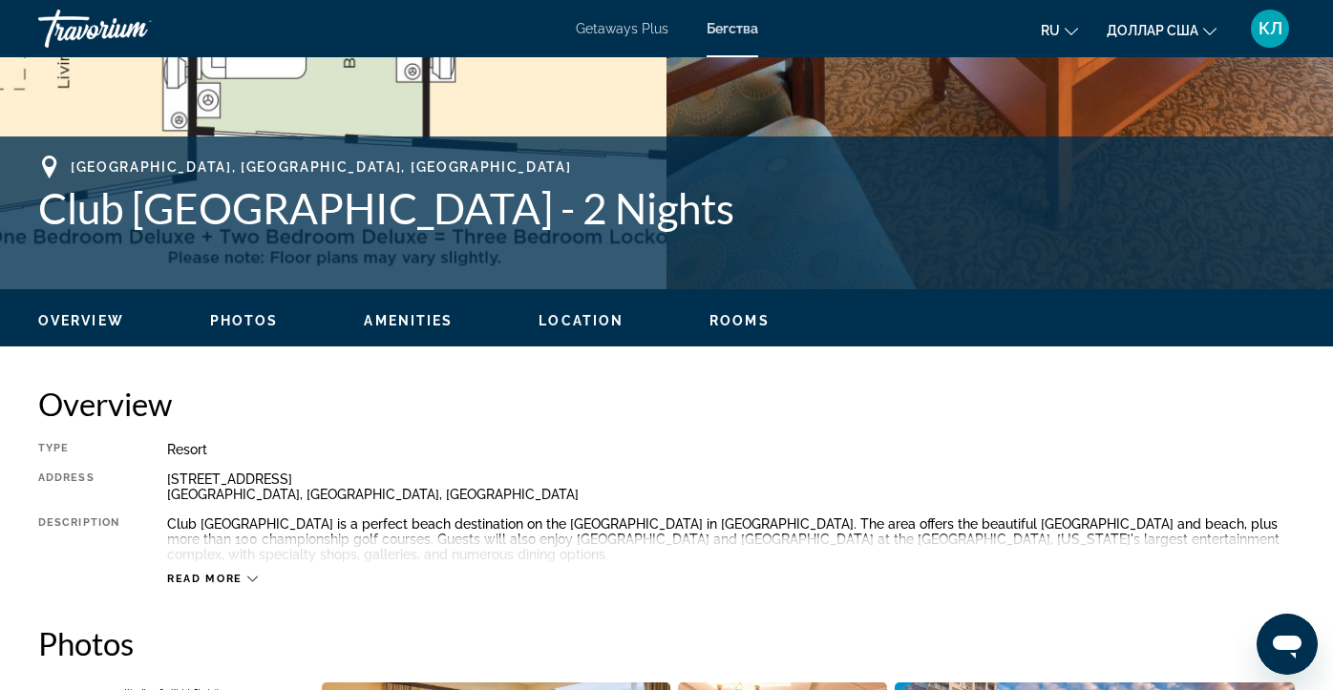
click at [256, 330] on div "Overview Photos Amenities Location Rooms Search" at bounding box center [666, 318] width 1333 height 59
click at [262, 321] on span "Photos" at bounding box center [244, 320] width 69 height 15
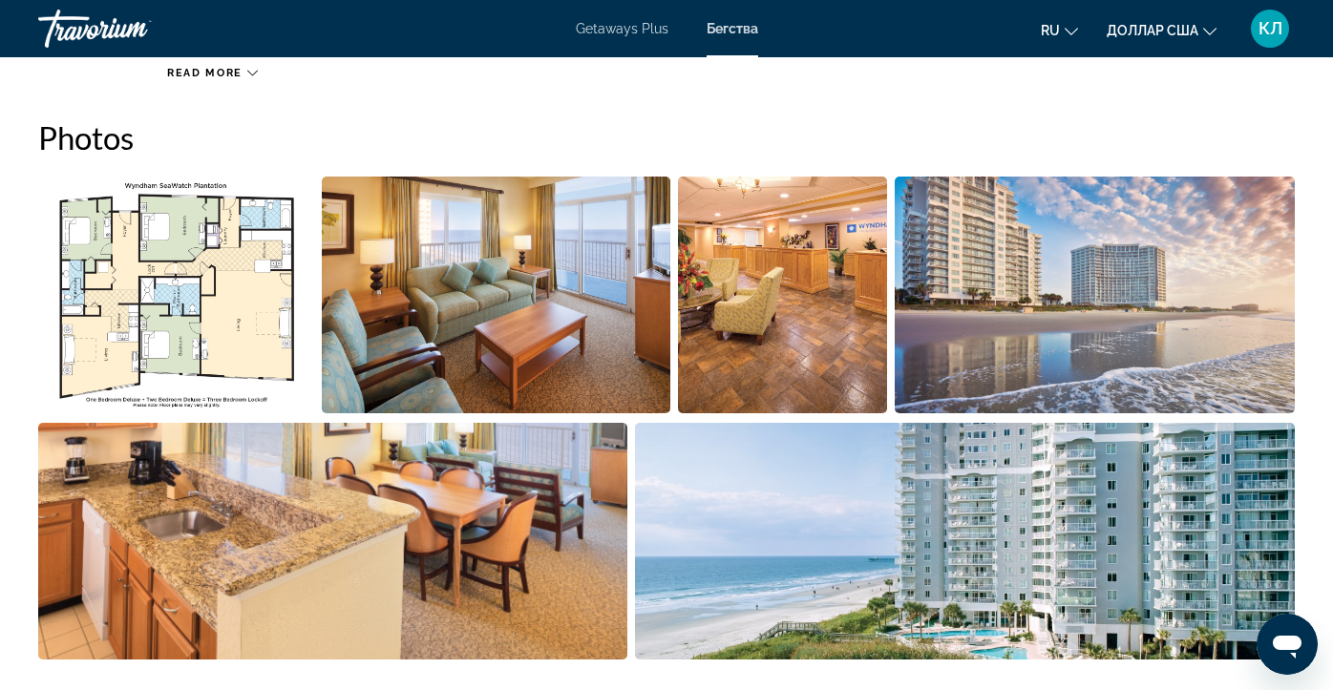
scroll to position [1185, 0]
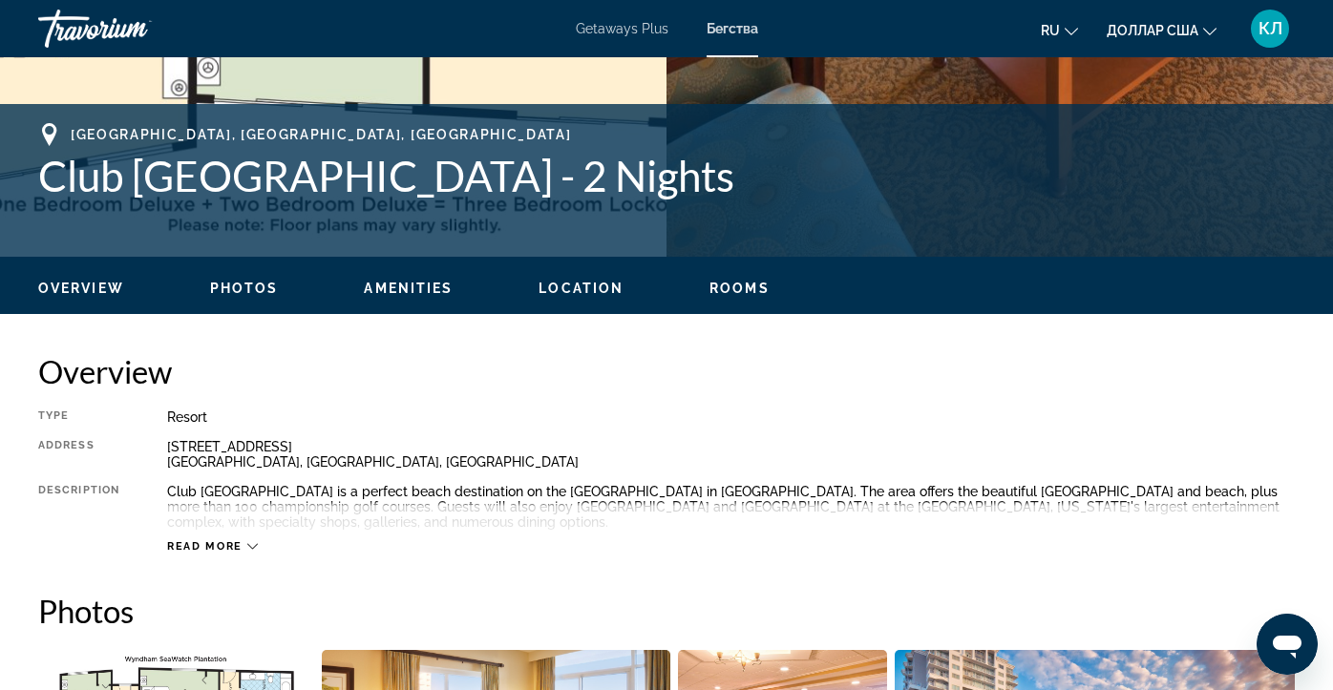
click at [414, 288] on span "Amenities" at bounding box center [408, 288] width 89 height 15
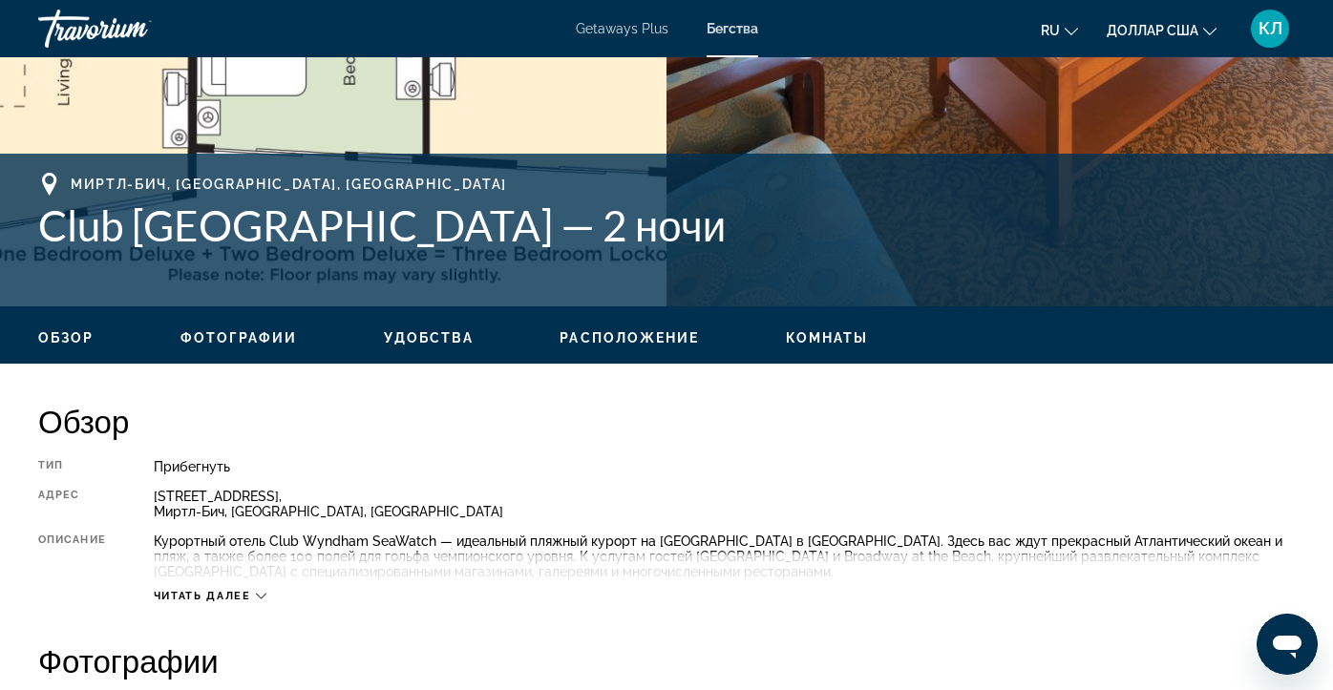
scroll to position [638, 0]
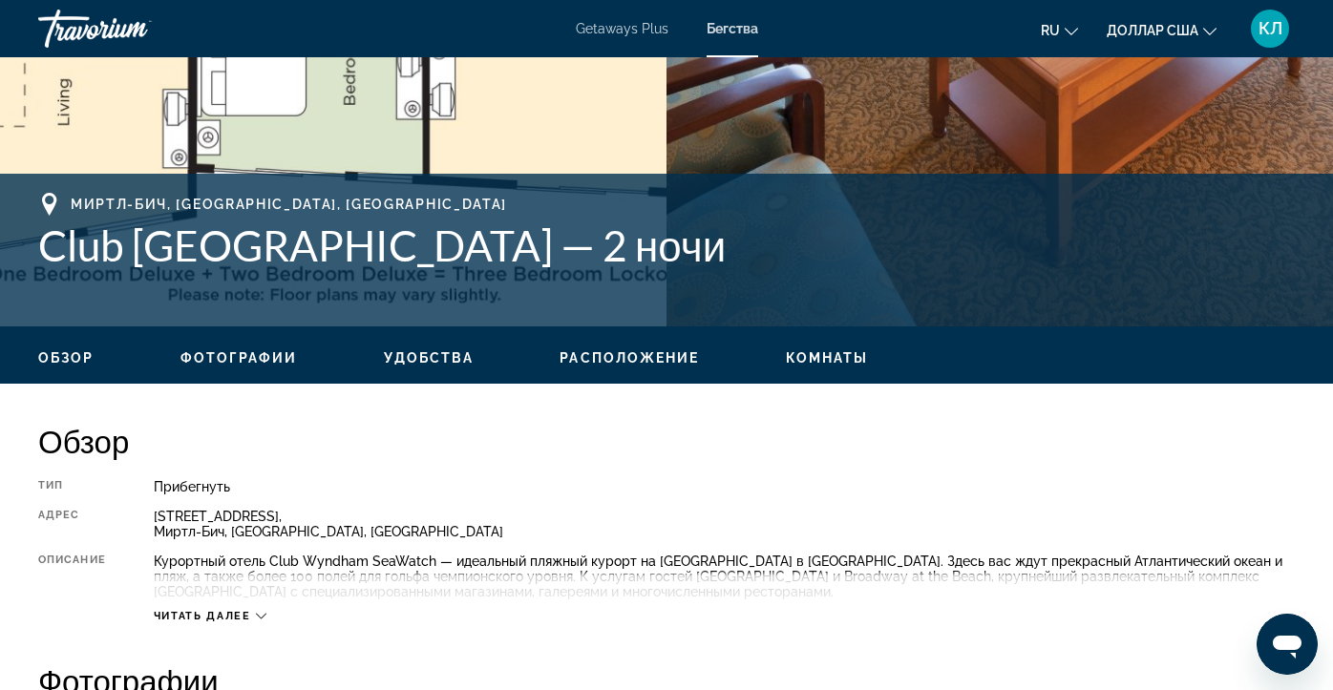
drag, startPoint x: 37, startPoint y: 242, endPoint x: 776, endPoint y: 284, distance: 740.4
click at [776, 284] on div "Миртл-Бич, [GEOGRAPHIC_DATA], [GEOGRAPHIC_DATA] Club [GEOGRAPHIC_DATA] — 2 ночи" at bounding box center [666, 250] width 1257 height 115
copy font "Club [GEOGRAPHIC_DATA] — 2 ночи"
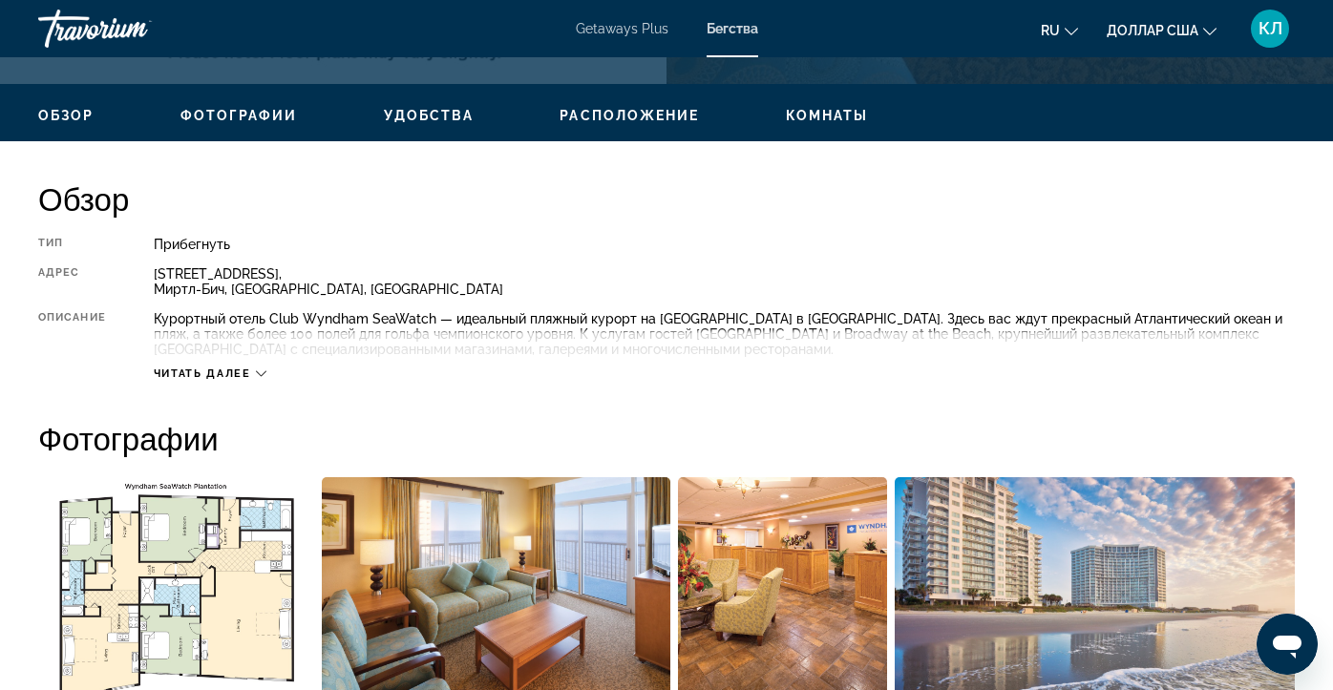
scroll to position [877, 0]
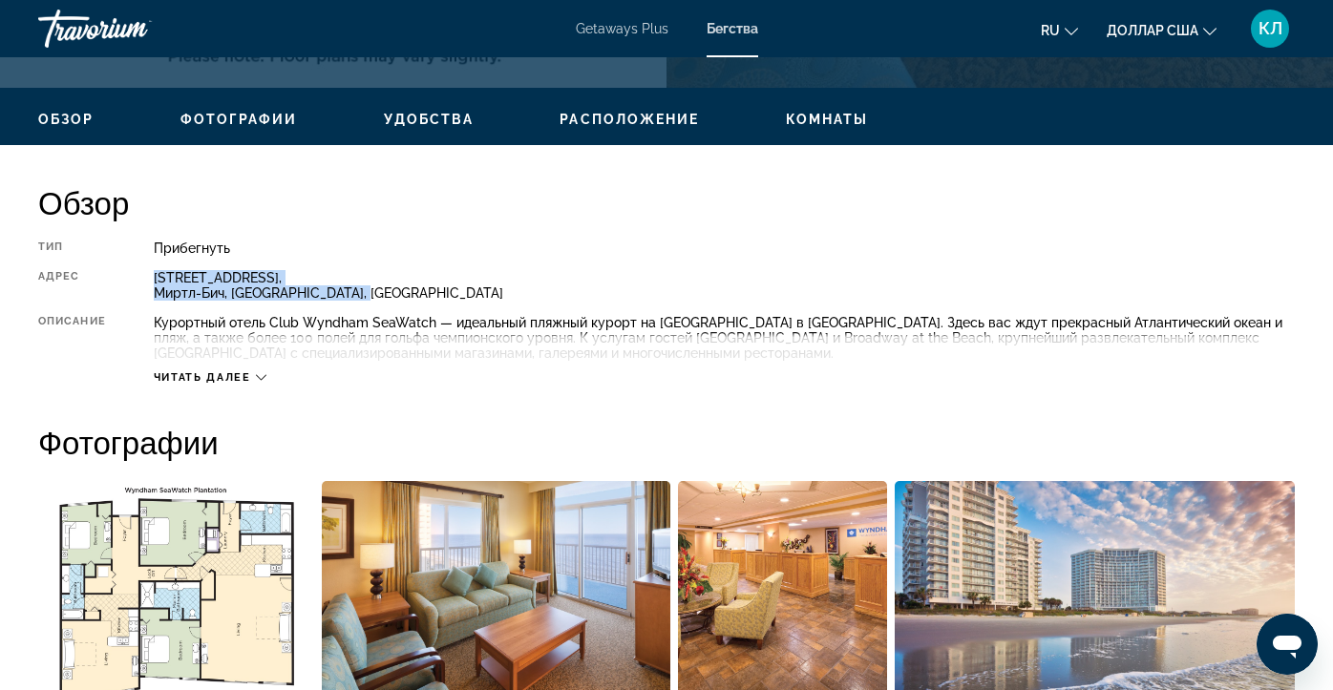
drag, startPoint x: 392, startPoint y: 300, endPoint x: 151, endPoint y: 278, distance: 241.7
click at [151, 278] on div "Тип Прибегнуть Все включено Нет «все включено» Адрес [STREET_ADDRESS], Миртл-Би…" at bounding box center [666, 313] width 1257 height 144
copy div "[STREET_ADDRESS], [GEOGRAPHIC_DATA], [GEOGRAPHIC_DATA]"
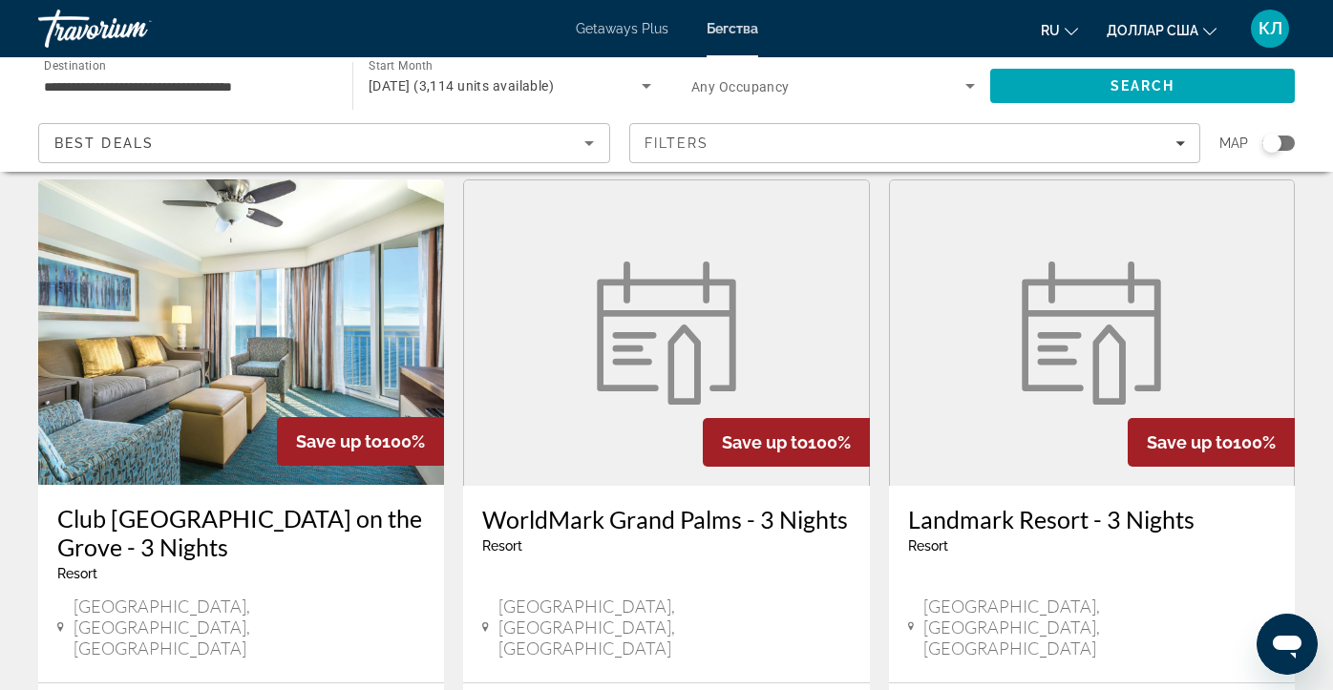
scroll to position [1501, 0]
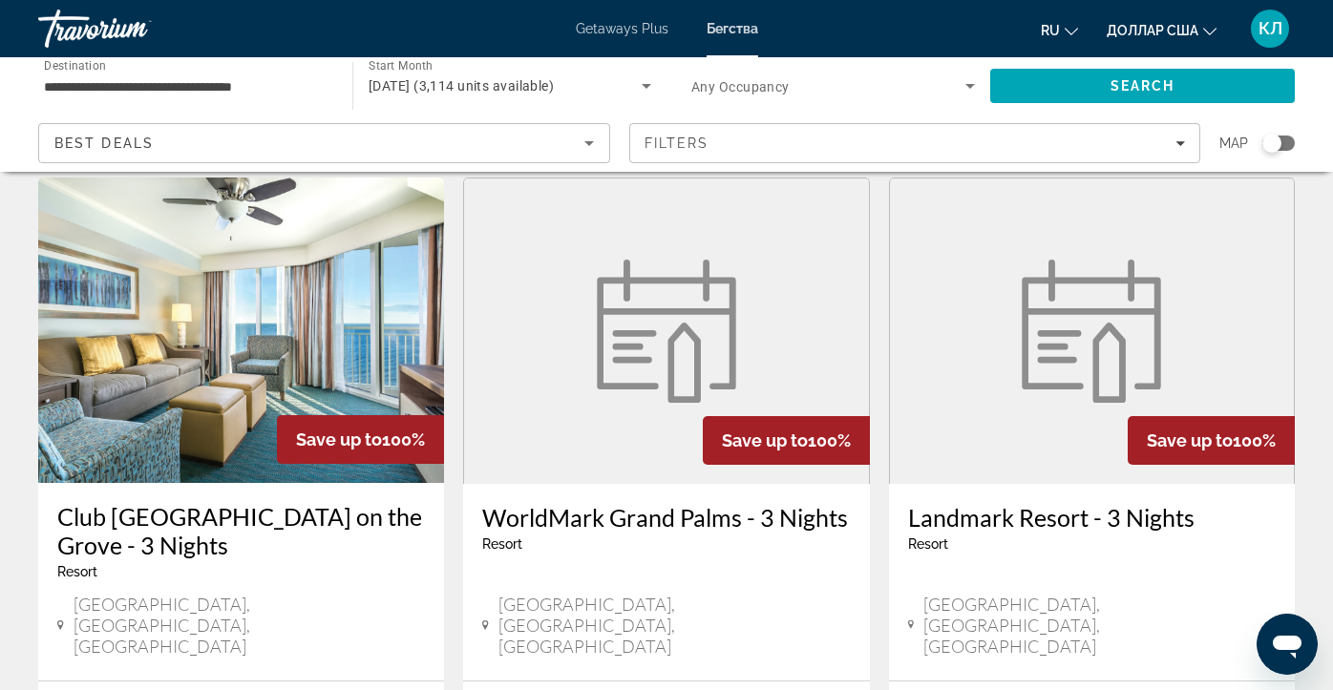
click at [163, 502] on h3 "Club [GEOGRAPHIC_DATA] on the Grove - 3 Nights" at bounding box center [241, 530] width 368 height 57
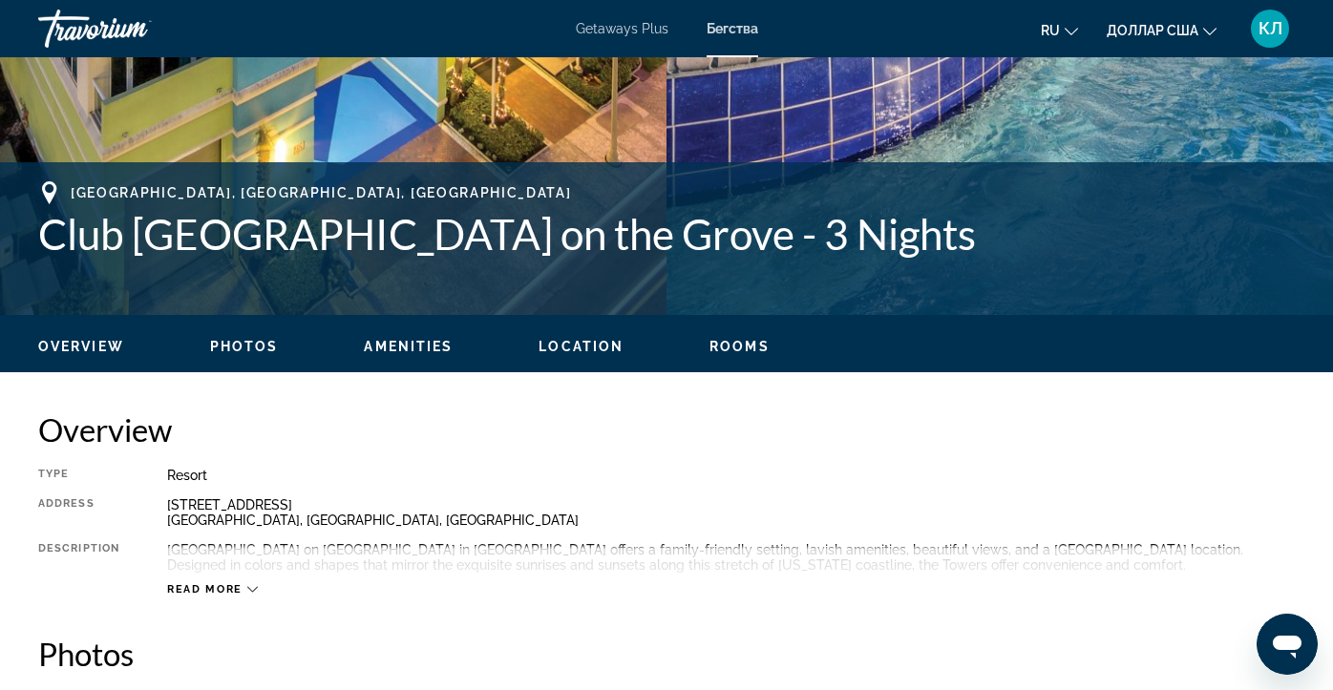
scroll to position [653, 0]
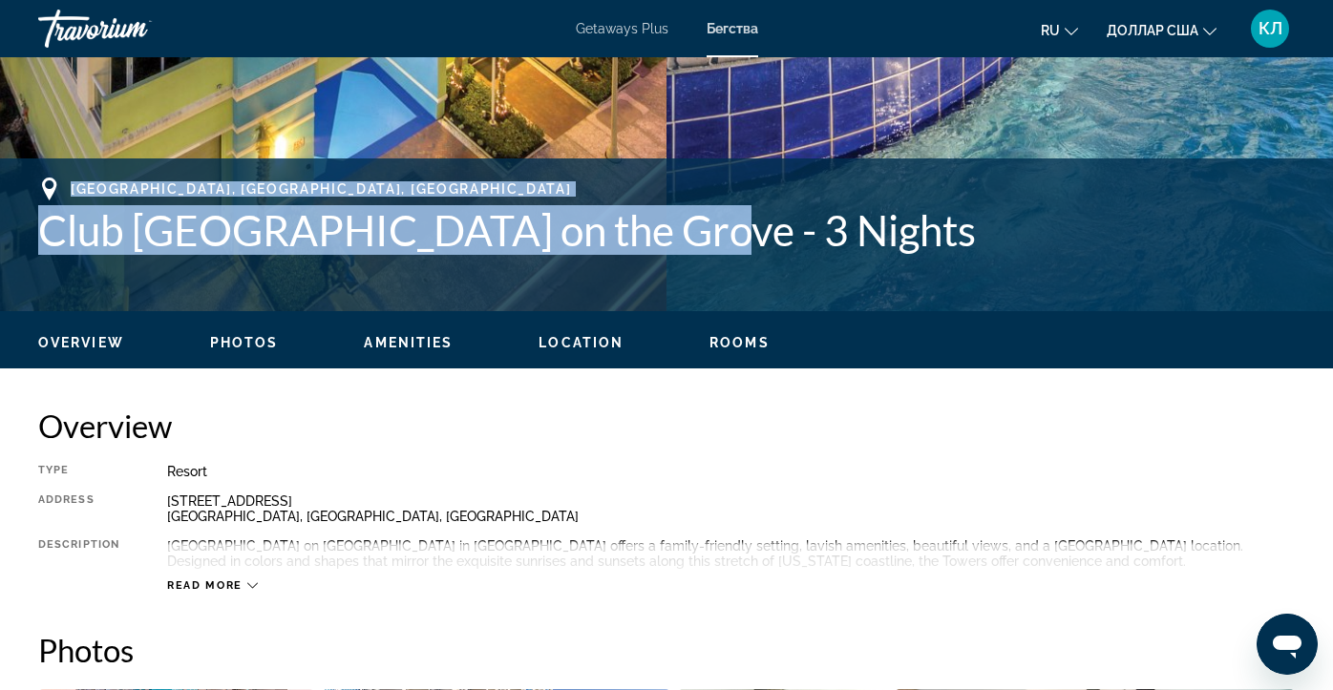
drag, startPoint x: 73, startPoint y: 182, endPoint x: 724, endPoint y: 238, distance: 653.7
click at [724, 238] on div "[GEOGRAPHIC_DATA], [GEOGRAPHIC_DATA], [GEOGRAPHIC_DATA] Club [GEOGRAPHIC_DATA] …" at bounding box center [666, 216] width 1257 height 77
copy div "[GEOGRAPHIC_DATA], [GEOGRAPHIC_DATA], [GEOGRAPHIC_DATA] Club [GEOGRAPHIC_DATA] …"
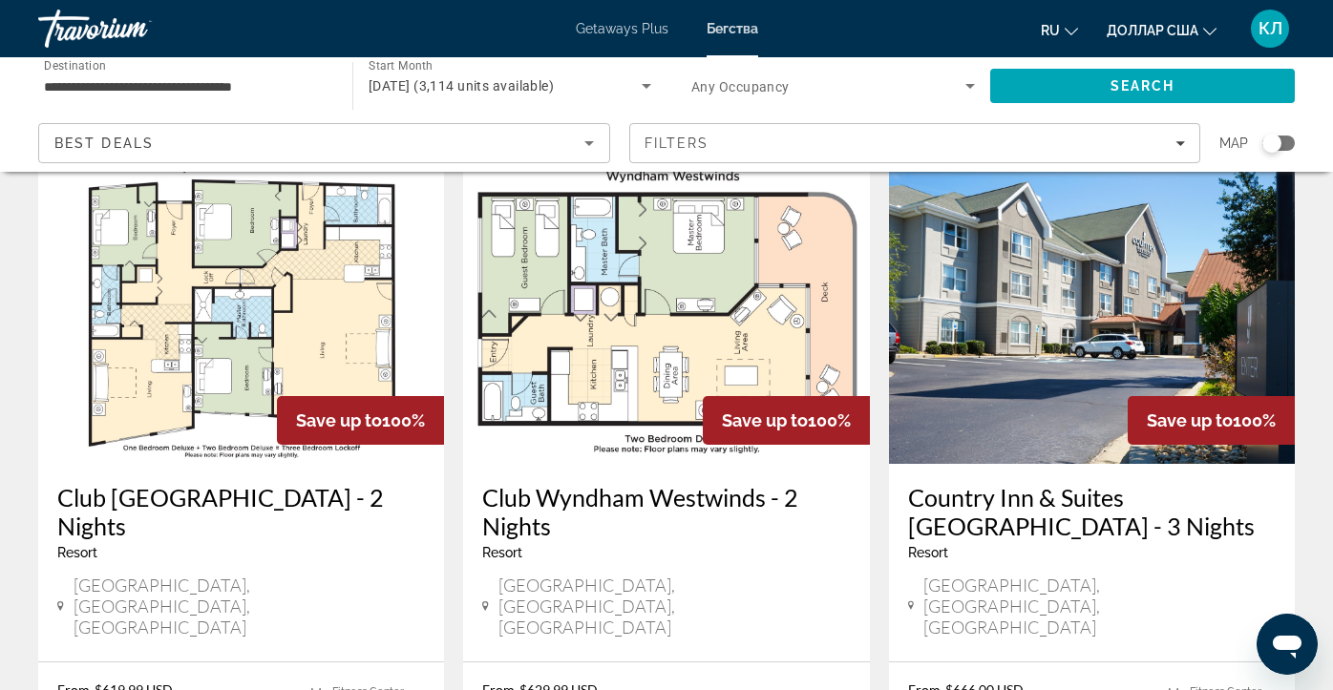
scroll to position [805, 0]
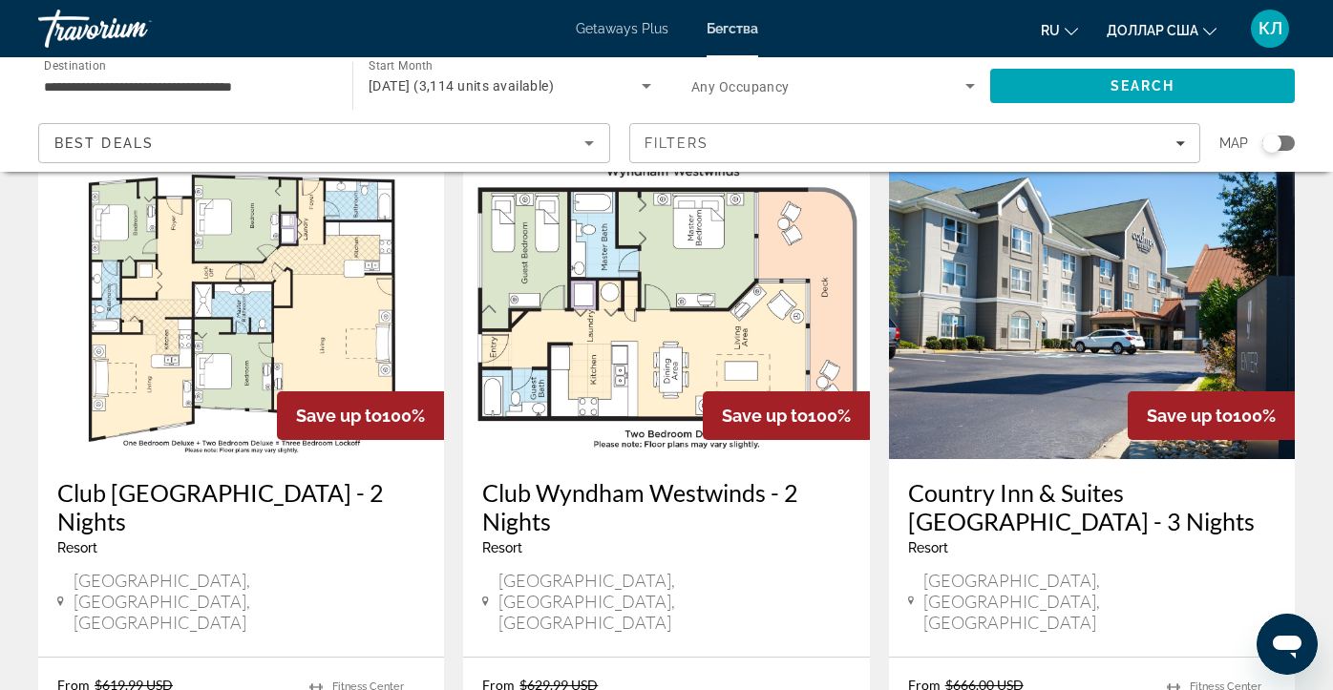
click at [120, 478] on h3 "Club [GEOGRAPHIC_DATA] - 2 Nights" at bounding box center [241, 506] width 368 height 57
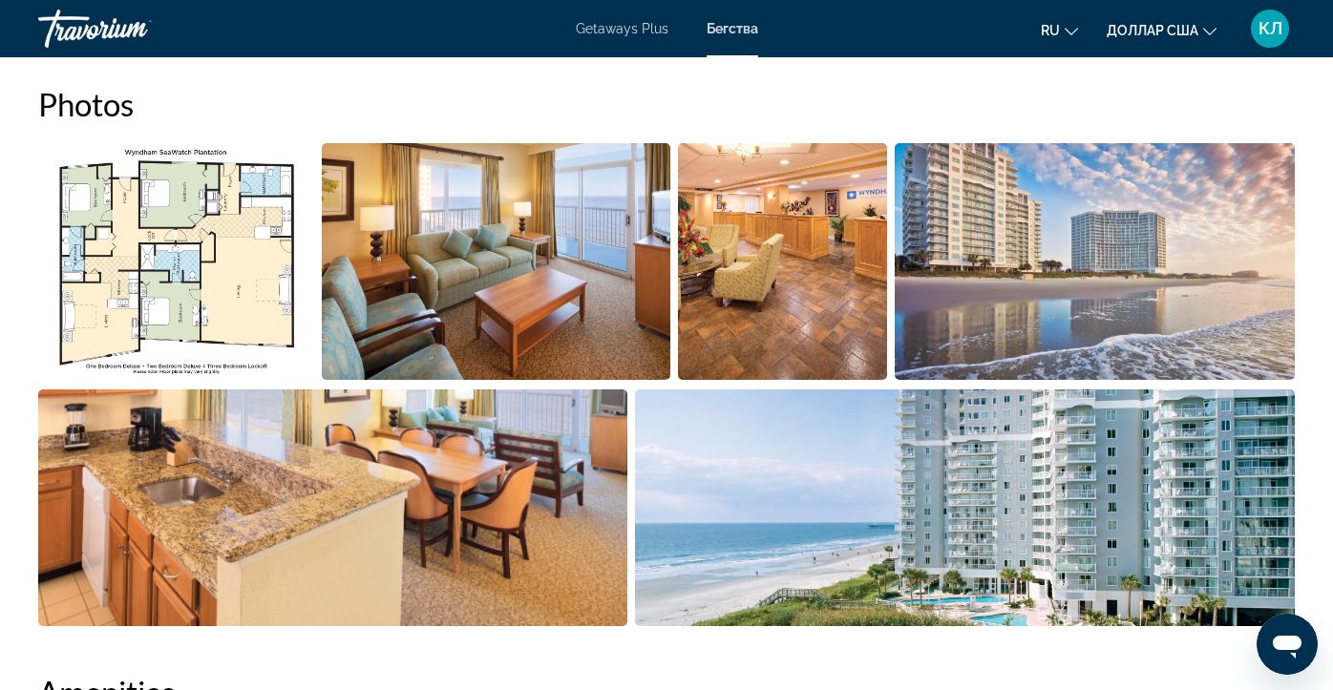
scroll to position [1206, 0]
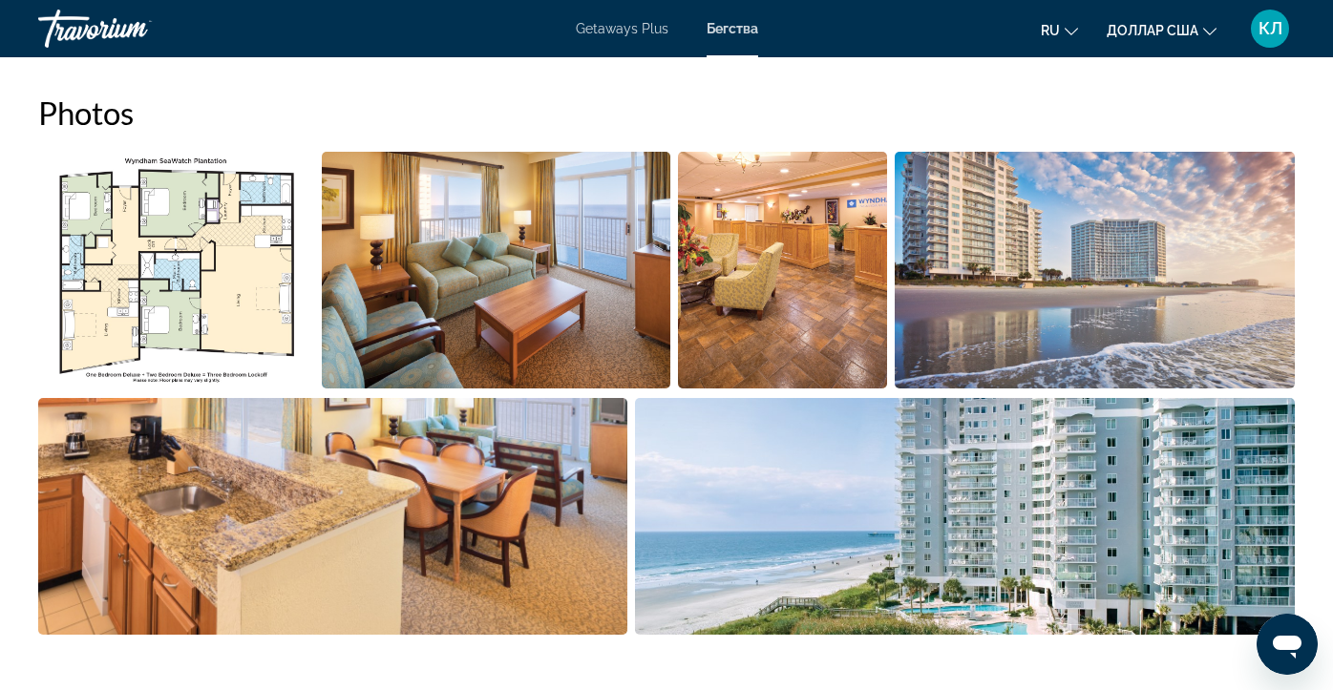
click at [874, 490] on img "Open full-screen image slider" at bounding box center [965, 516] width 661 height 237
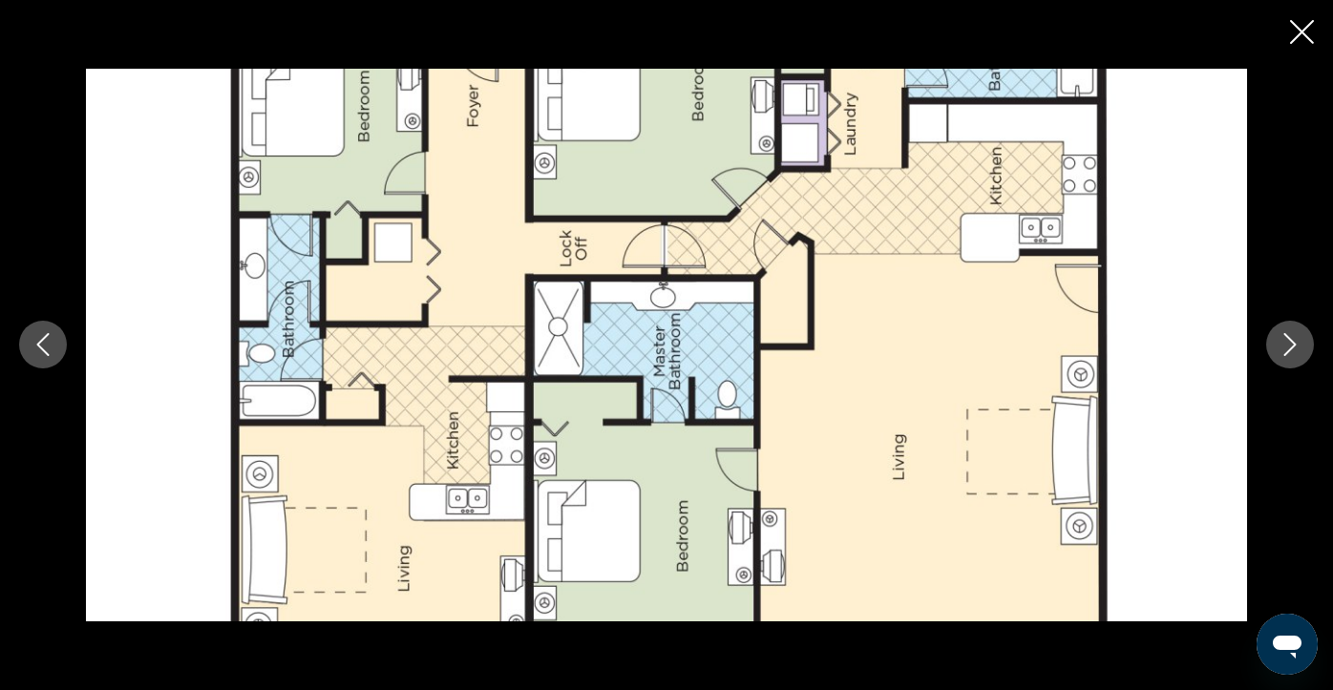
click at [1285, 337] on icon "Next image" at bounding box center [1290, 344] width 23 height 23
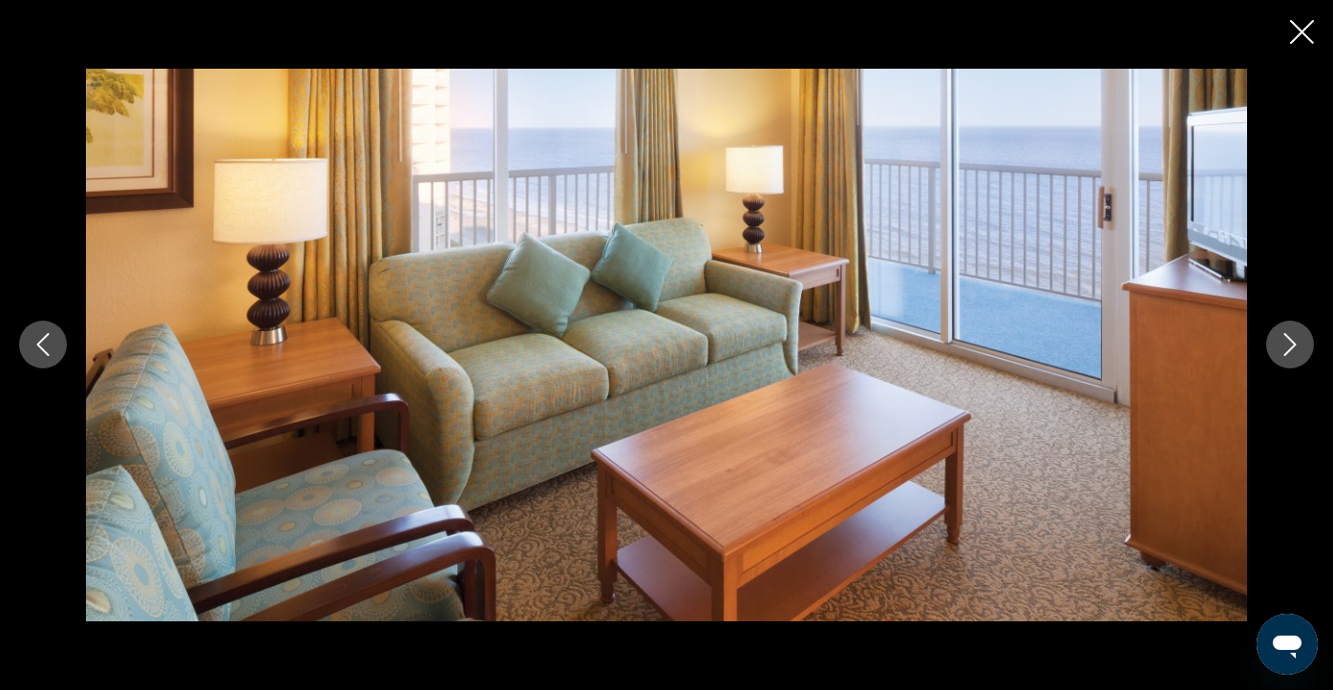
click at [1285, 337] on icon "Next image" at bounding box center [1290, 344] width 23 height 23
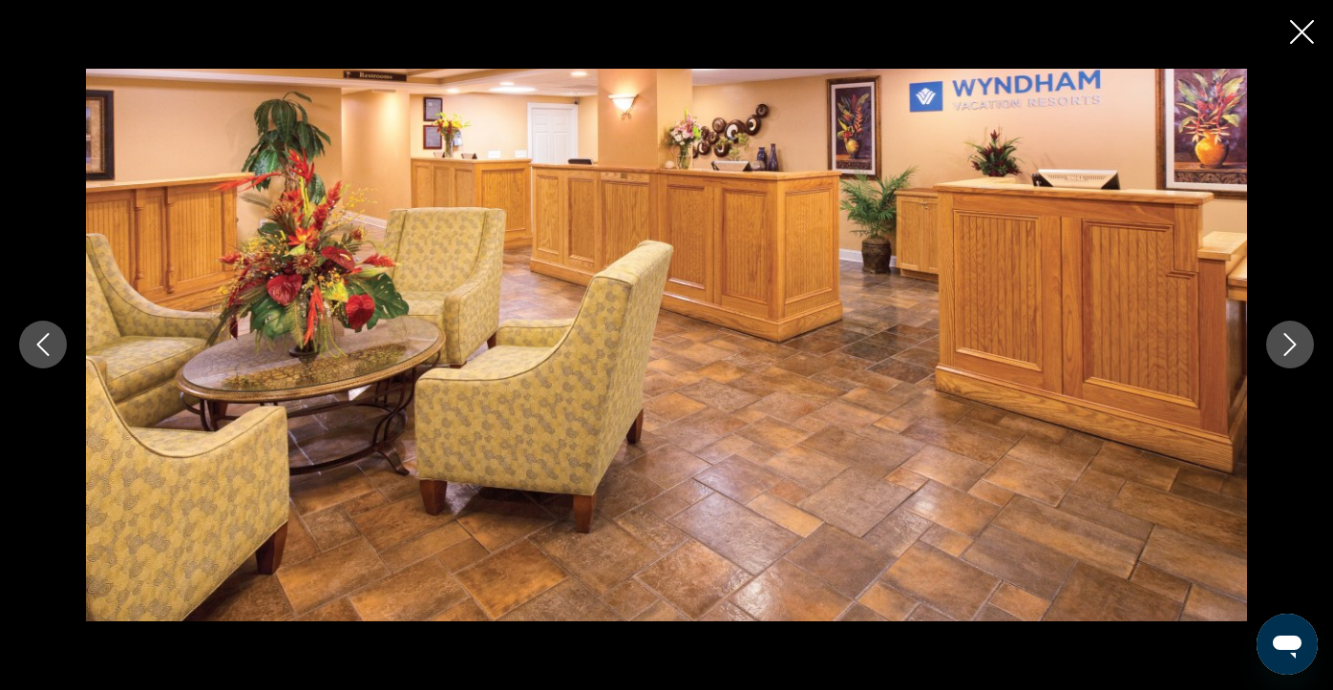
click at [1285, 337] on icon "Next image" at bounding box center [1290, 344] width 23 height 23
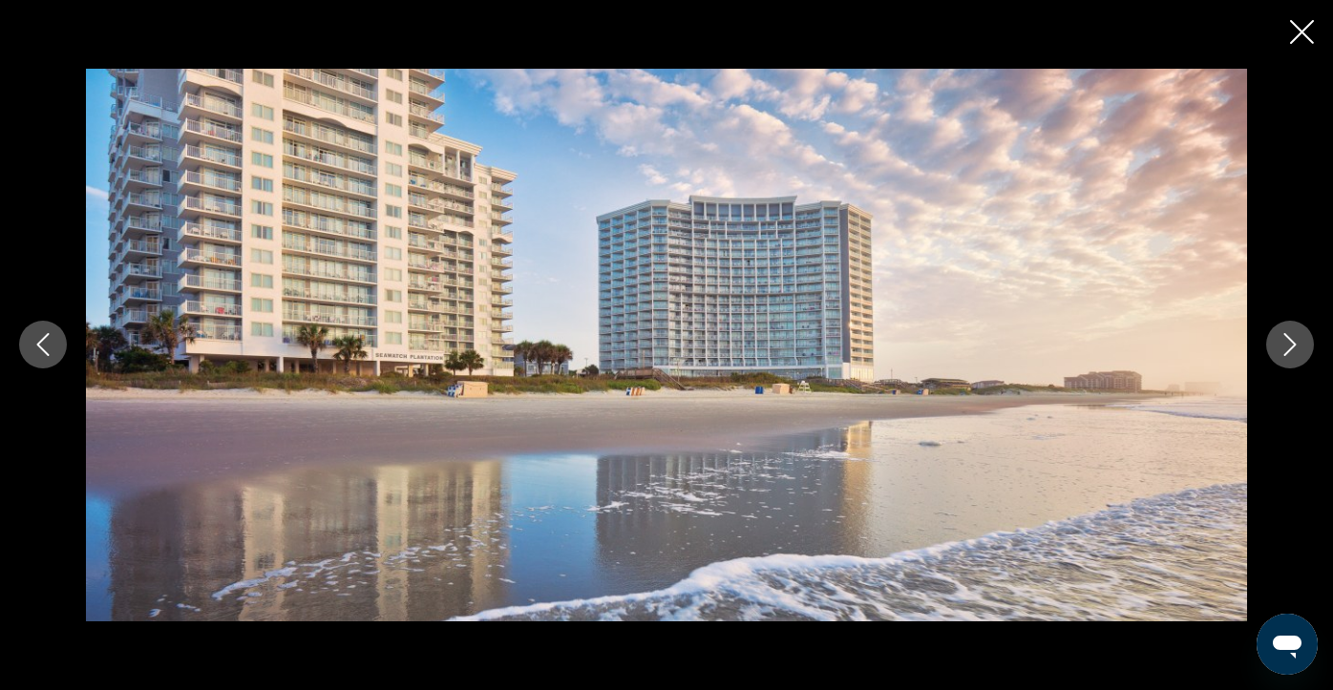
click at [1285, 337] on icon "Next image" at bounding box center [1290, 344] width 23 height 23
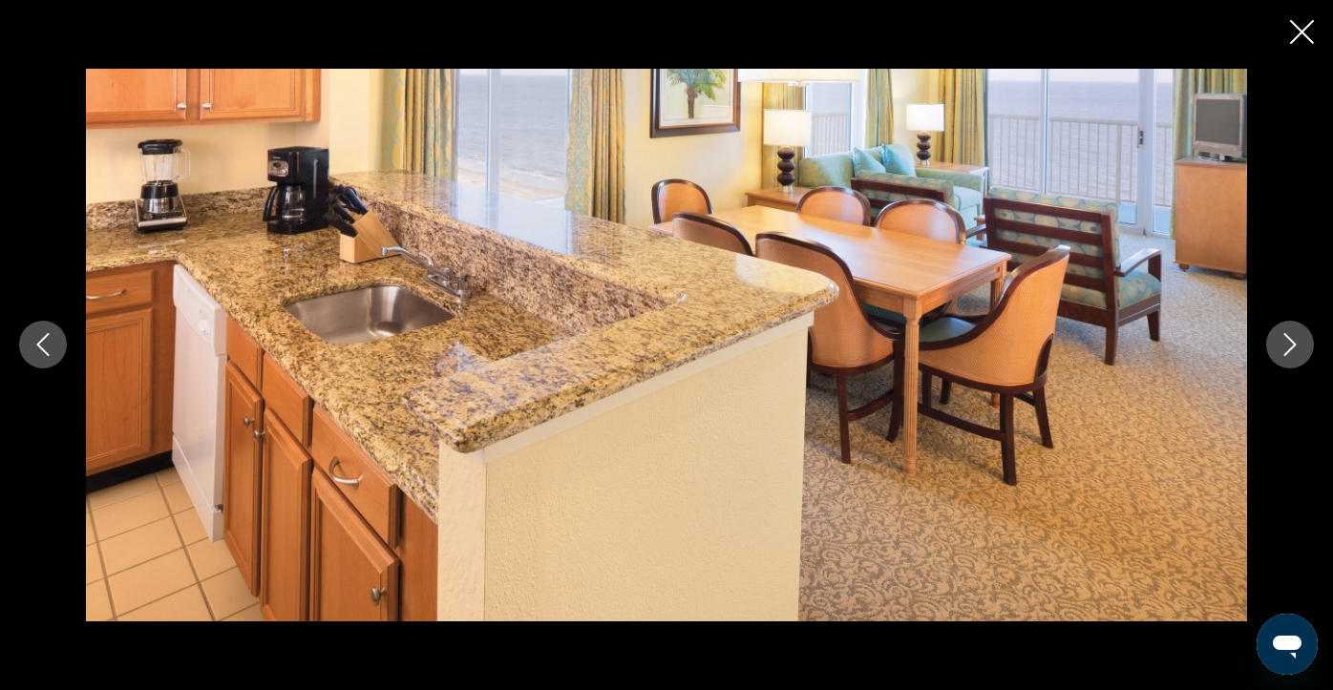
click at [1285, 337] on icon "Next image" at bounding box center [1290, 344] width 23 height 23
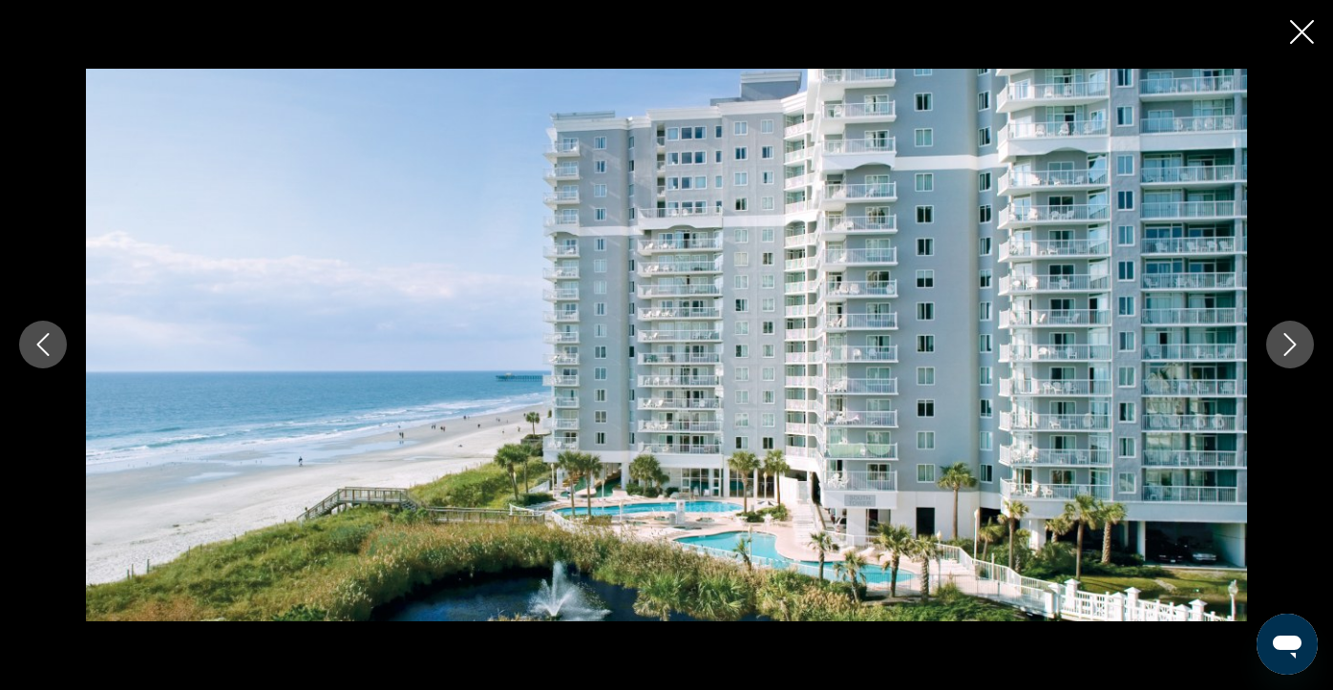
click at [1303, 32] on icon "Close slideshow" at bounding box center [1302, 32] width 24 height 24
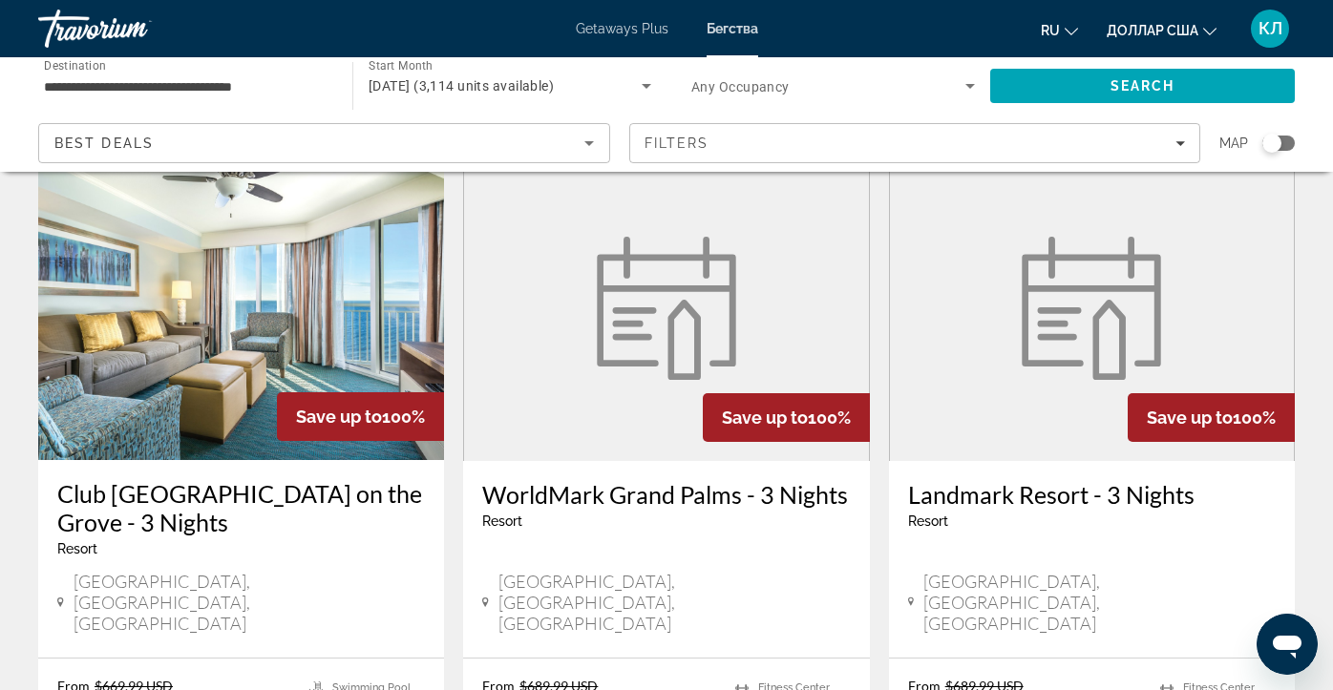
scroll to position [1522, 0]
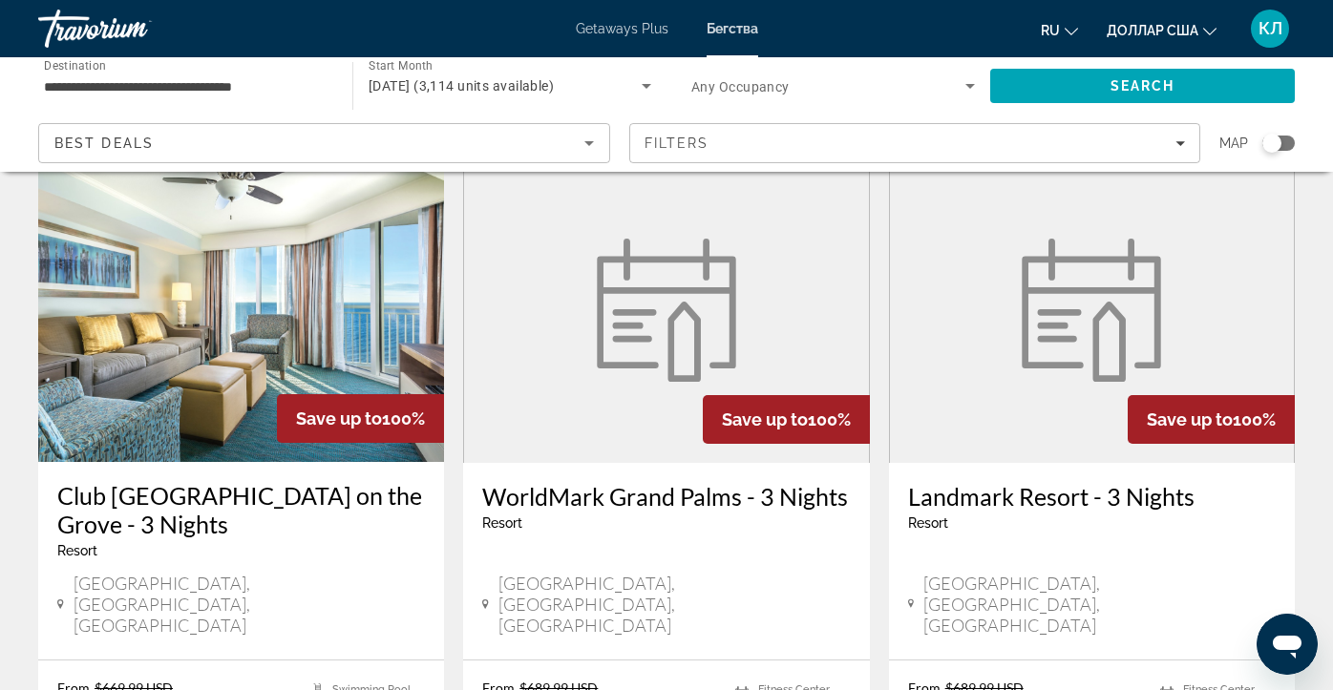
click at [539, 482] on h3 "WorldMark Grand Palms - 3 Nights" at bounding box center [666, 496] width 368 height 29
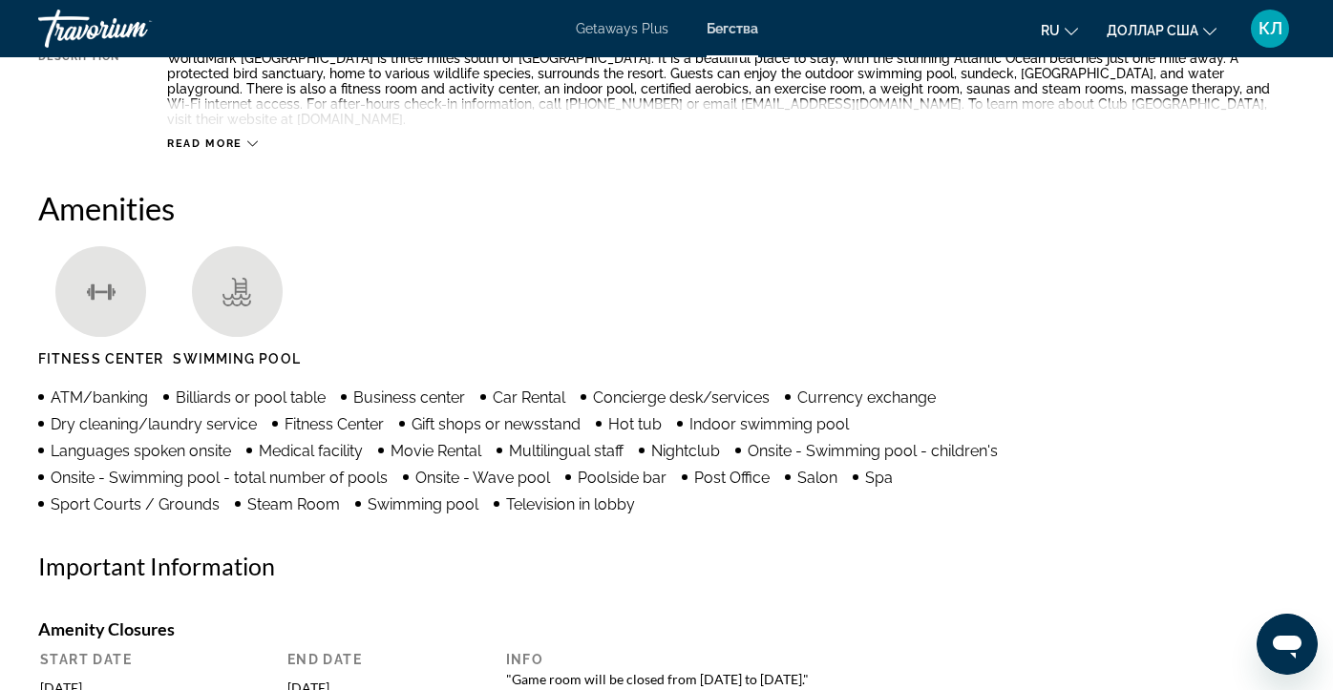
scroll to position [376, 0]
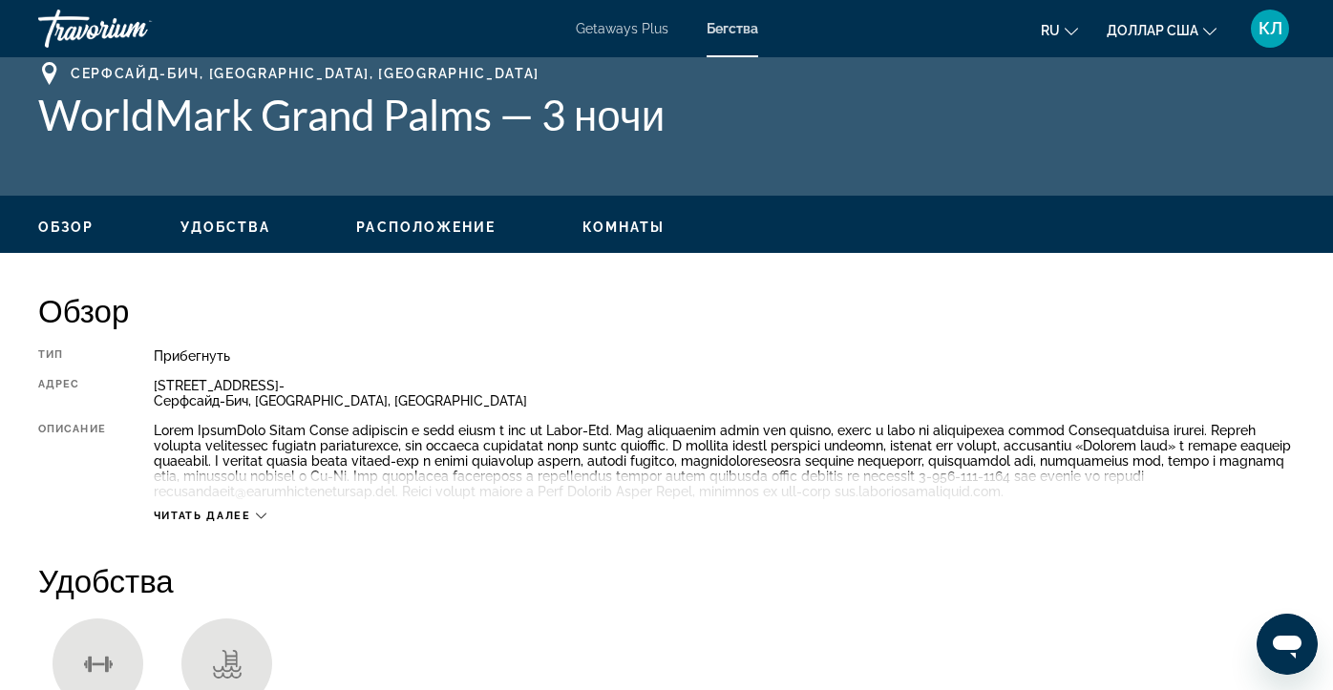
scroll to position [0, 0]
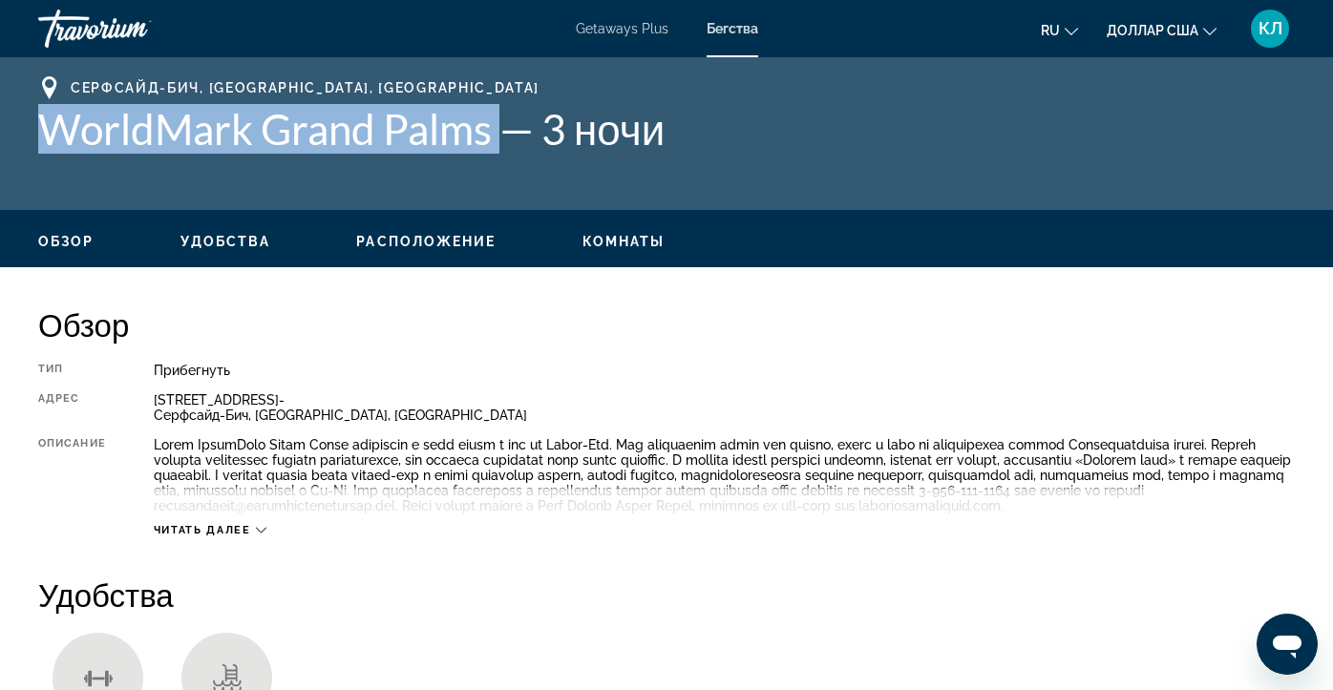
drag, startPoint x: 38, startPoint y: 122, endPoint x: 499, endPoint y: 131, distance: 461.4
click at [499, 131] on font "WorldMark Grand Palms — 3 ночи" at bounding box center [351, 129] width 626 height 50
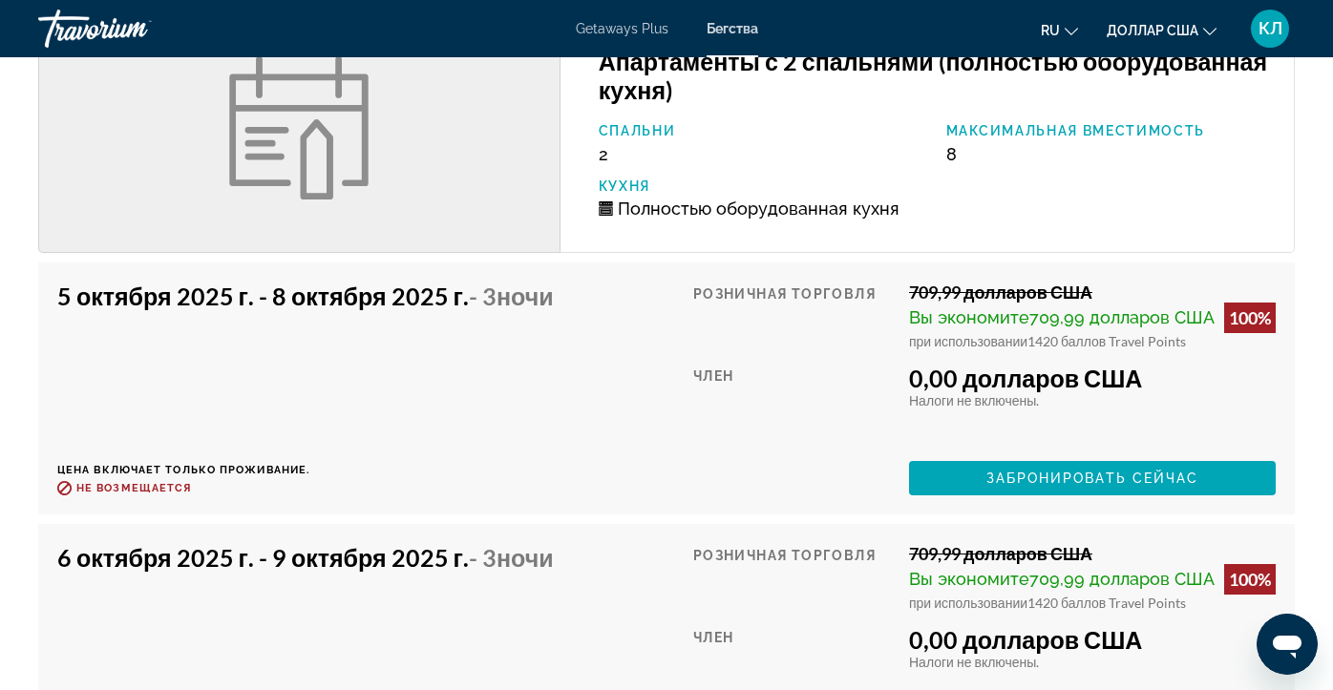
scroll to position [2435, 0]
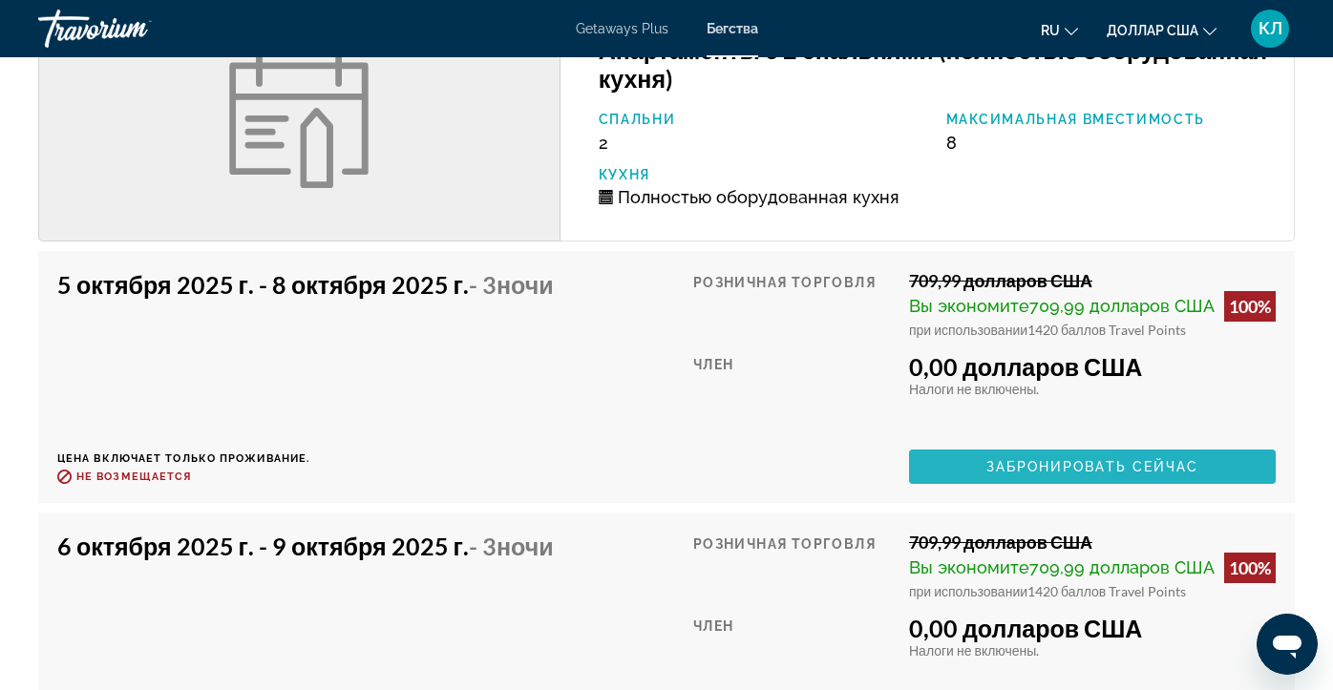
click at [951, 458] on span "Основное содержание" at bounding box center [1092, 467] width 367 height 46
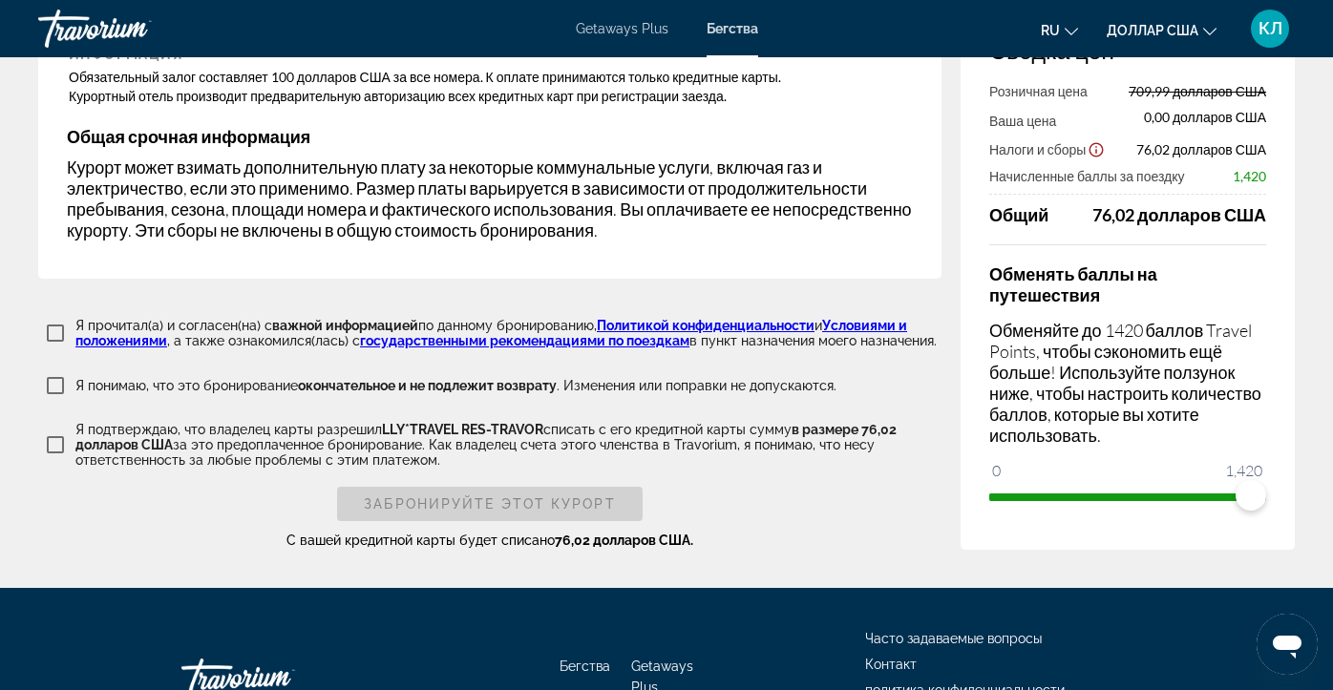
scroll to position [3394, 0]
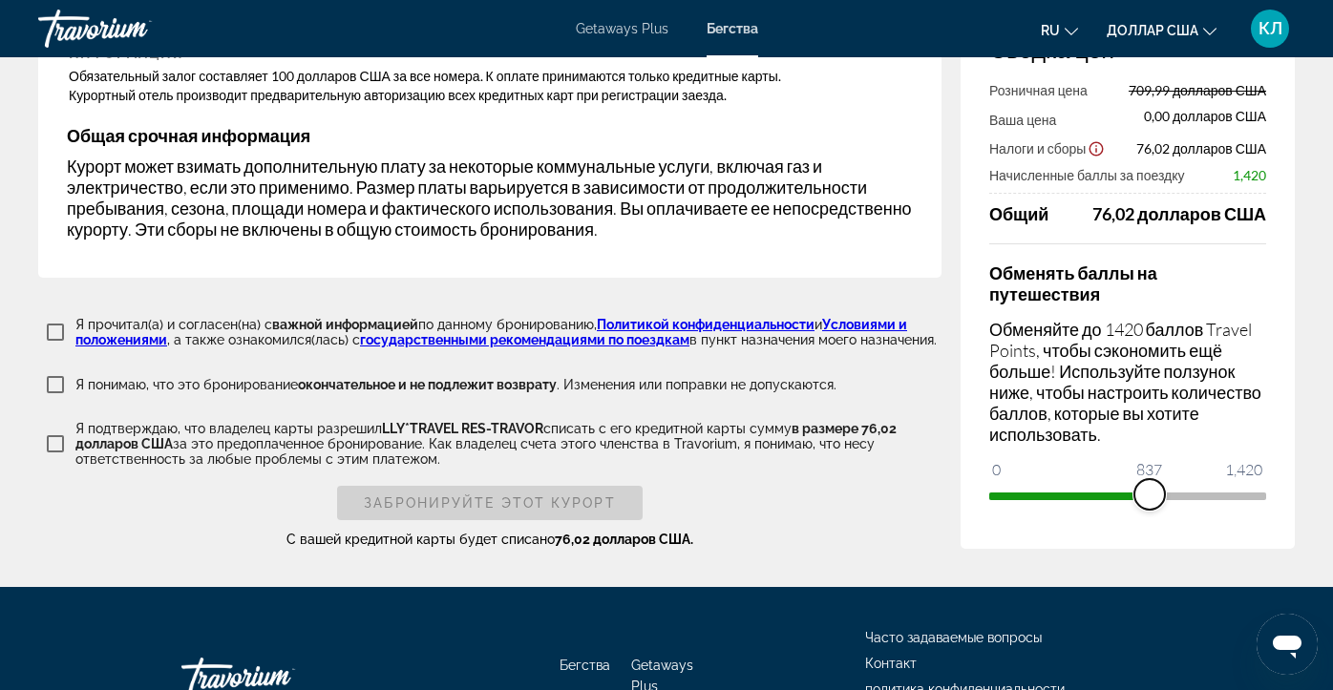
drag, startPoint x: 1259, startPoint y: 500, endPoint x: 1149, endPoint y: 499, distance: 109.8
click at [1149, 499] on span "ngx-слайдер" at bounding box center [1150, 494] width 31 height 31
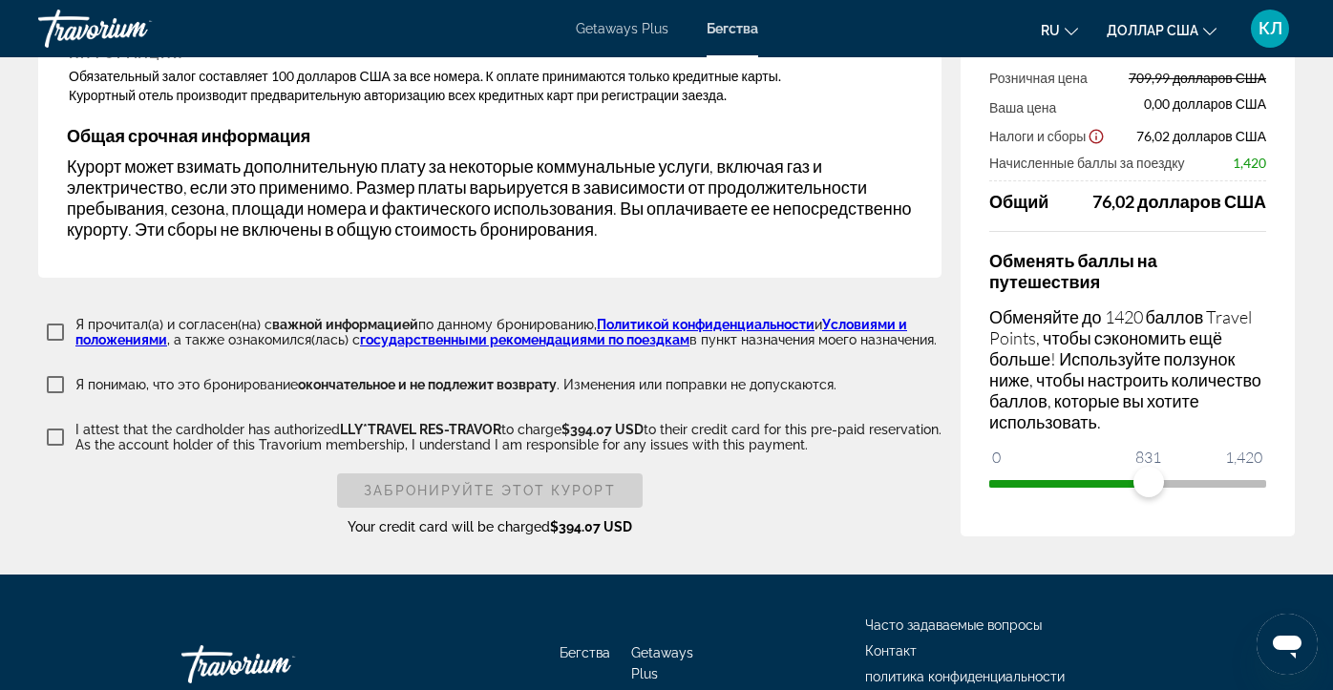
drag, startPoint x: 1149, startPoint y: 499, endPoint x: 1102, endPoint y: 499, distance: 46.8
click at [1102, 499] on div "Сводка цен Розничная цена 709,99 долларов США Ваша цена 0,00 долларов США Налог…" at bounding box center [1128, 260] width 334 height 553
drag, startPoint x: 1158, startPoint y: 487, endPoint x: 1135, endPoint y: 483, distance: 24.2
click at [1135, 484] on span "ngx-слайдер" at bounding box center [1134, 482] width 31 height 31
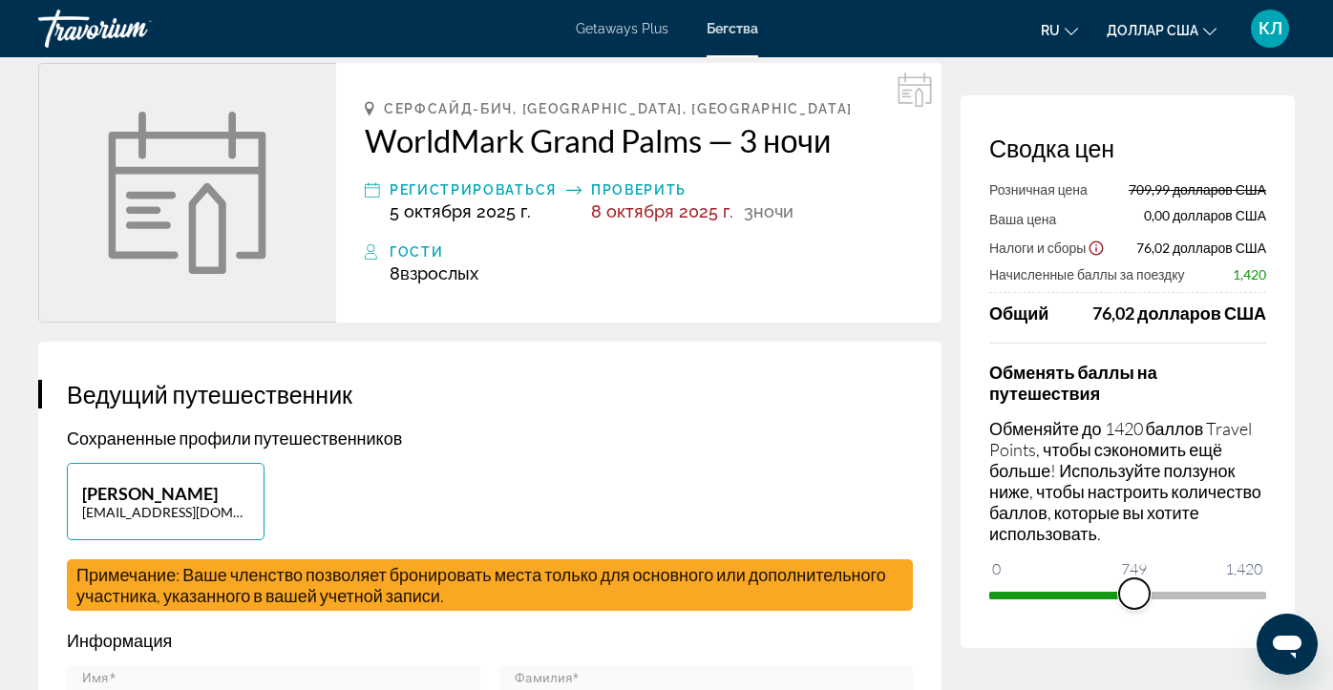
scroll to position [91, 0]
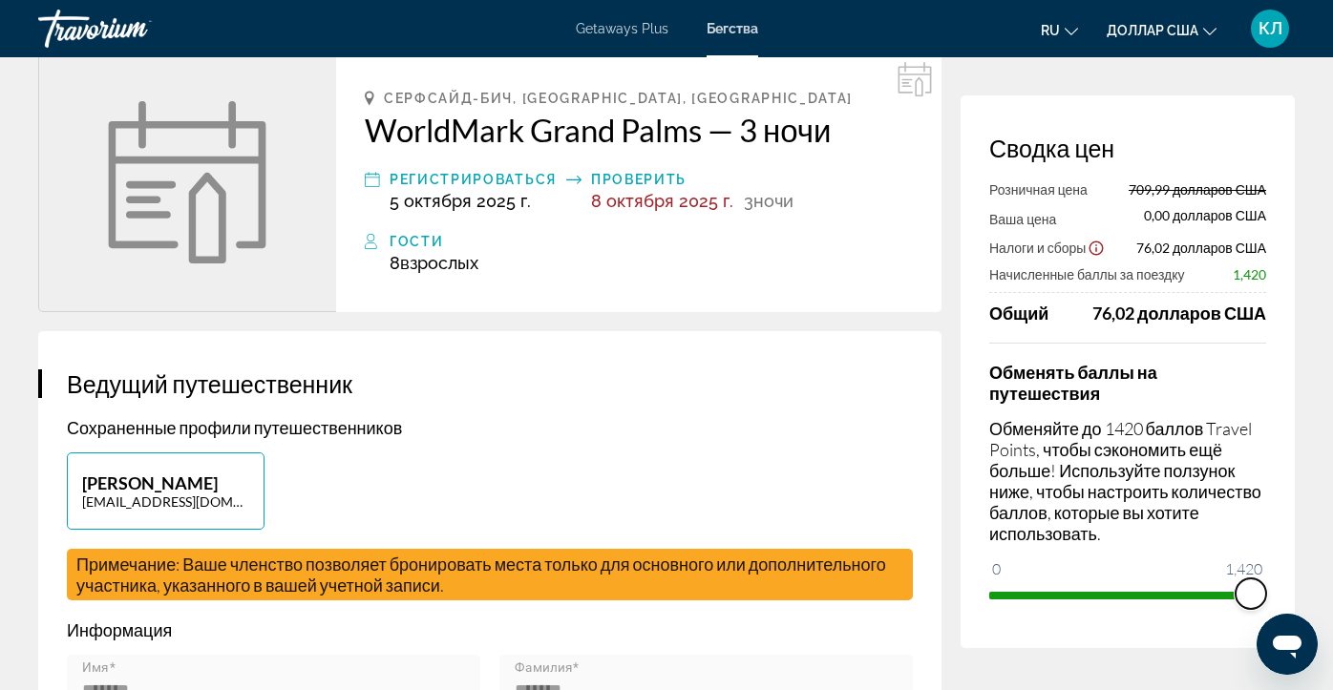
drag, startPoint x: 1139, startPoint y: 598, endPoint x: 1275, endPoint y: 599, distance: 135.6
click at [1275, 599] on div "Сводка цен Розничная цена 709,99 долларов США Ваша цена 0,00 долларов США Налог…" at bounding box center [1128, 372] width 334 height 553
drag, startPoint x: 1246, startPoint y: 598, endPoint x: 1114, endPoint y: 594, distance: 132.8
click at [1114, 595] on span "ngx-слайдер" at bounding box center [1113, 594] width 31 height 31
click at [1122, 590] on span "ngx-слайдер" at bounding box center [1122, 594] width 31 height 31
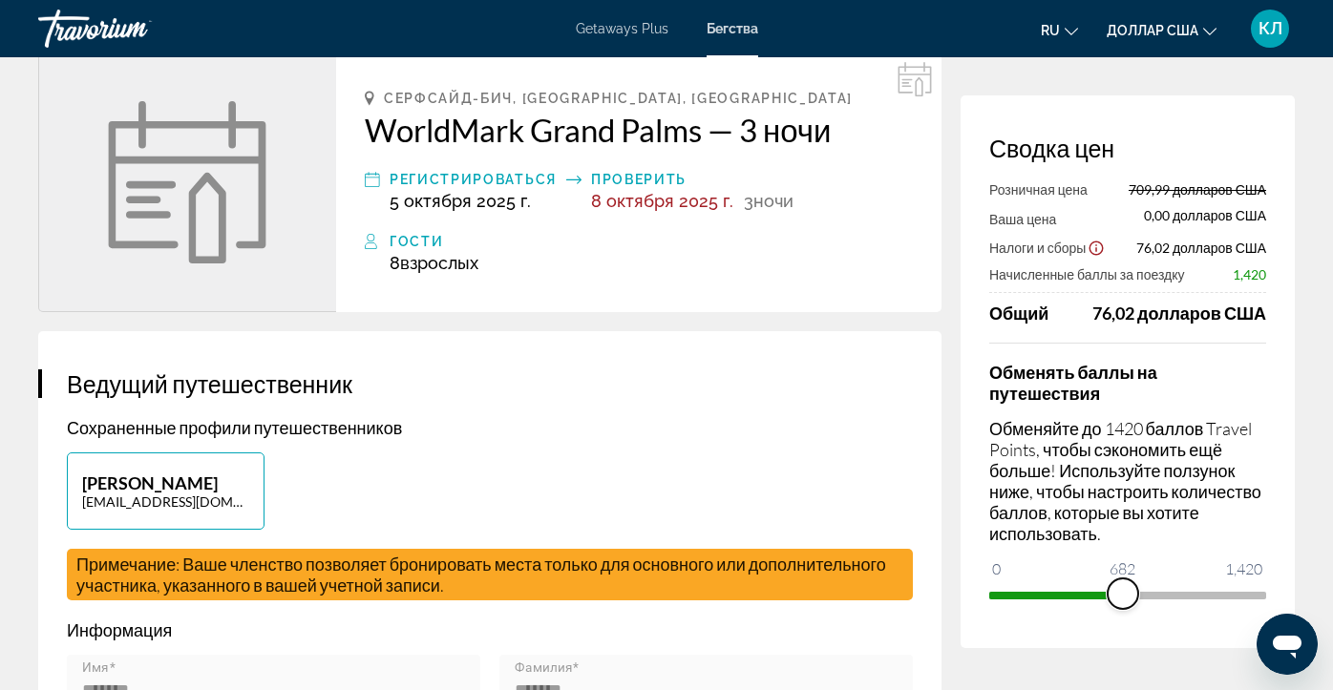
click at [1123, 593] on span "ngx-слайдер" at bounding box center [1123, 594] width 31 height 31
drag, startPoint x: 1123, startPoint y: 588, endPoint x: 1294, endPoint y: 591, distance: 171.0
click at [1294, 591] on div "Сводка цен Розничная цена 709,99 долларов США Ваша цена 0,00 долларов США Налог…" at bounding box center [1128, 372] width 334 height 553
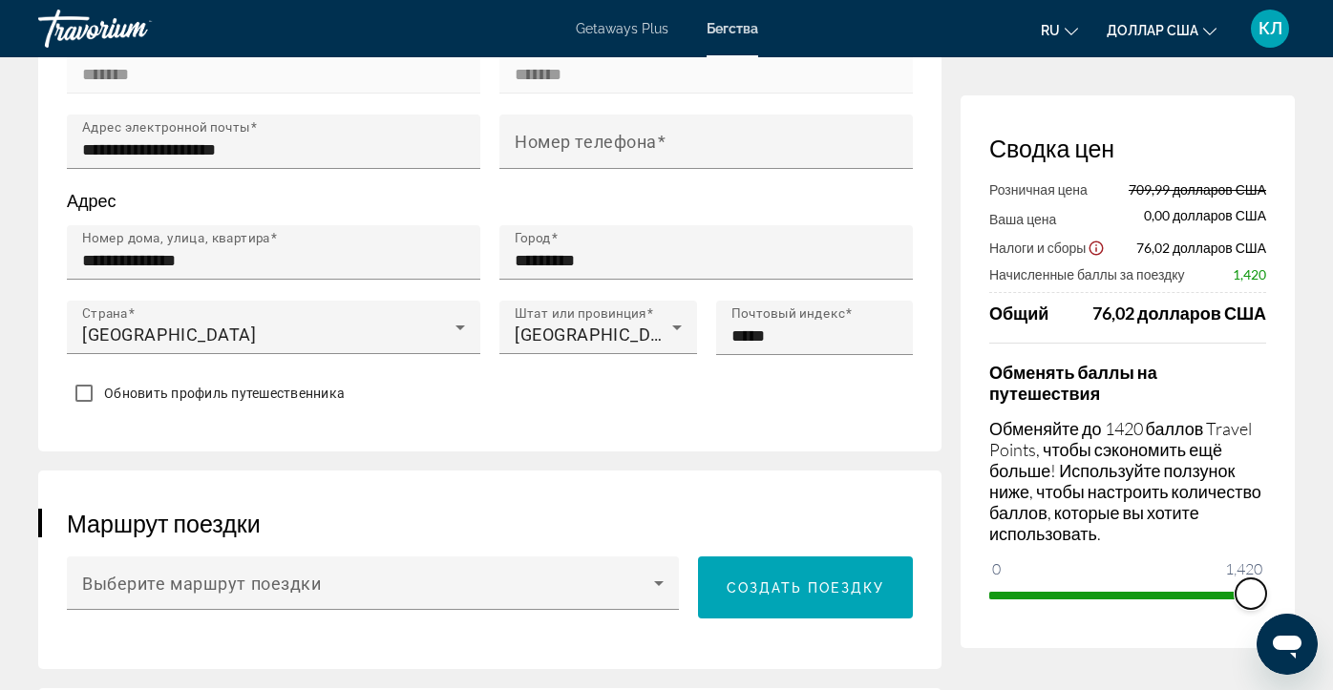
scroll to position [618, 0]
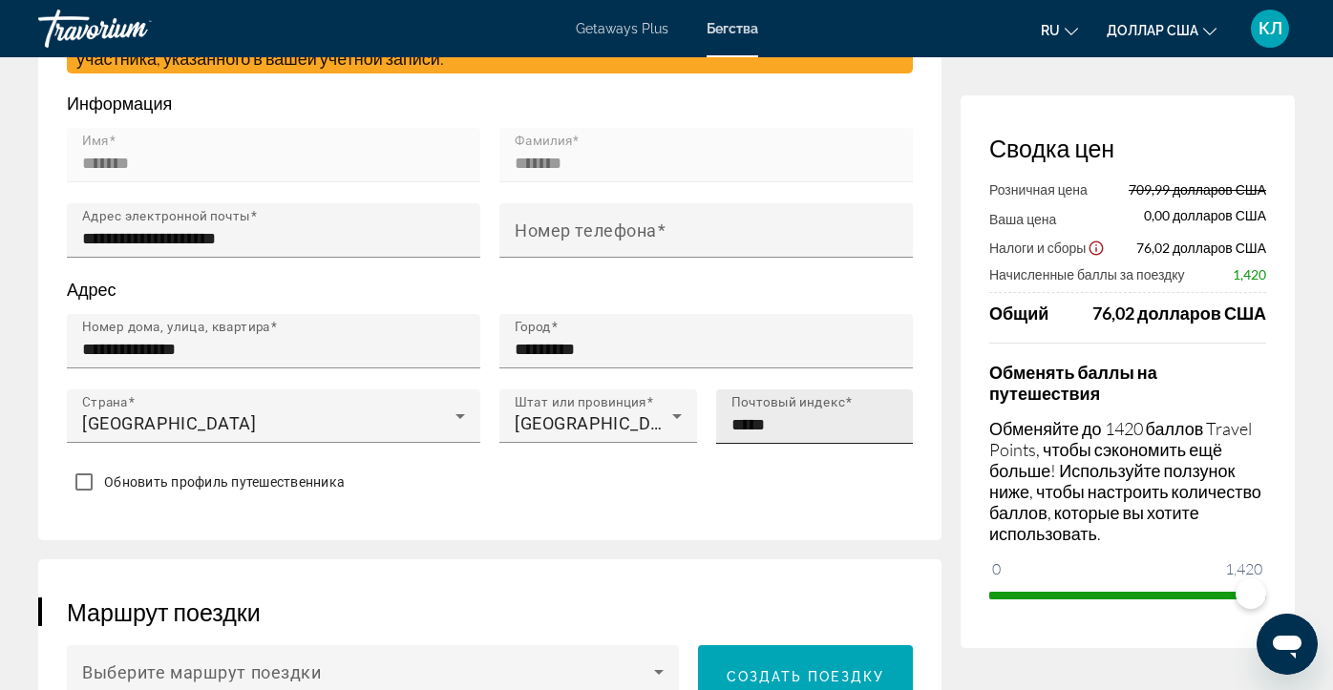
click at [809, 420] on input "*****" at bounding box center [821, 425] width 179 height 23
type input "*****"
type input "**********"
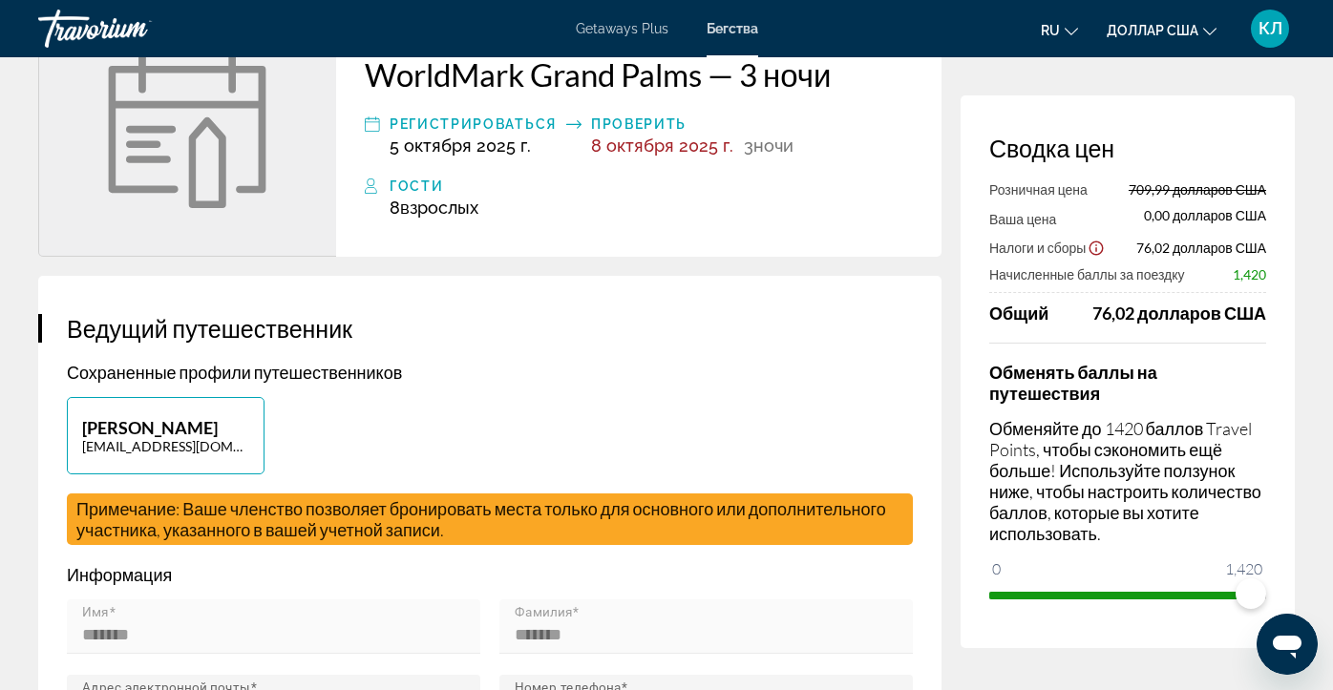
scroll to position [0, 0]
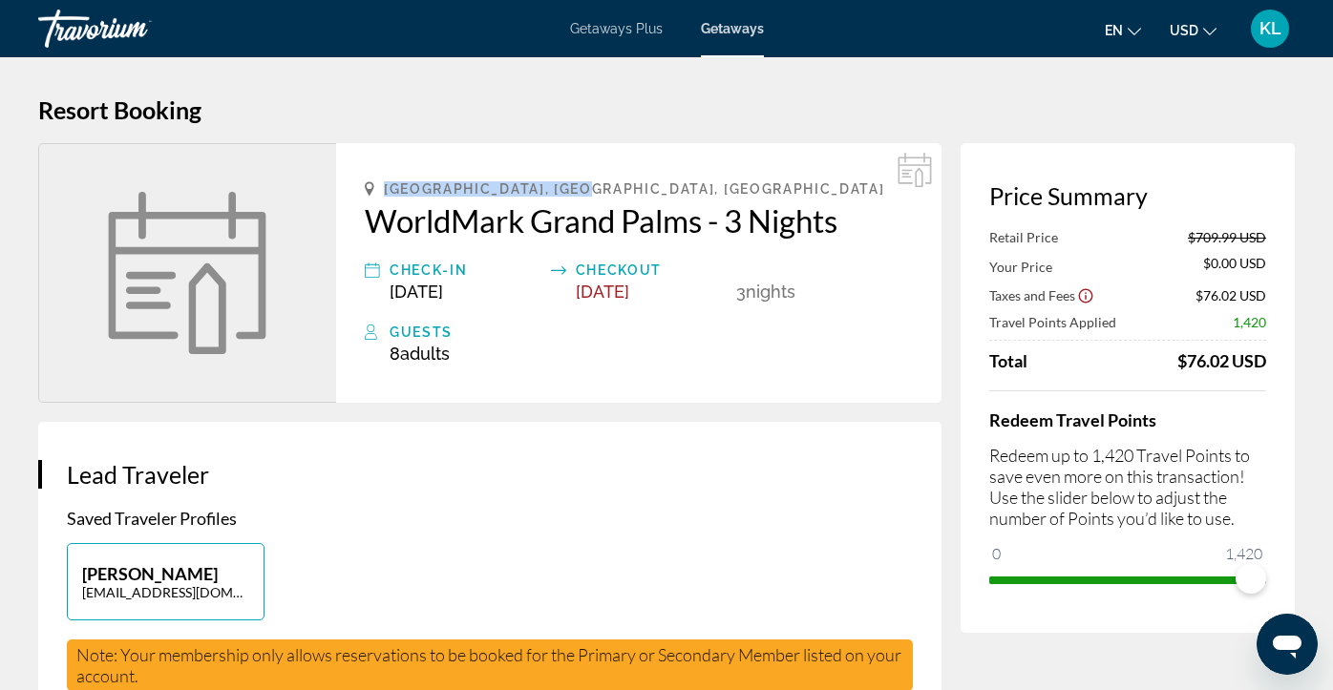
drag, startPoint x: 384, startPoint y: 188, endPoint x: 622, endPoint y: 184, distance: 237.8
click at [622, 184] on div "[GEOGRAPHIC_DATA], [GEOGRAPHIC_DATA], [GEOGRAPHIC_DATA]" at bounding box center [639, 188] width 548 height 15
copy span "[GEOGRAPHIC_DATA], [GEOGRAPHIC_DATA], [GEOGRAPHIC_DATA]"
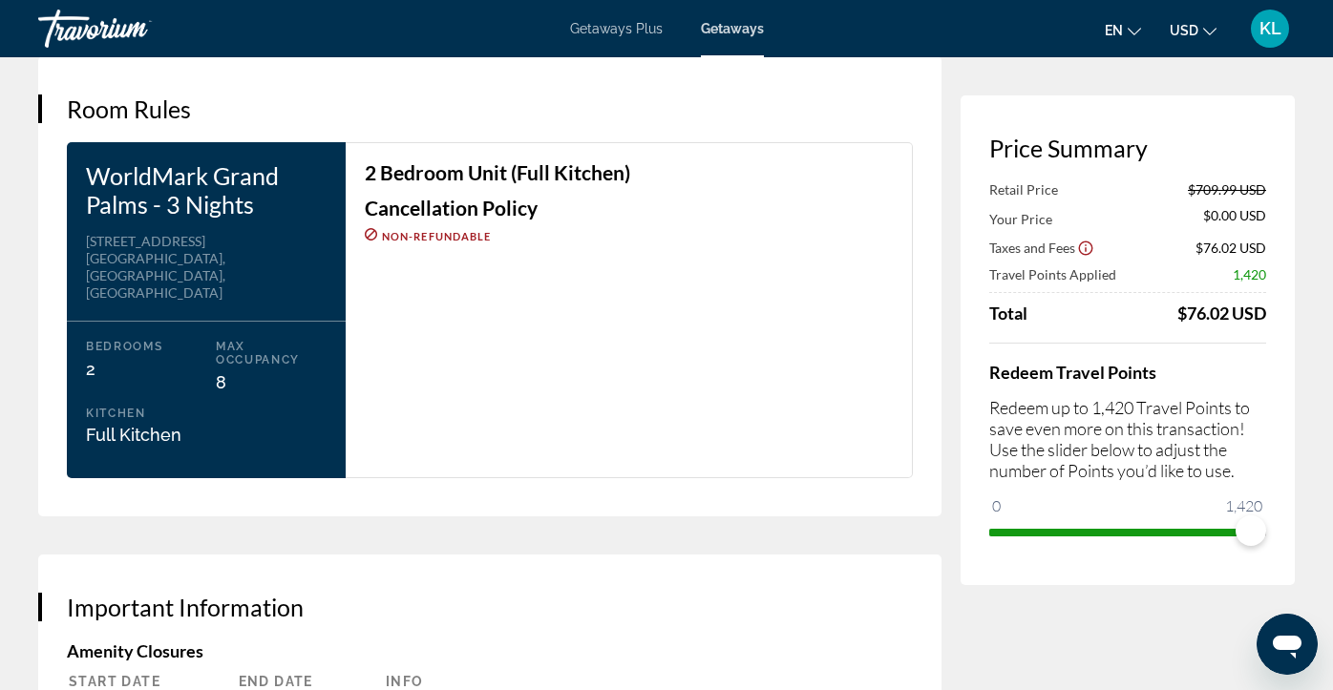
scroll to position [2460, 0]
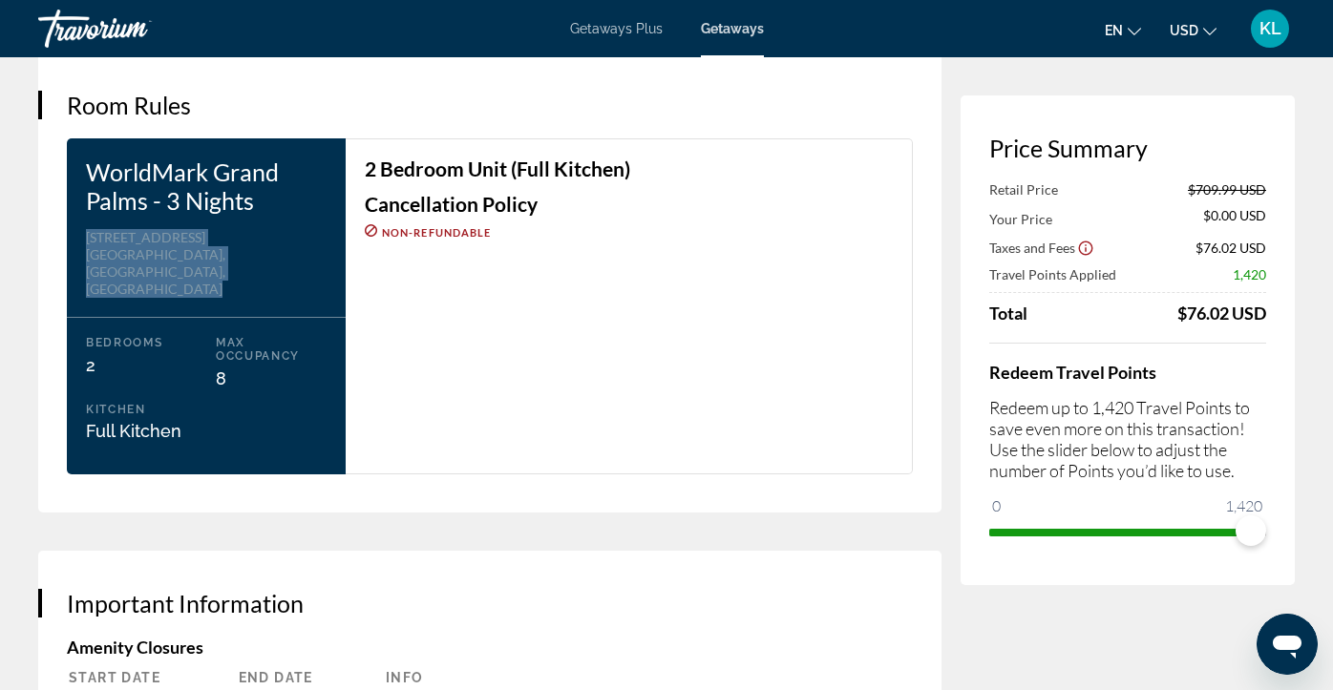
drag, startPoint x: 89, startPoint y: 231, endPoint x: 223, endPoint y: 258, distance: 136.4
click at [223, 258] on div "WorldMark [GEOGRAPHIC_DATA] - 3 Nights Address [STREET_ADDRESS] Bedrooms 2 Max …" at bounding box center [206, 306] width 279 height 336
copy div "[STREET_ADDRESS]"
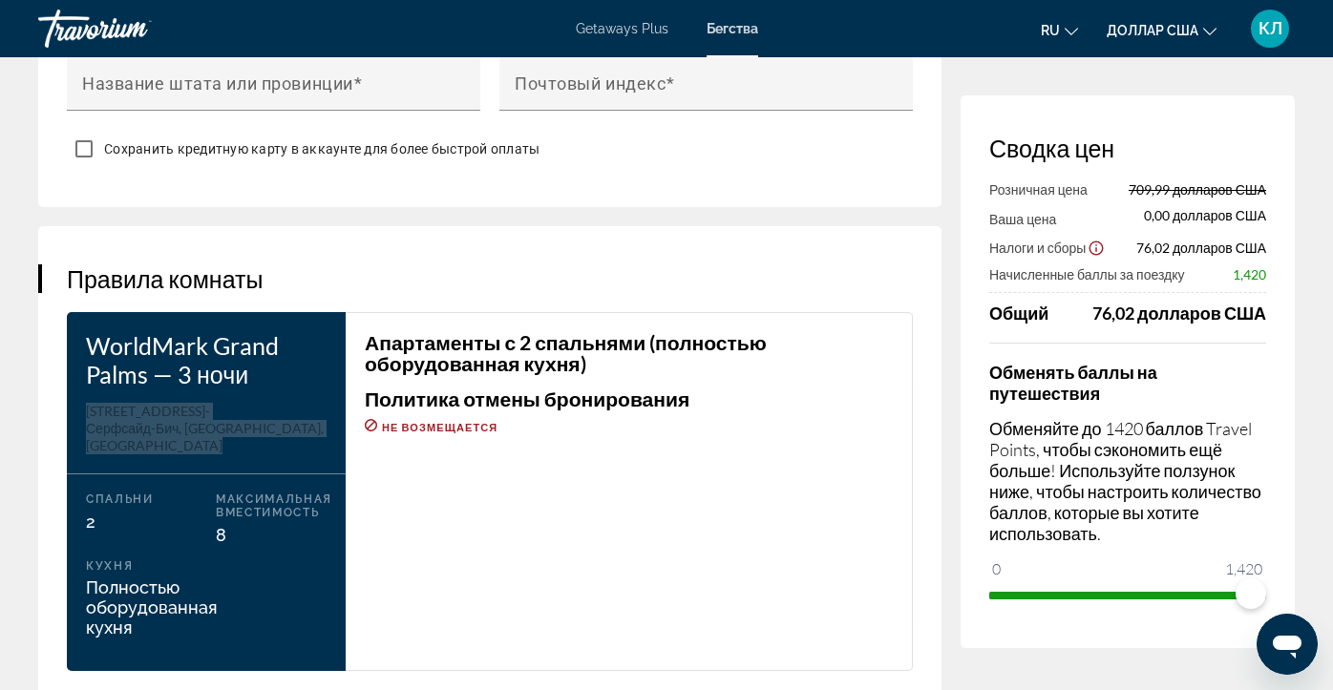
scroll to position [2306, 0]
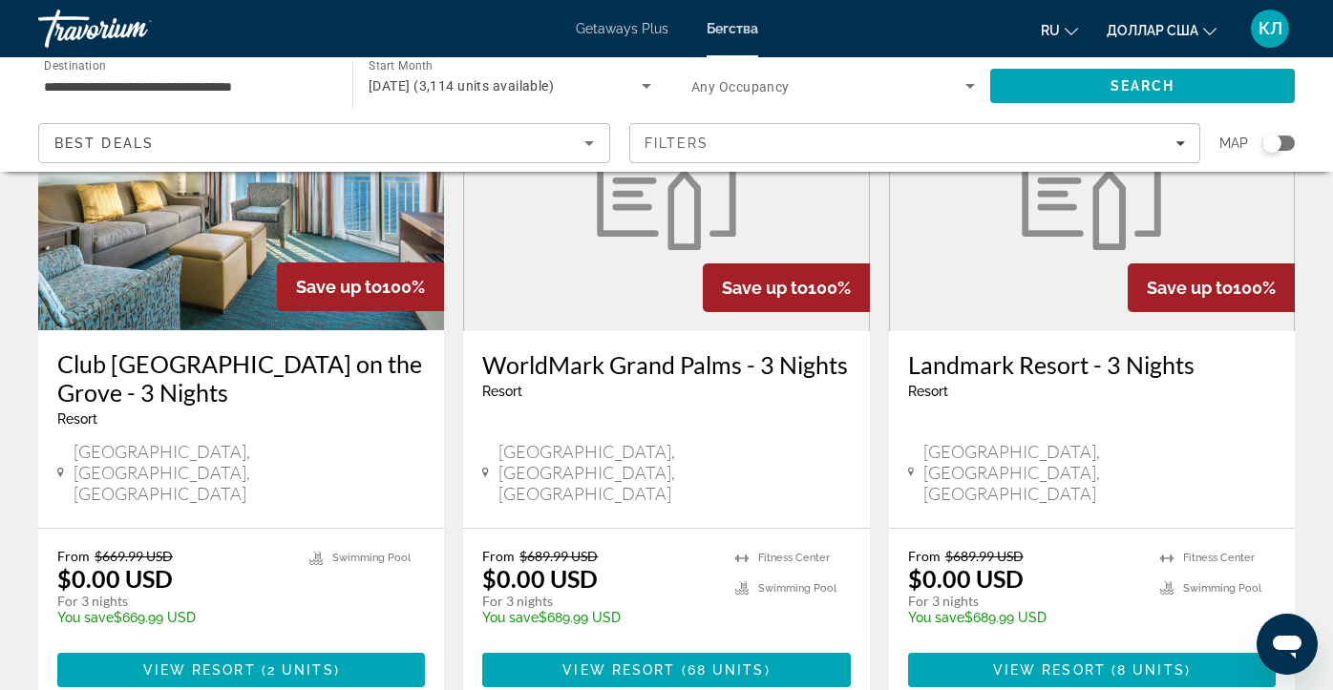
scroll to position [1657, 0]
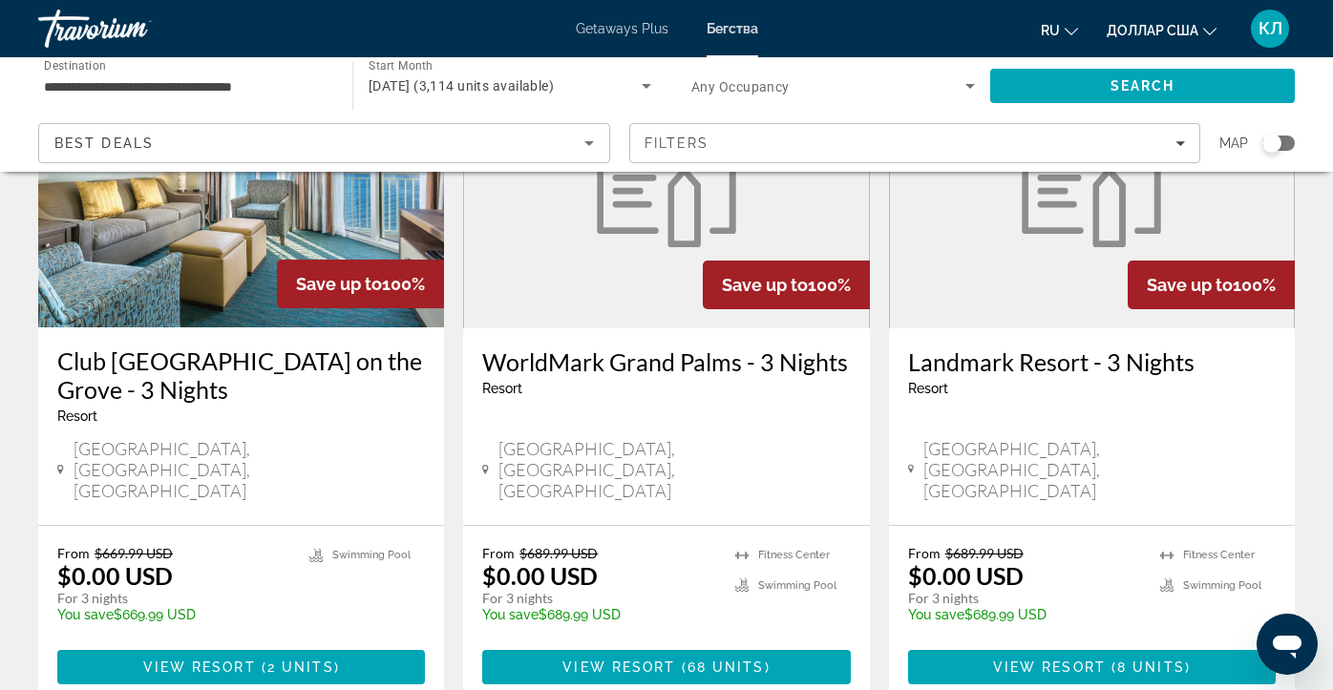
click at [940, 348] on h3 "Landmark Resort - 3 Nights" at bounding box center [1092, 362] width 368 height 29
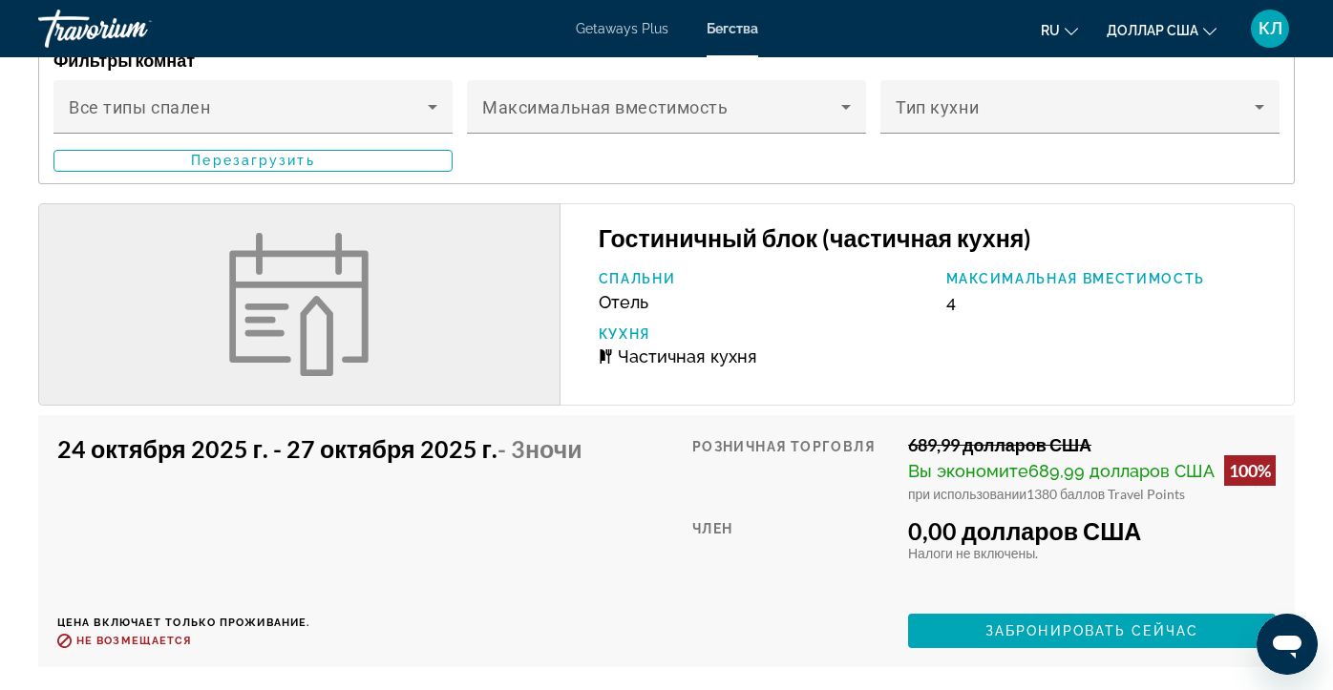
scroll to position [1902, 0]
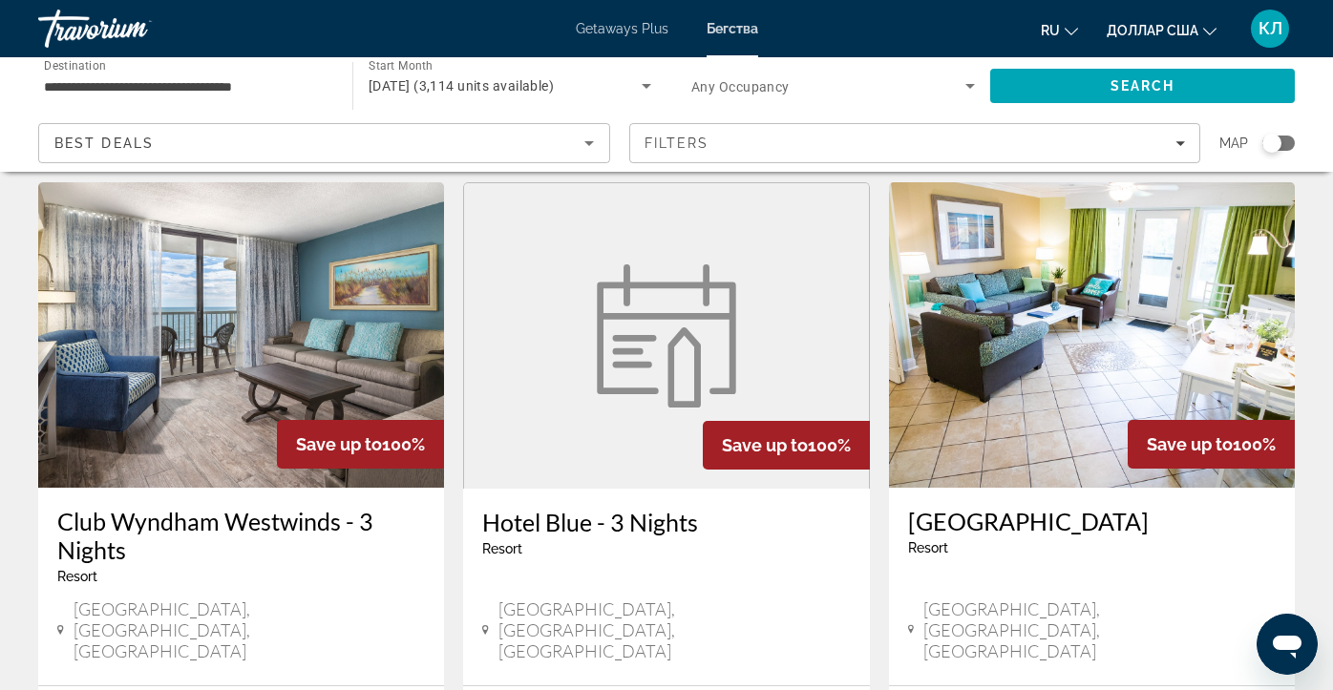
scroll to position [2220, 0]
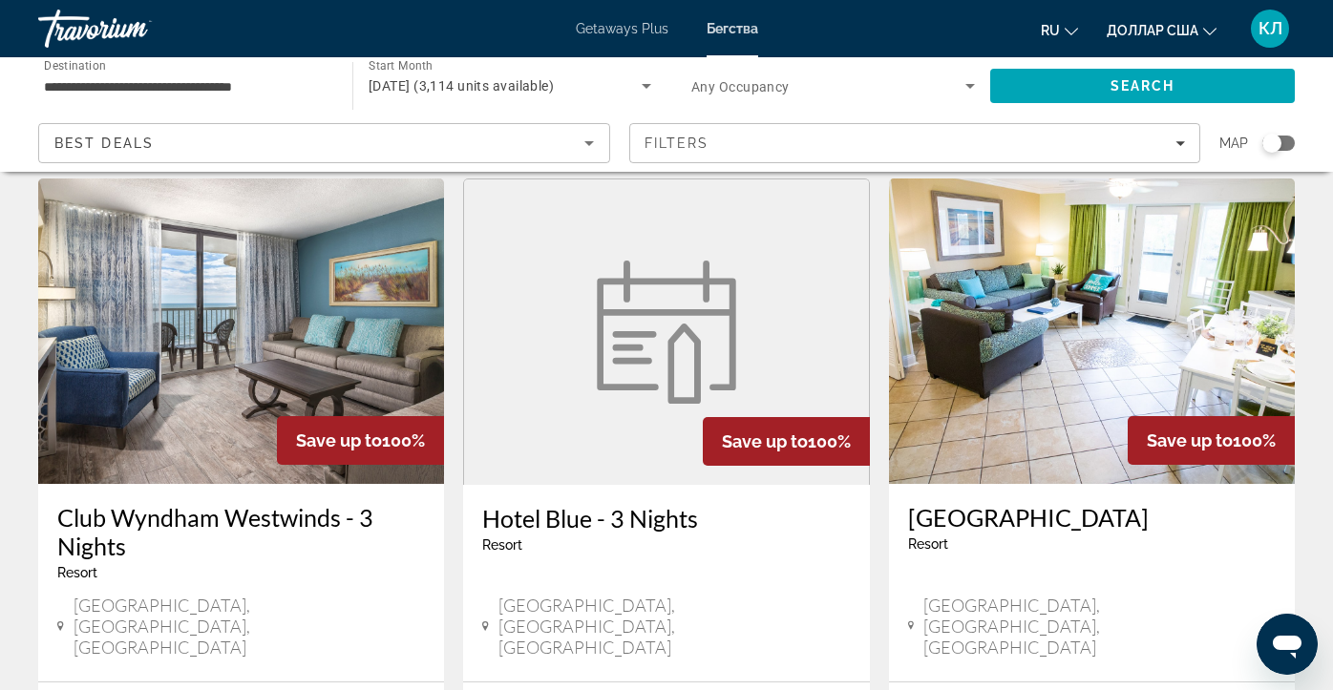
click at [506, 504] on h3 "Hotel Blue - 3 Nights" at bounding box center [666, 518] width 368 height 29
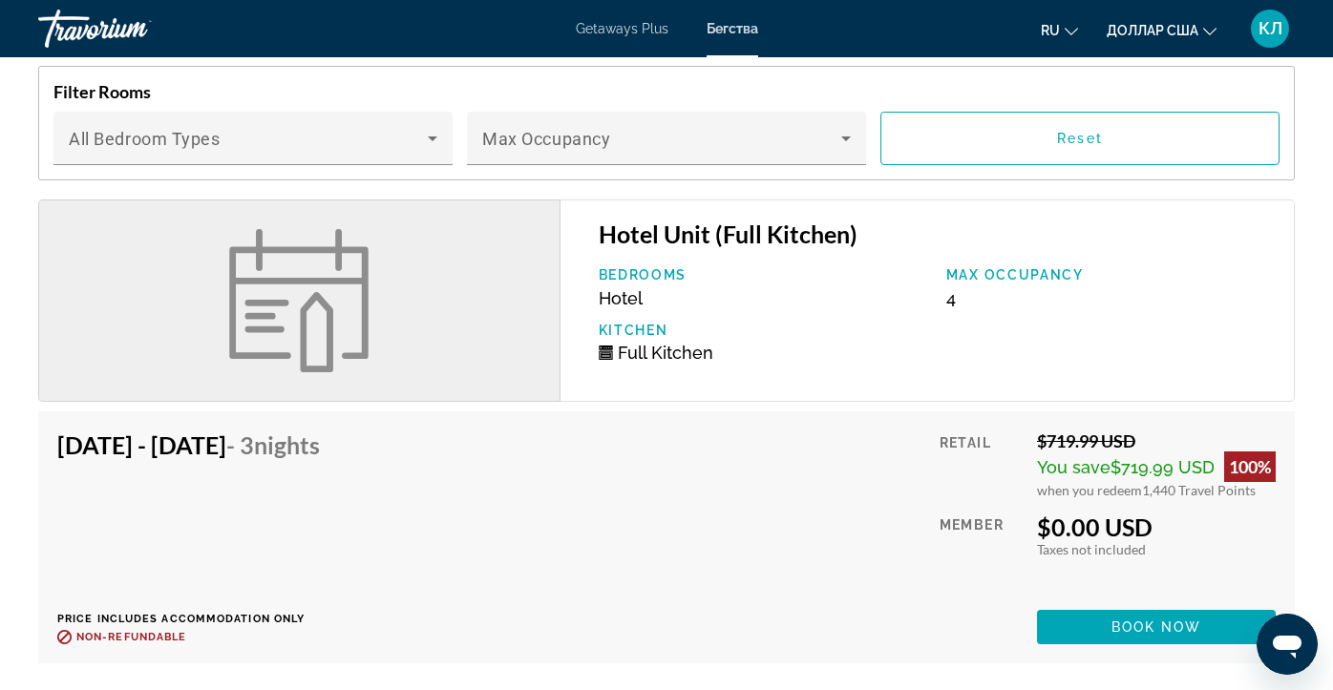
scroll to position [1797, 0]
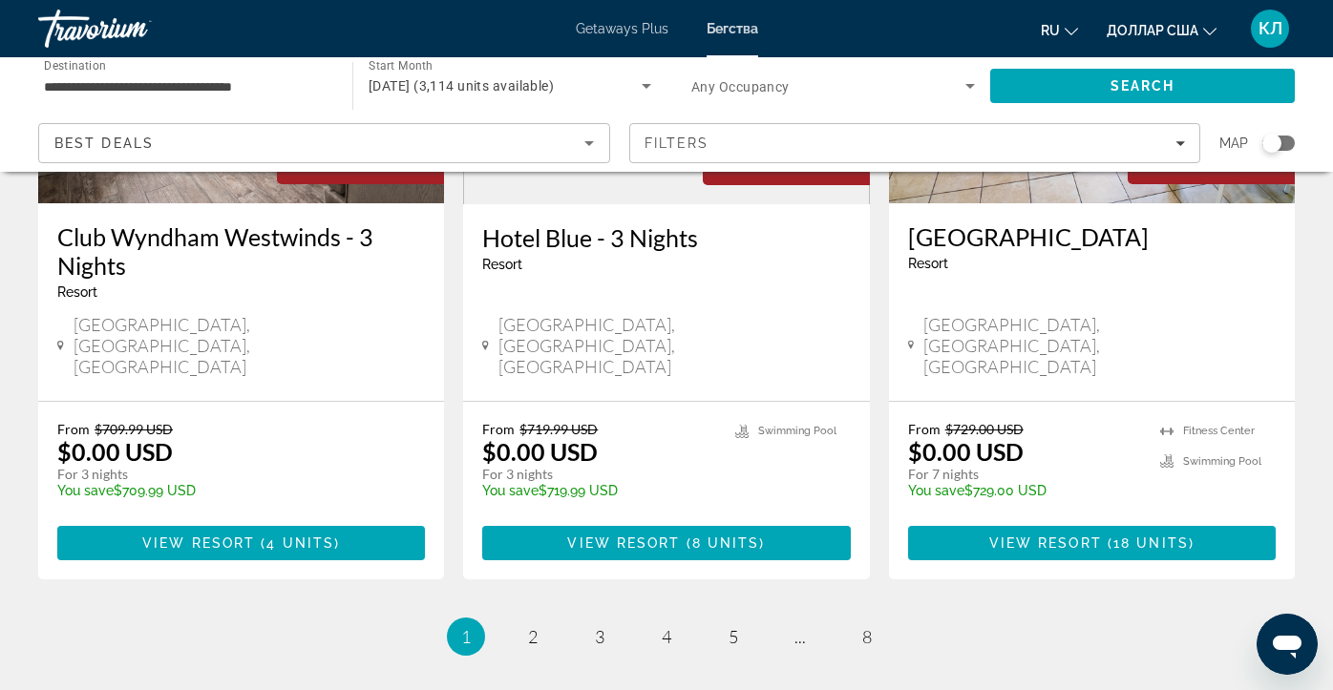
scroll to position [2503, 0]
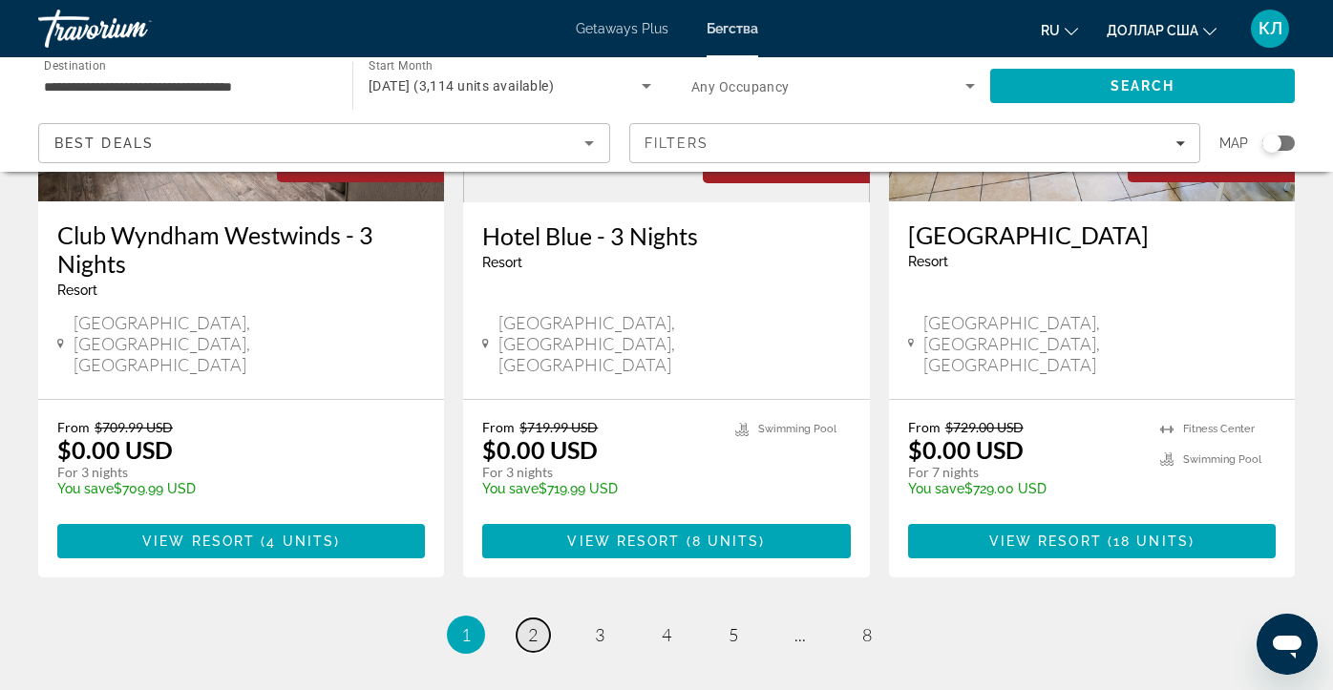
click at [529, 625] on span "2" at bounding box center [533, 635] width 10 height 21
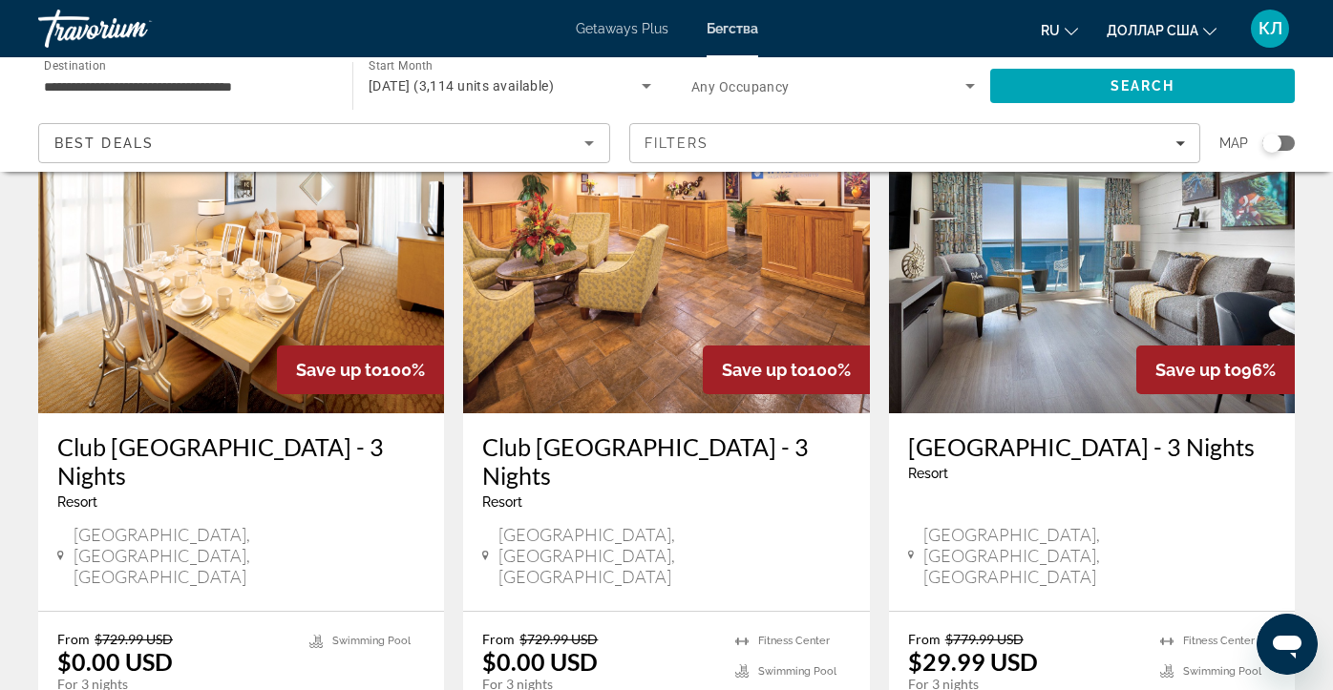
scroll to position [134, 0]
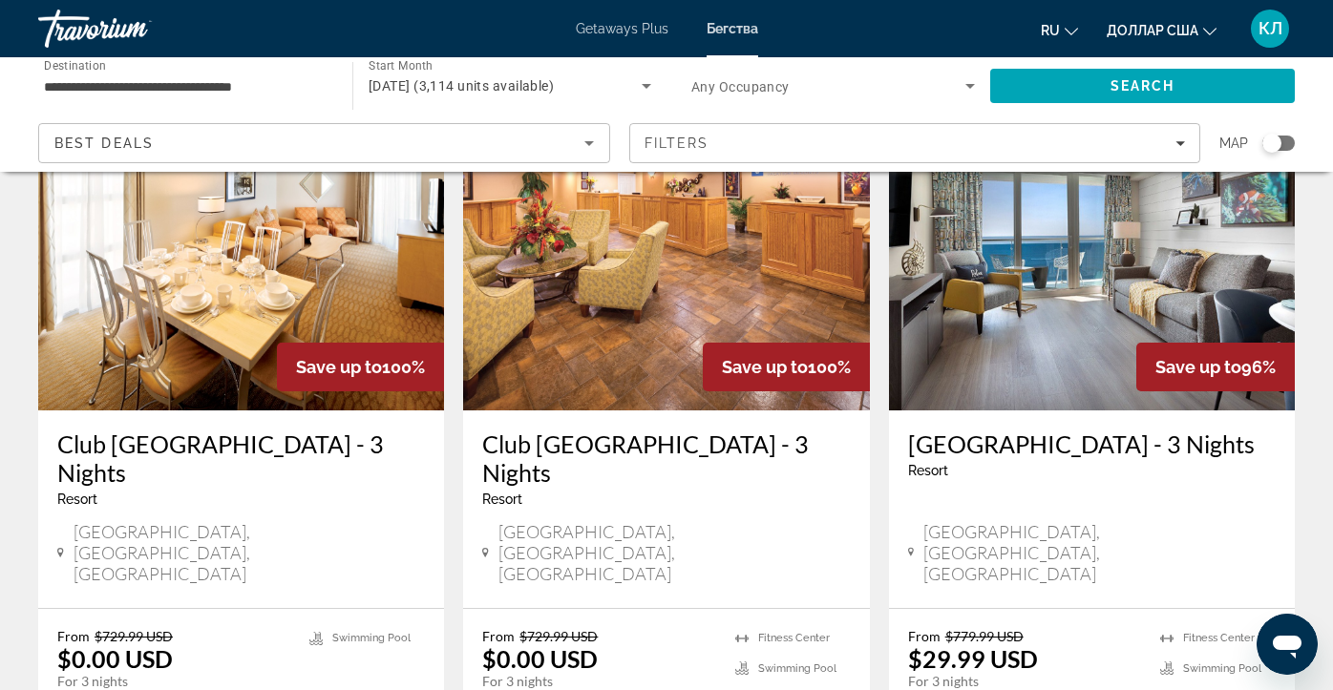
click at [556, 471] on h3 "Club [GEOGRAPHIC_DATA] - 3 Nights" at bounding box center [666, 458] width 368 height 57
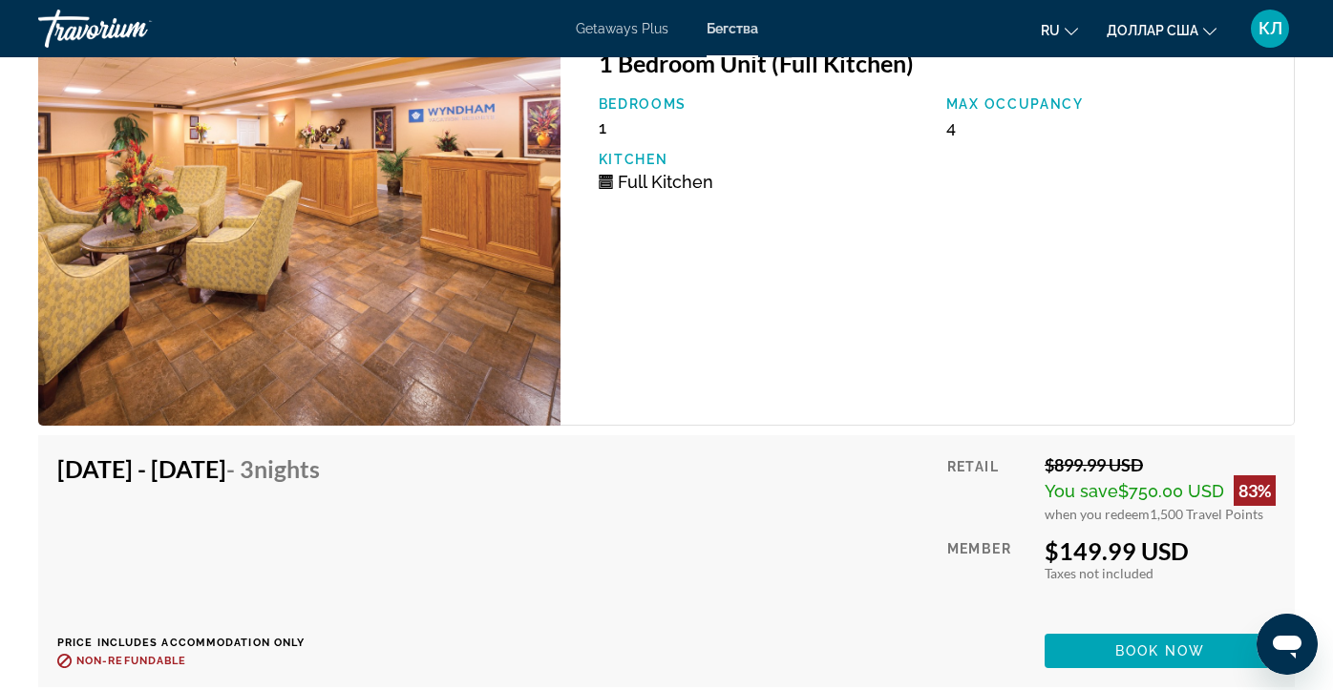
scroll to position [3854, 0]
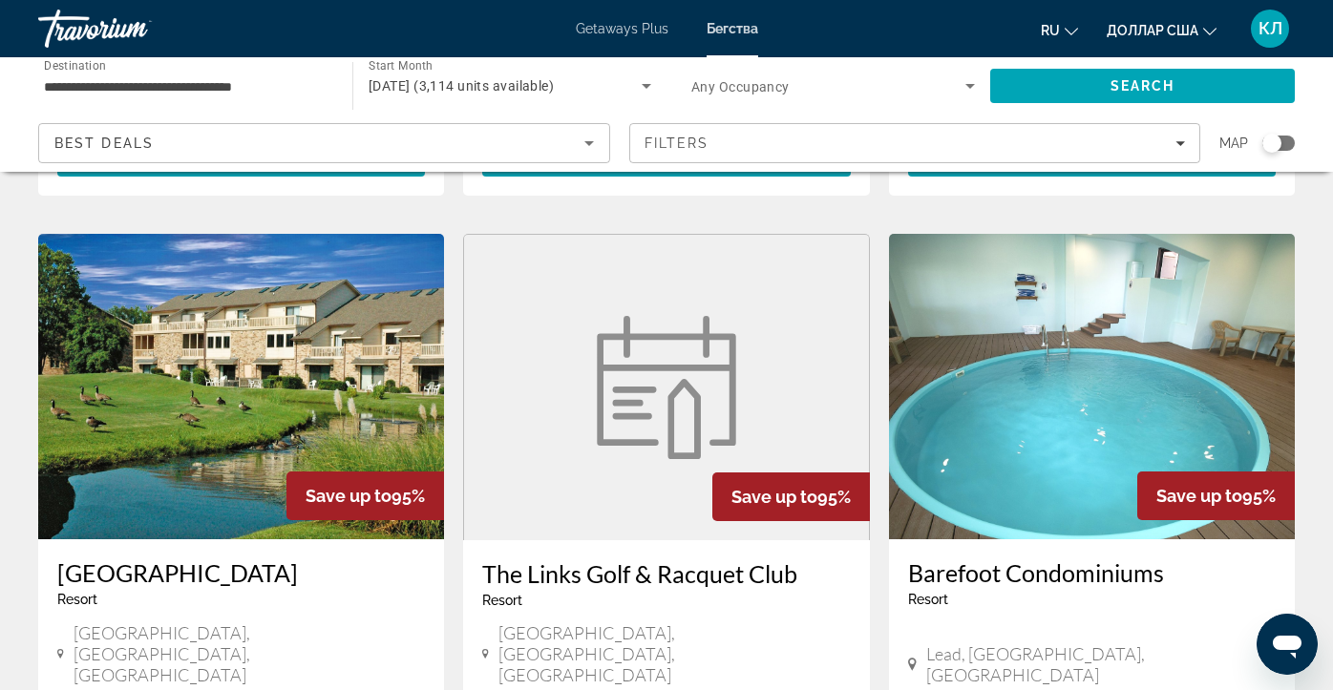
scroll to position [1457, 0]
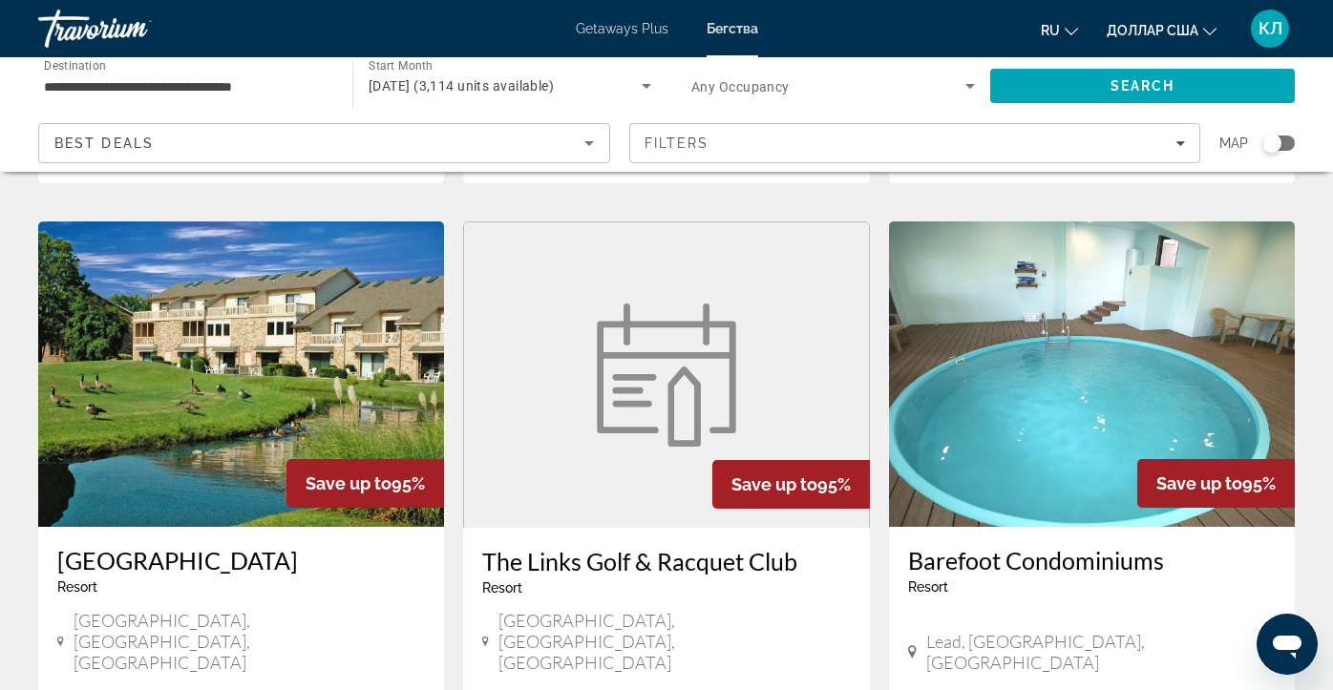
click at [532, 547] on h3 "The Links Golf & Racquet Club" at bounding box center [666, 561] width 368 height 29
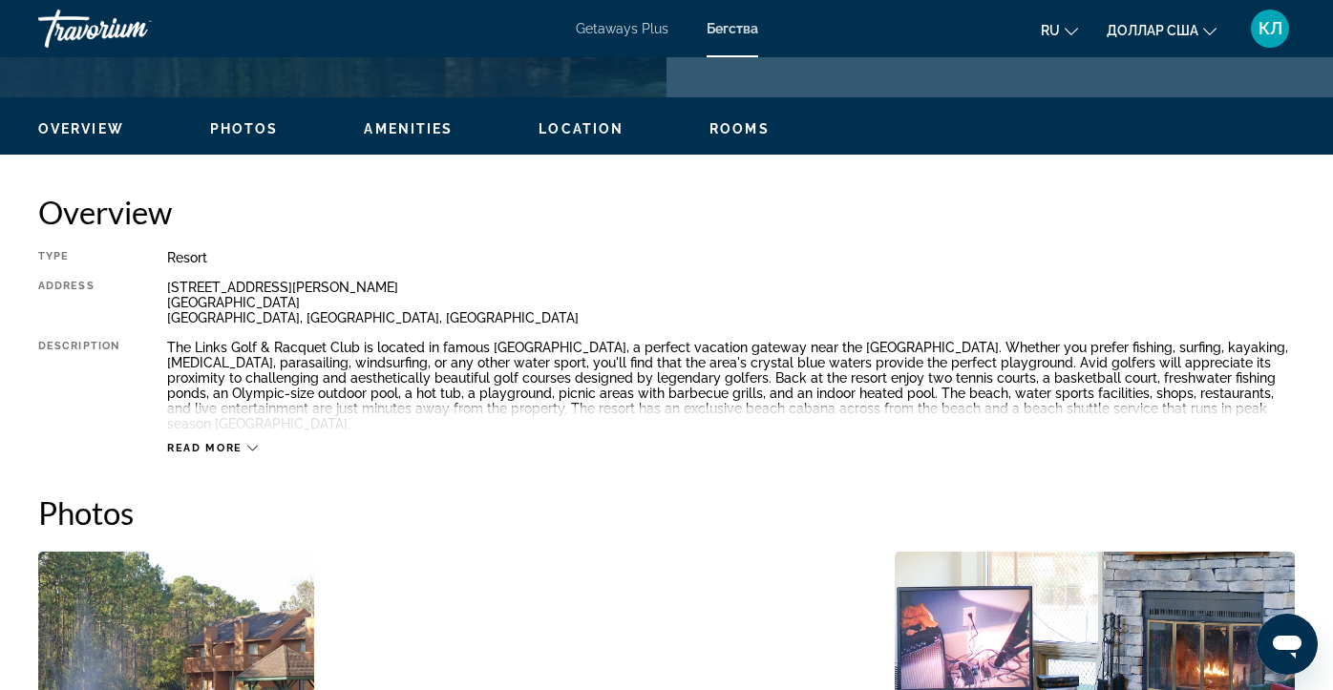
scroll to position [874, 0]
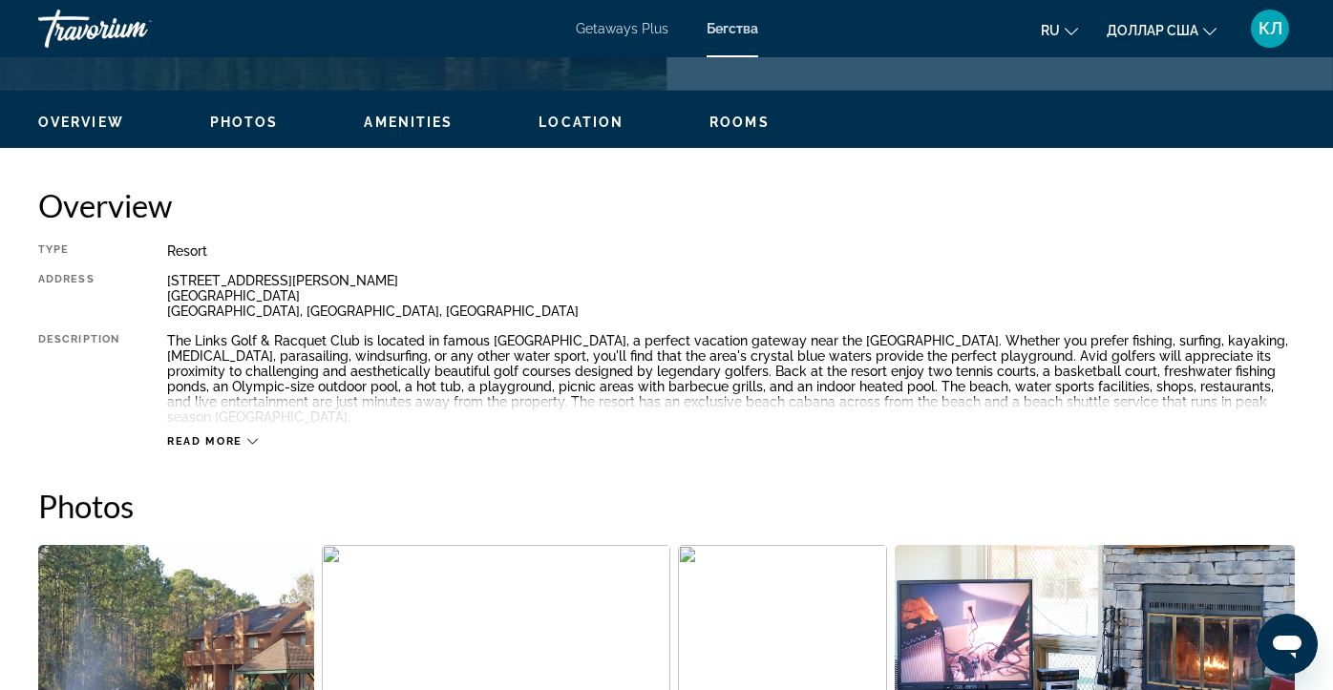
click at [234, 440] on span "Read more" at bounding box center [204, 441] width 75 height 12
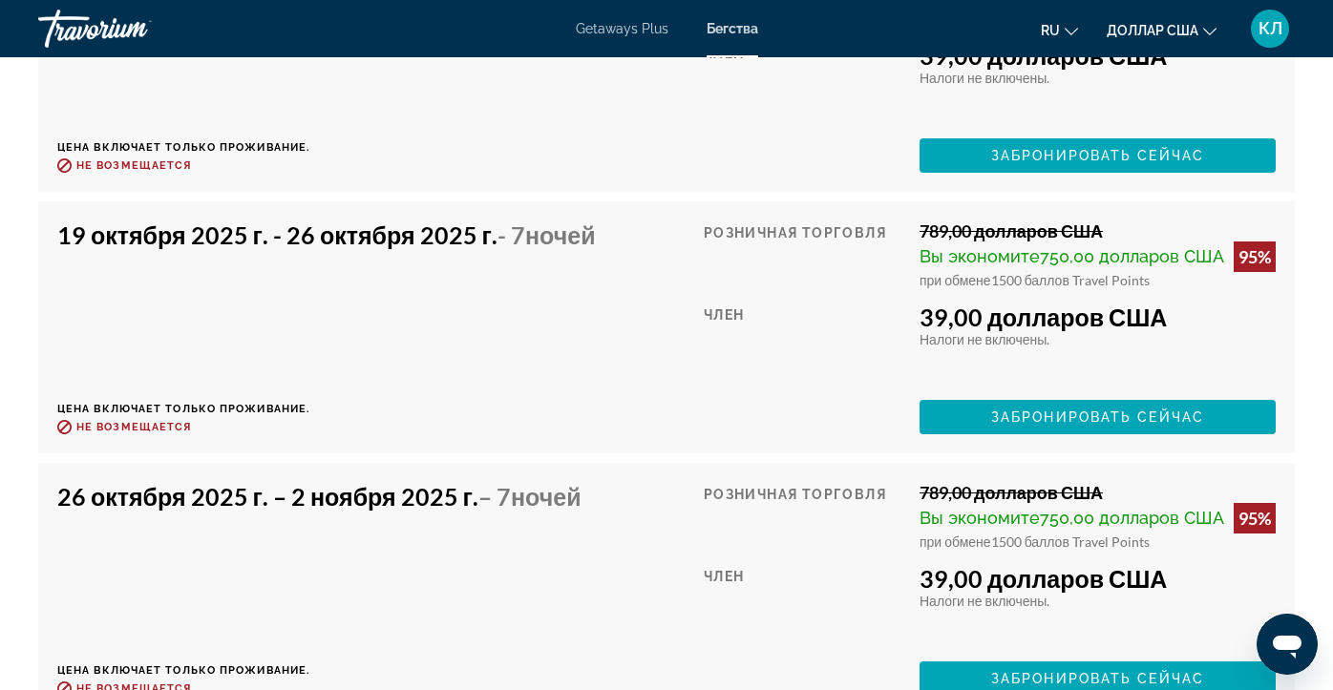
scroll to position [4017, 0]
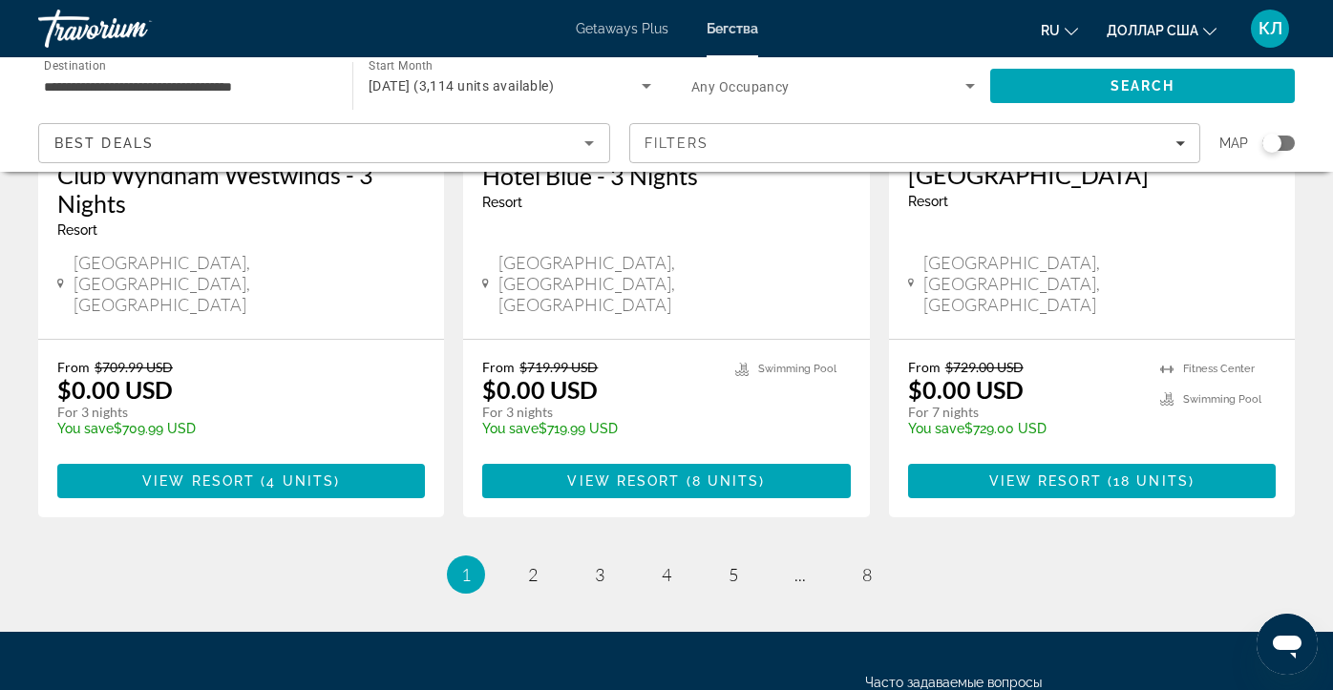
scroll to position [2571, 0]
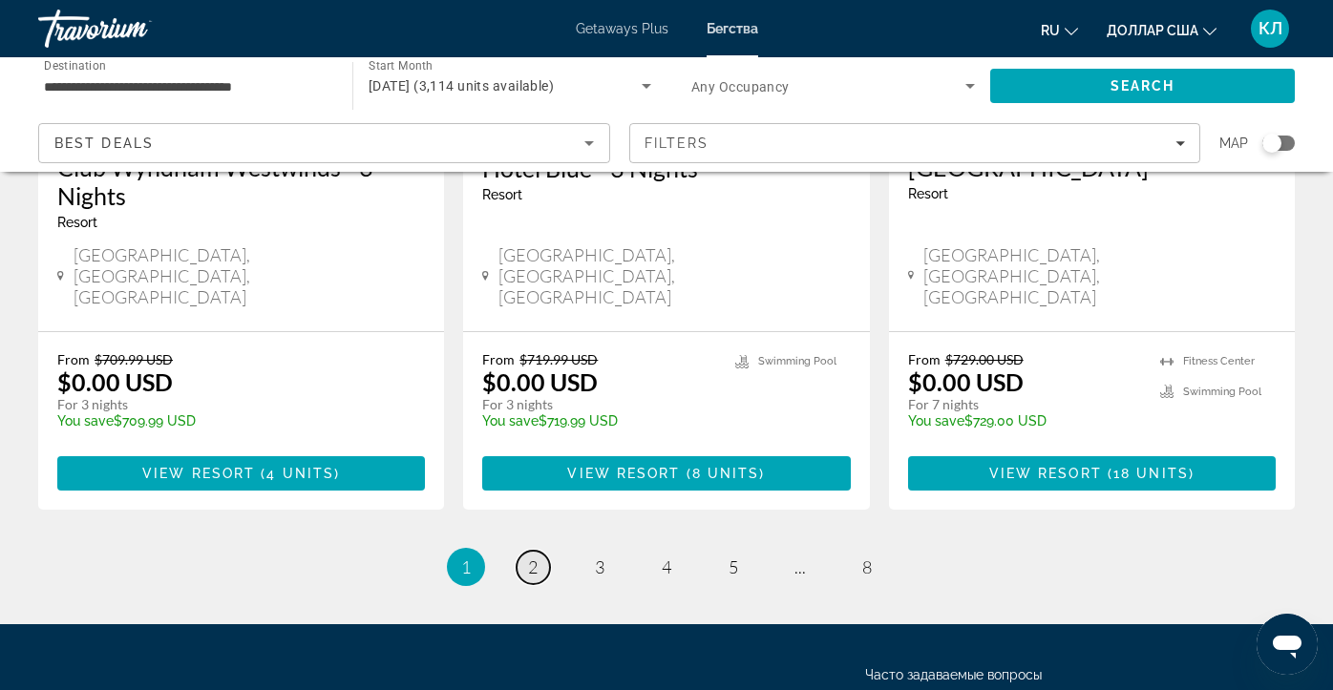
click at [537, 557] on span "2" at bounding box center [533, 567] width 10 height 21
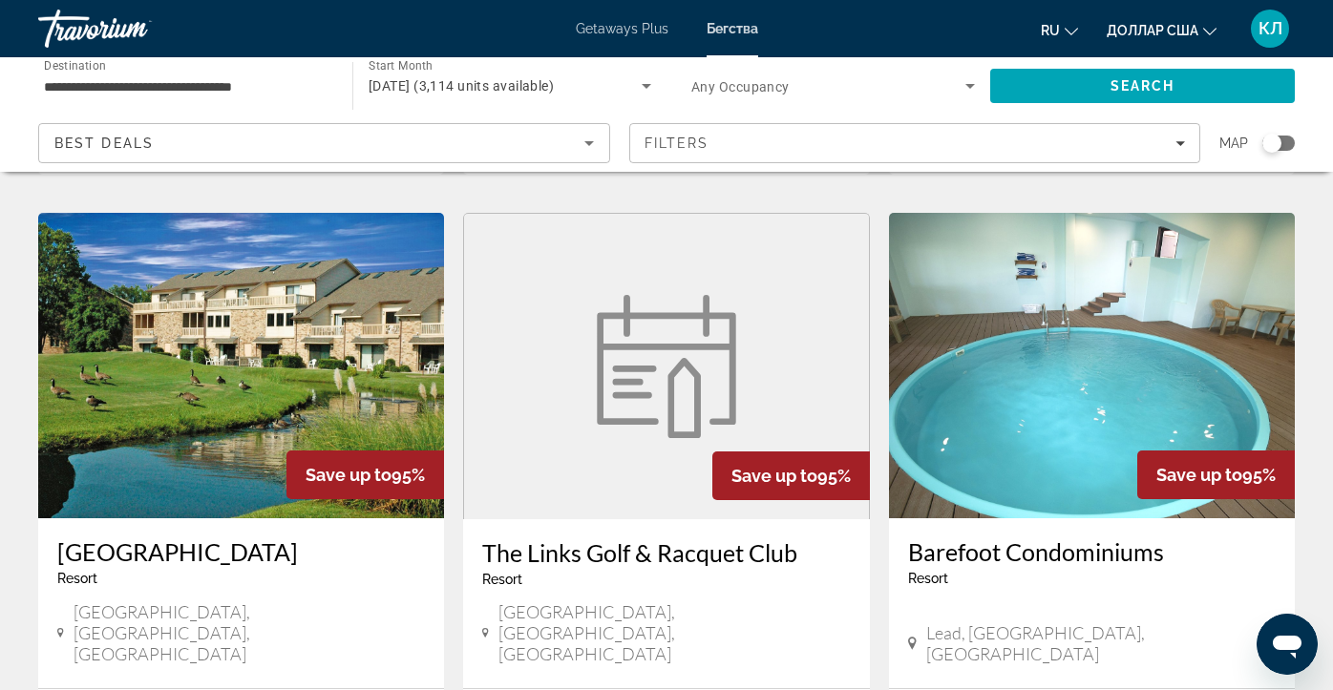
scroll to position [1472, 0]
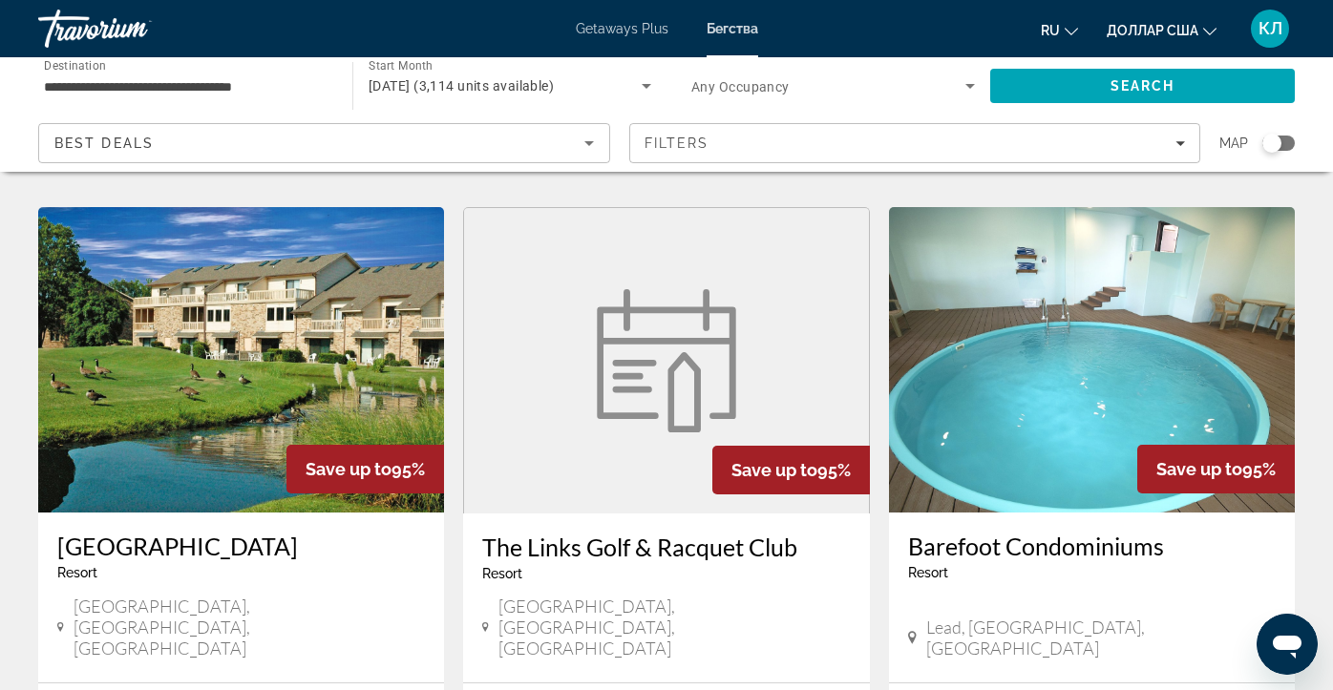
click at [971, 532] on h3 "Barefoot Condominiums" at bounding box center [1092, 546] width 368 height 29
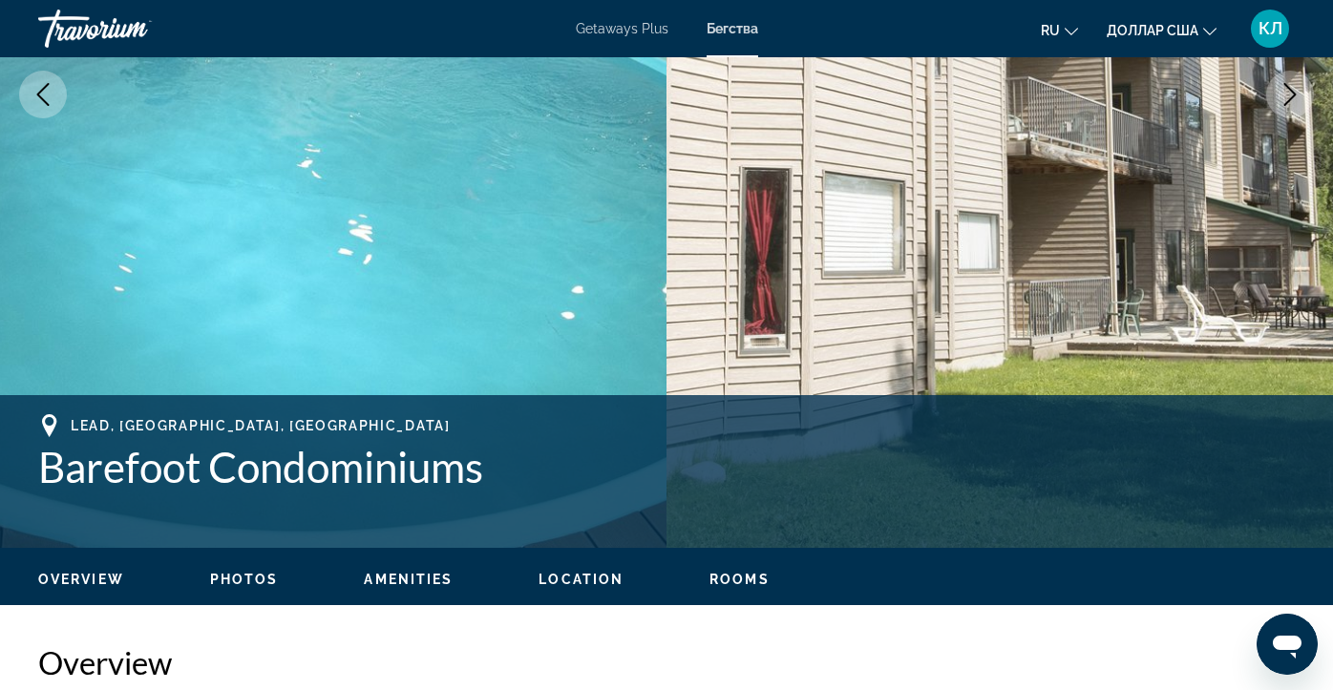
scroll to position [402, 0]
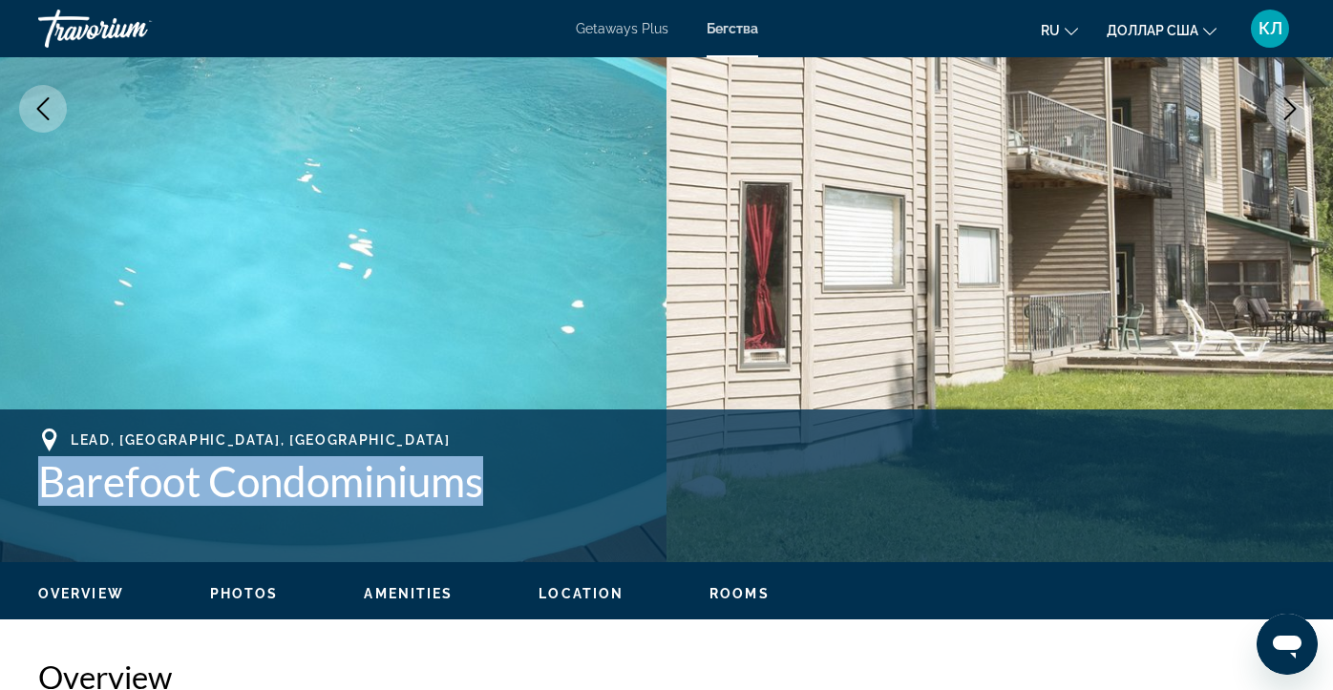
drag, startPoint x: 37, startPoint y: 484, endPoint x: 484, endPoint y: 505, distance: 447.4
click at [484, 505] on h1 "Barefoot Condominiums" at bounding box center [666, 481] width 1257 height 50
